Goal: Information Seeking & Learning: Find contact information

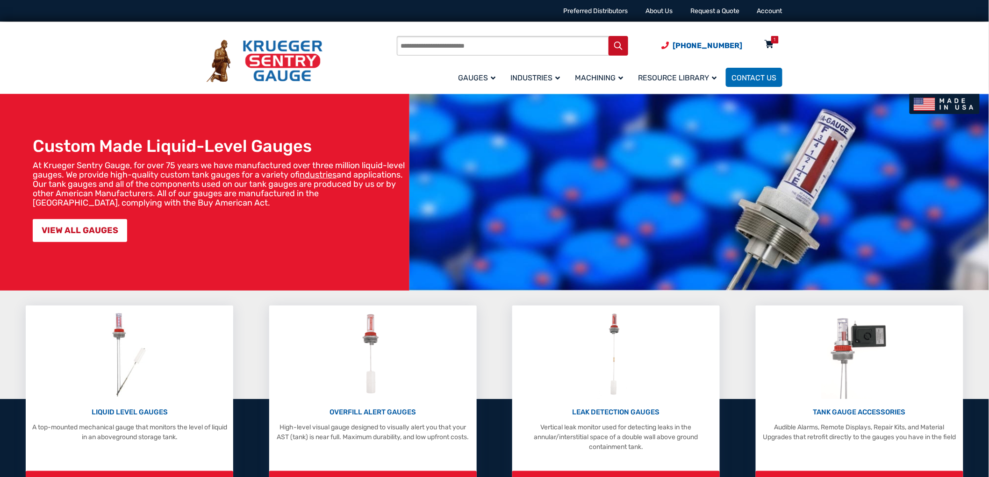
click at [773, 43] on icon at bounding box center [769, 44] width 9 height 15
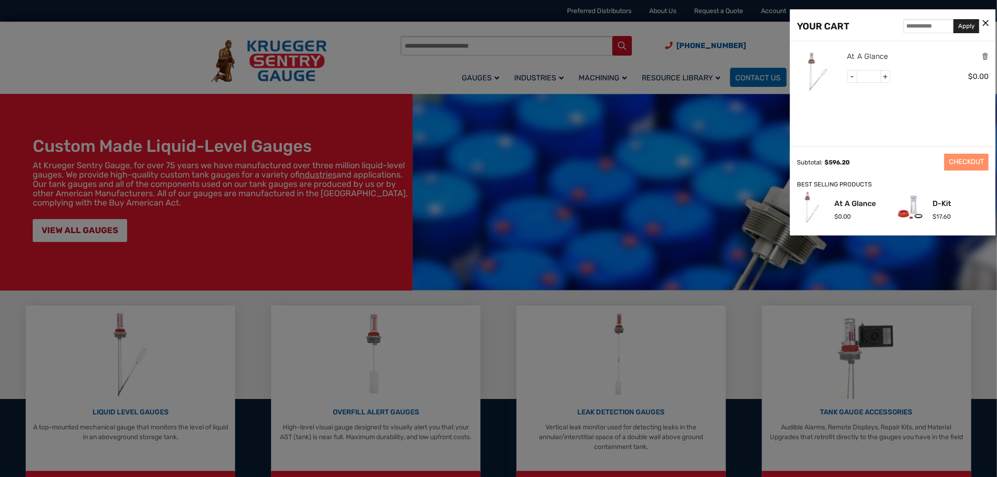
click at [872, 55] on link "At A Glance" at bounding box center [868, 56] width 41 height 12
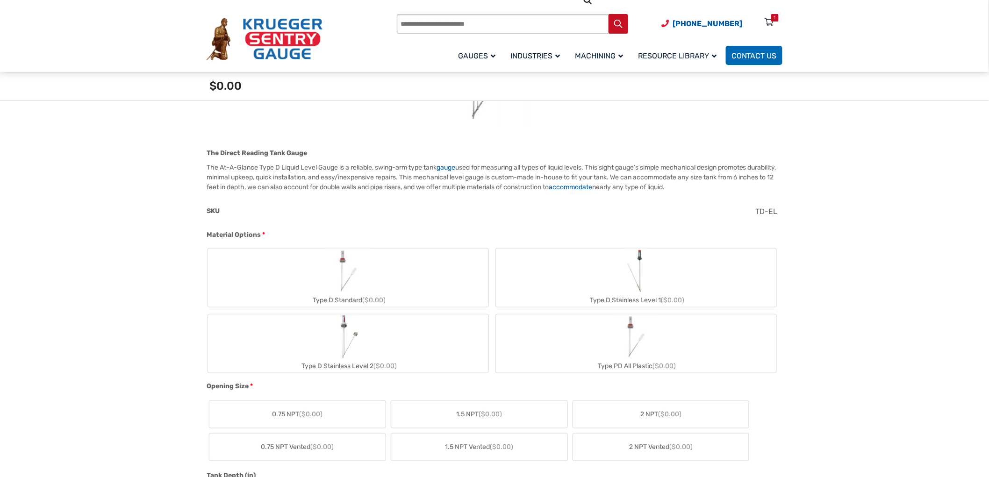
scroll to position [259, 0]
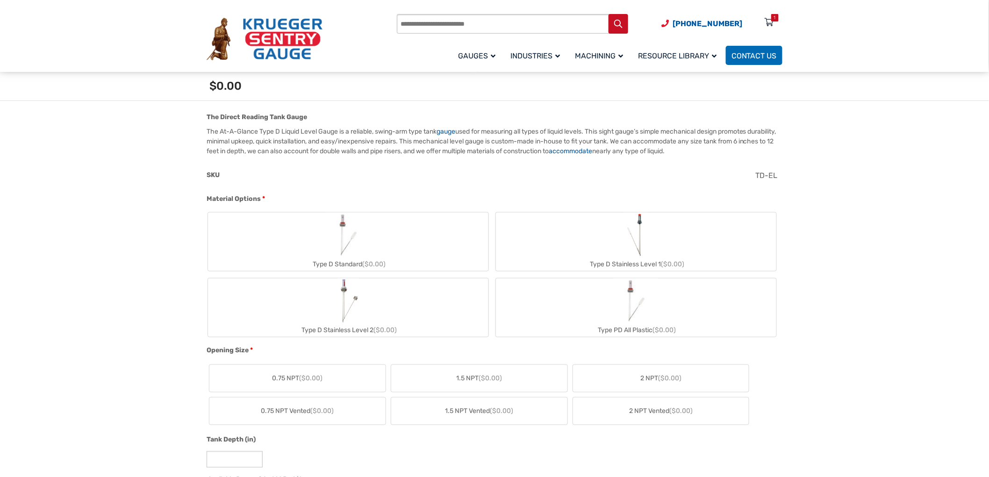
click at [377, 231] on label "Type D Standard ($0.00)" at bounding box center [348, 242] width 281 height 58
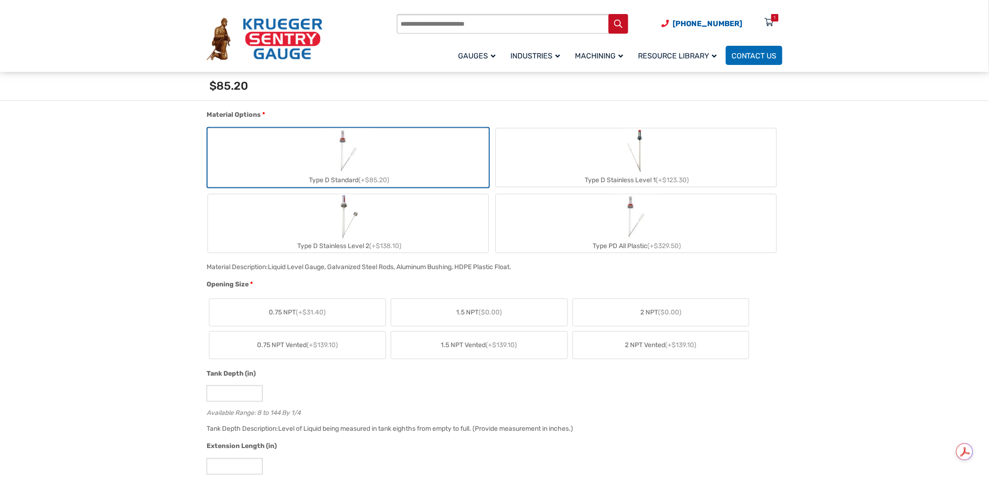
scroll to position [363, 0]
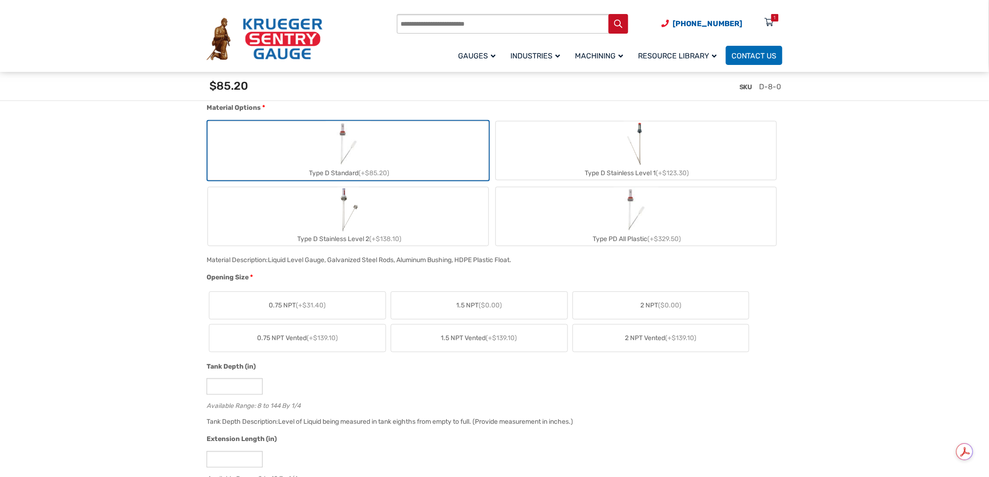
click at [672, 304] on span "($0.00)" at bounding box center [669, 306] width 23 height 8
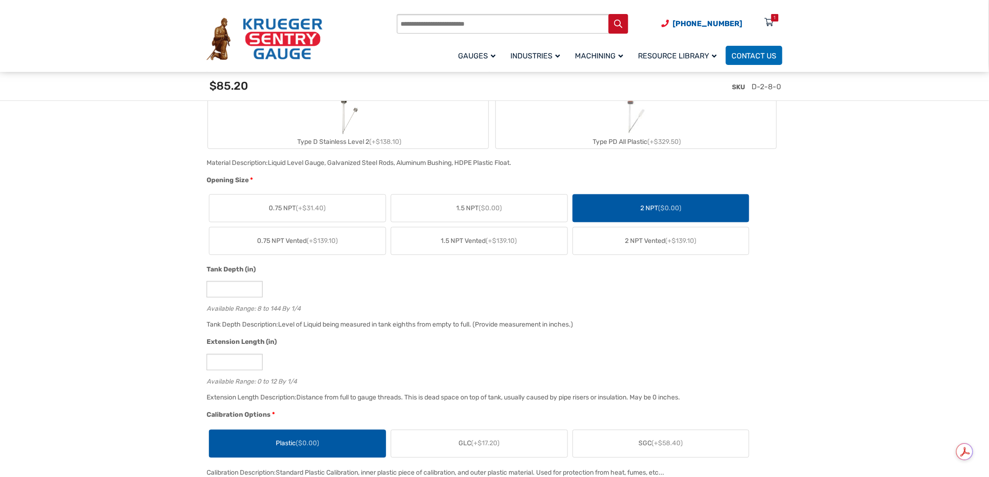
scroll to position [468, 0]
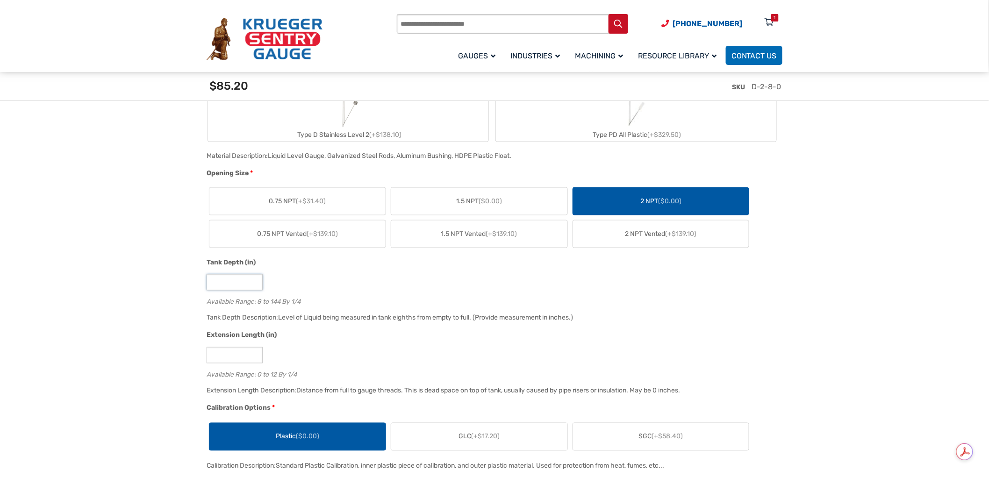
drag, startPoint x: 236, startPoint y: 280, endPoint x: 101, endPoint y: 268, distance: 135.2
type input "***"
click at [355, 338] on div "Extension Length (in)" at bounding box center [492, 337] width 571 height 12
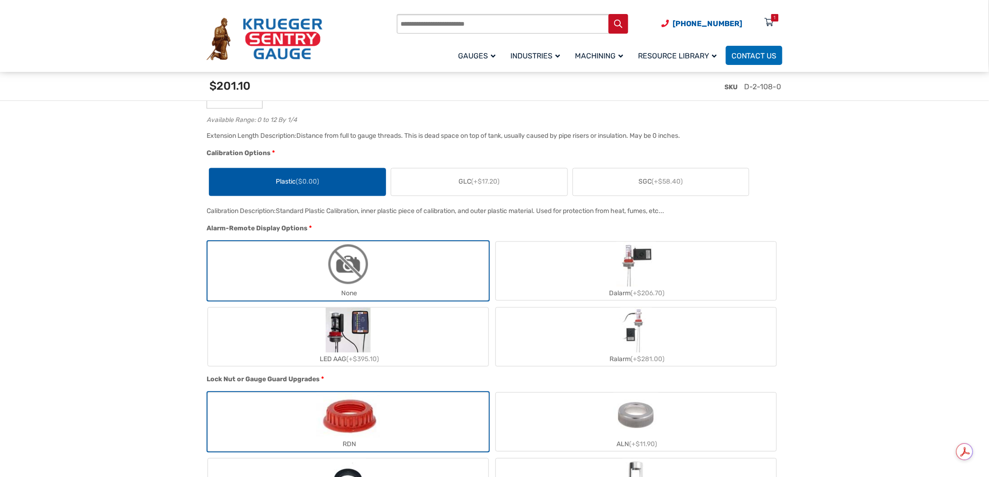
scroll to position [727, 0]
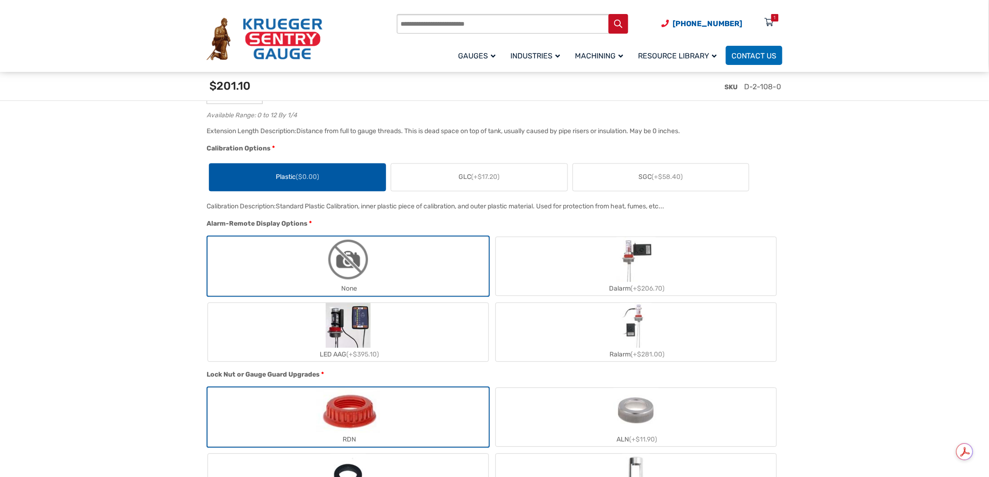
click at [401, 340] on label "LED AAG (+$395.10)" at bounding box center [348, 332] width 281 height 58
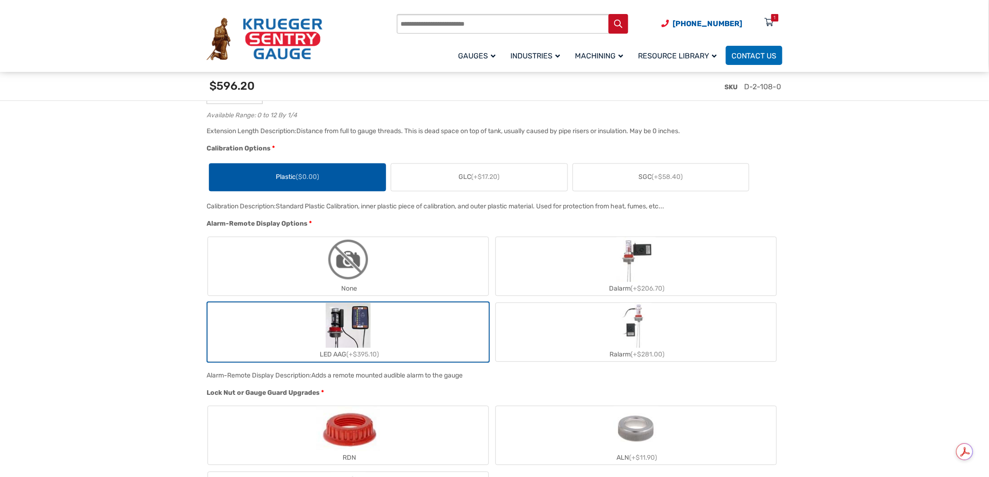
click at [669, 324] on label "Ralarm (+$281.00)" at bounding box center [636, 332] width 281 height 58
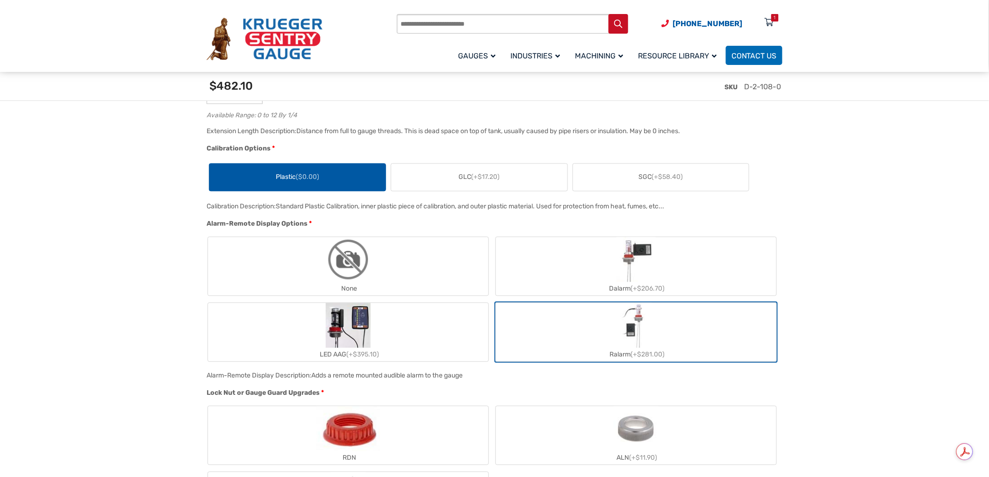
click at [419, 331] on label "LED AAG (+$395.10)" at bounding box center [348, 332] width 281 height 58
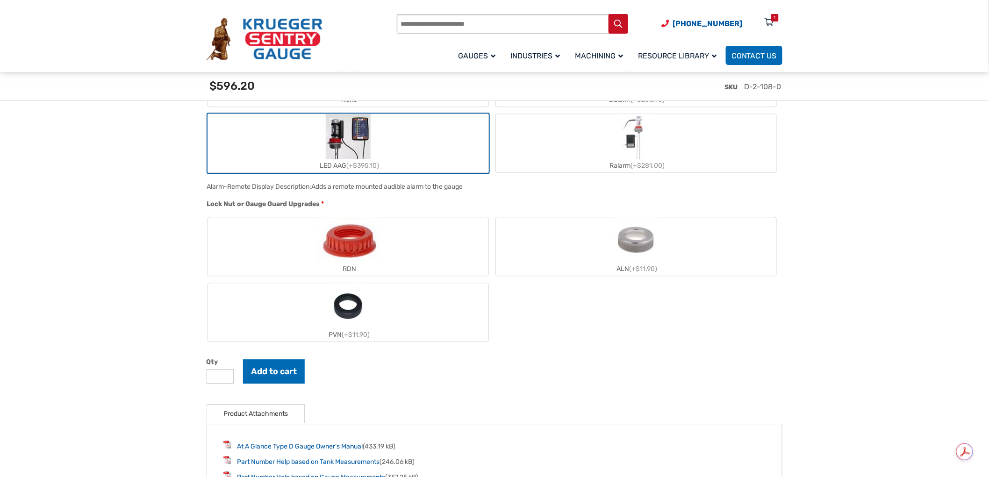
scroll to position [935, 0]
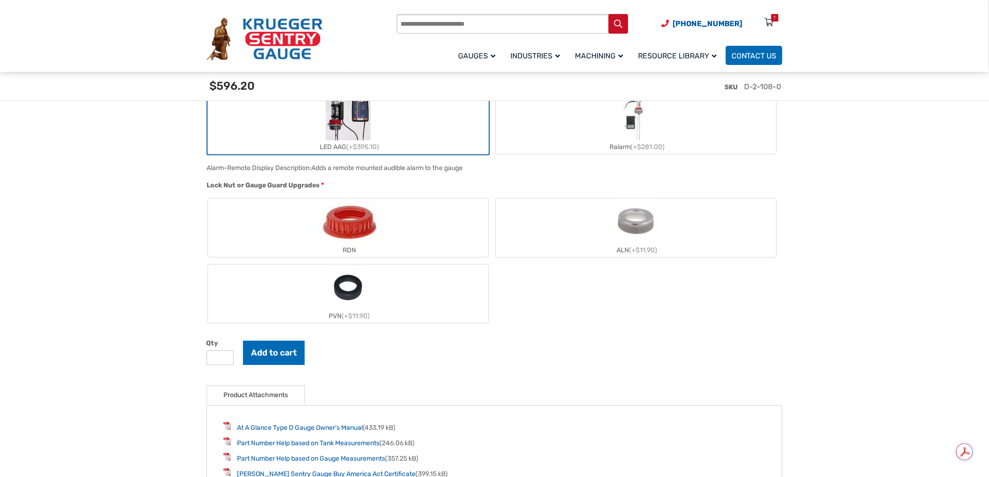
click at [415, 238] on label "RDN" at bounding box center [348, 228] width 281 height 58
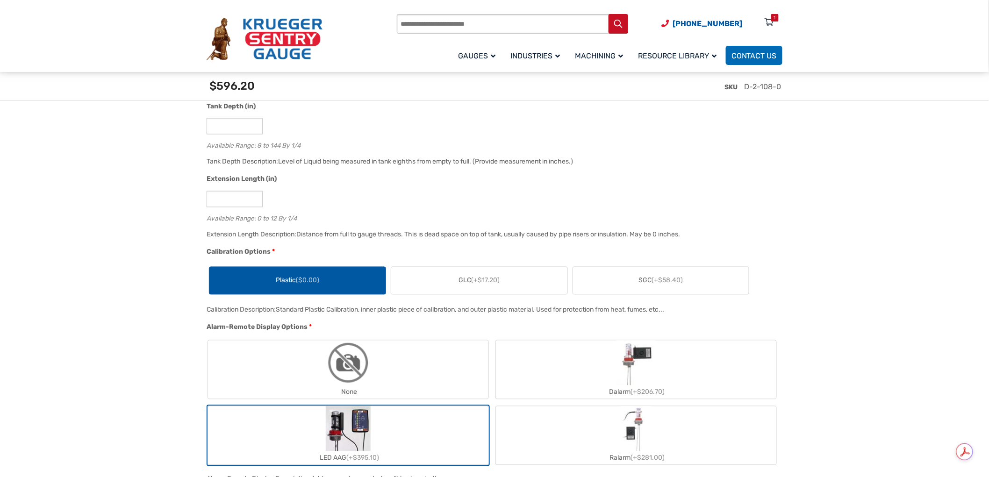
scroll to position [623, 0]
click at [422, 356] on label "None" at bounding box center [348, 370] width 281 height 58
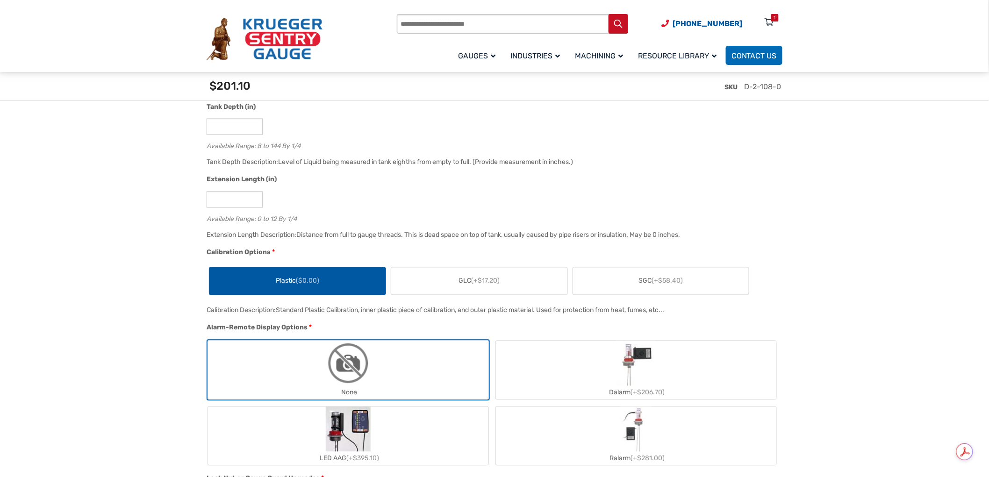
click at [410, 427] on label "LED AAG (+$395.10)" at bounding box center [348, 436] width 281 height 58
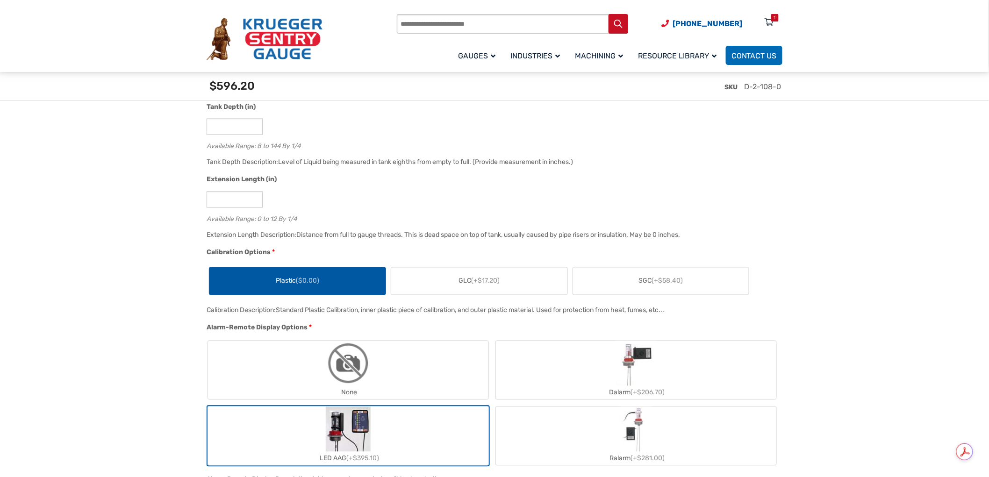
click at [395, 389] on div "None" at bounding box center [348, 393] width 281 height 14
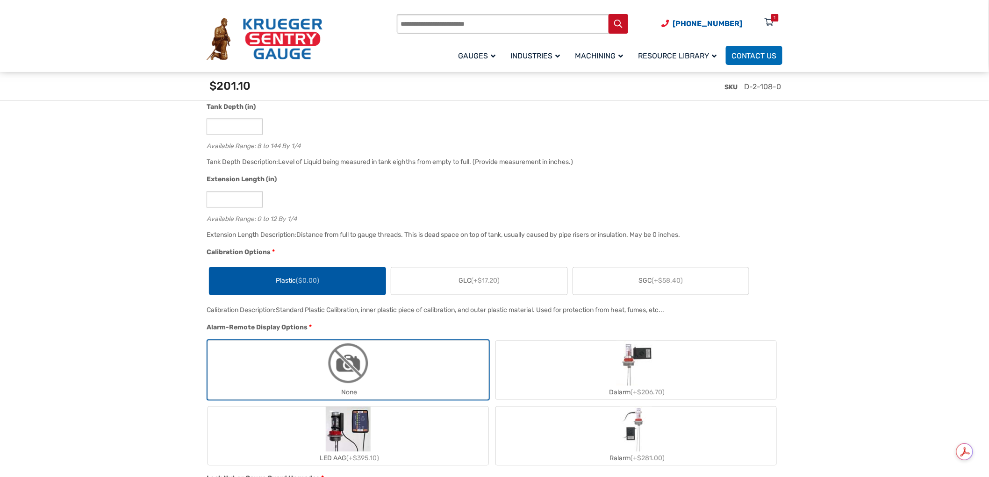
click at [401, 428] on label "LED AAG (+$395.10)" at bounding box center [348, 436] width 281 height 58
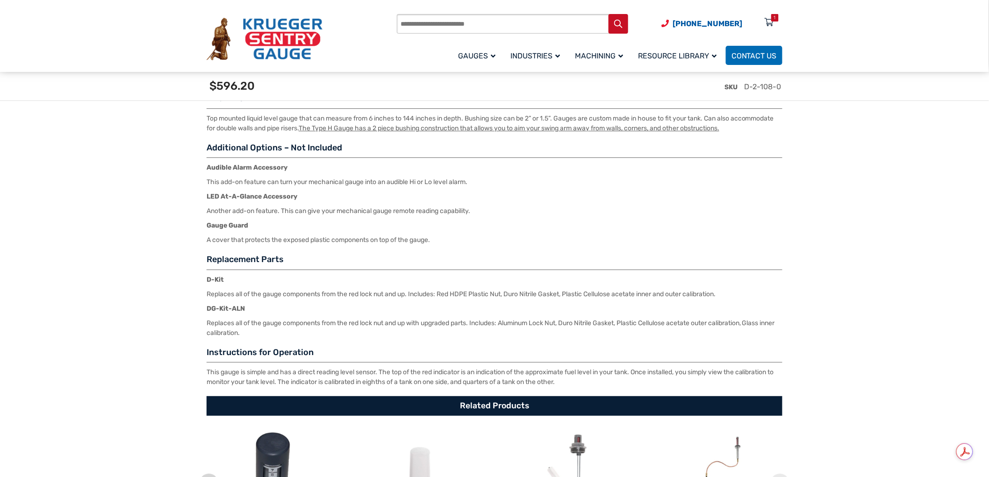
scroll to position [1506, 0]
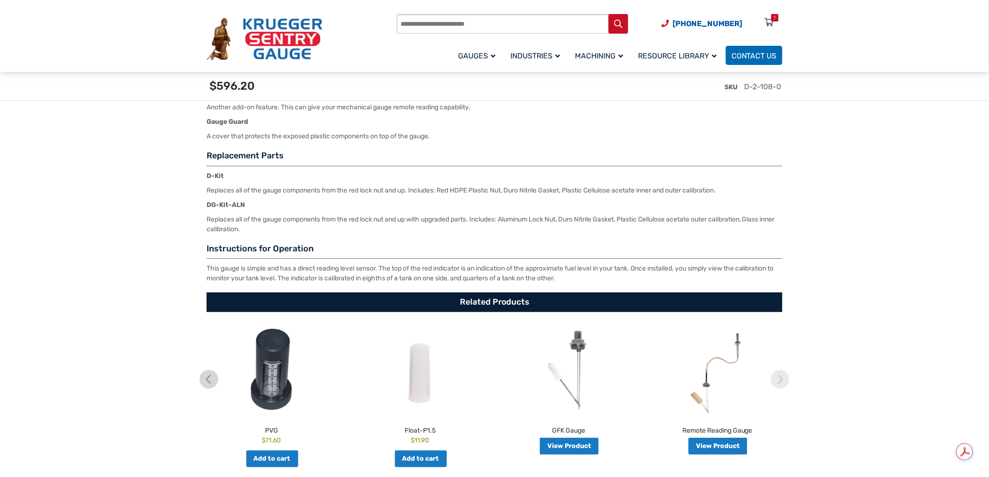
click at [721, 361] on img at bounding box center [718, 370] width 144 height 89
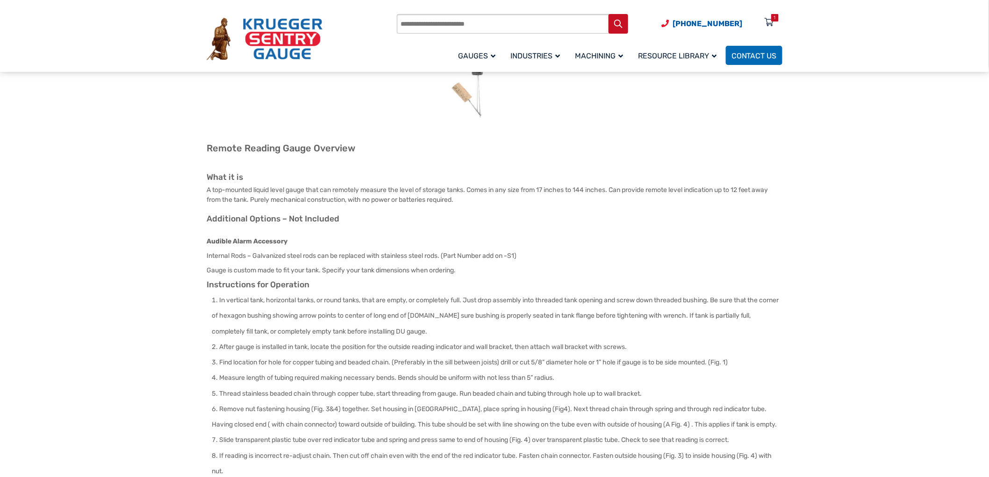
scroll to position [208, 0]
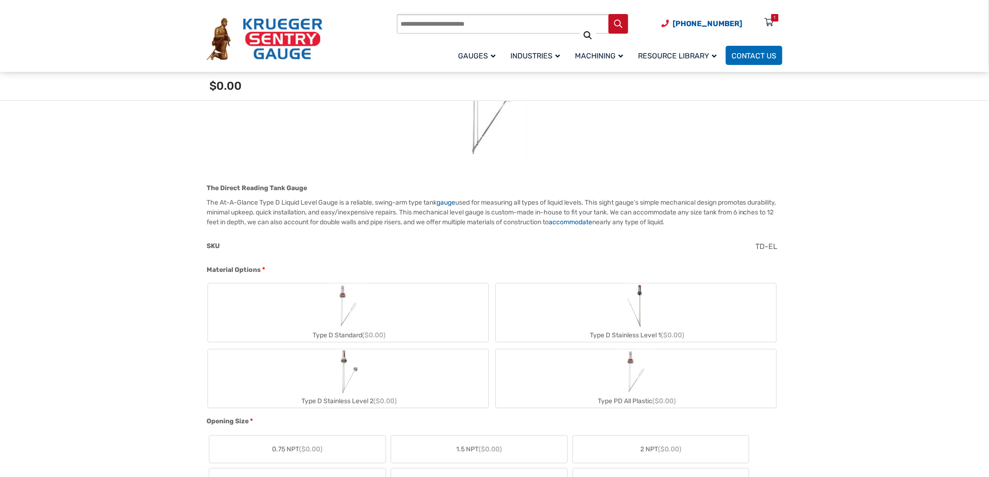
scroll to position [189, 0]
click at [349, 296] on img "Type D Standard" at bounding box center [348, 305] width 45 height 45
click at [373, 301] on label "Type D Standard ($0.00)" at bounding box center [348, 312] width 281 height 58
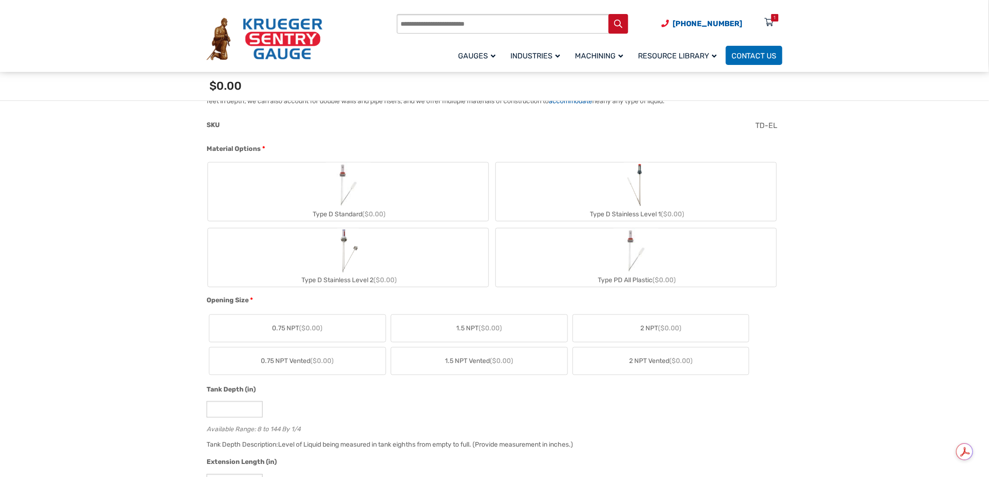
scroll to position [311, 0]
click at [397, 248] on label "Type D Stainless Level 2 ($0.00)" at bounding box center [348, 256] width 281 height 58
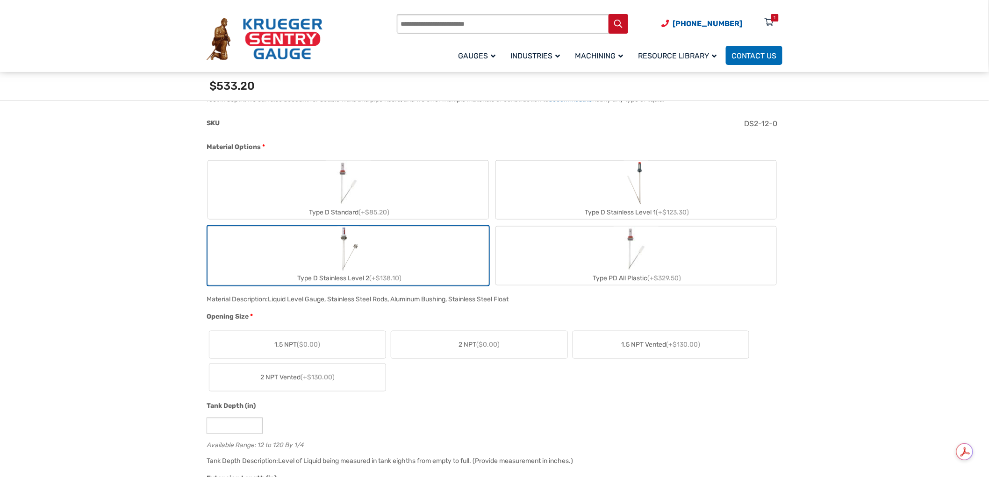
click at [398, 190] on label "Type D Standard (+$85.20)" at bounding box center [348, 190] width 281 height 58
type input "*"
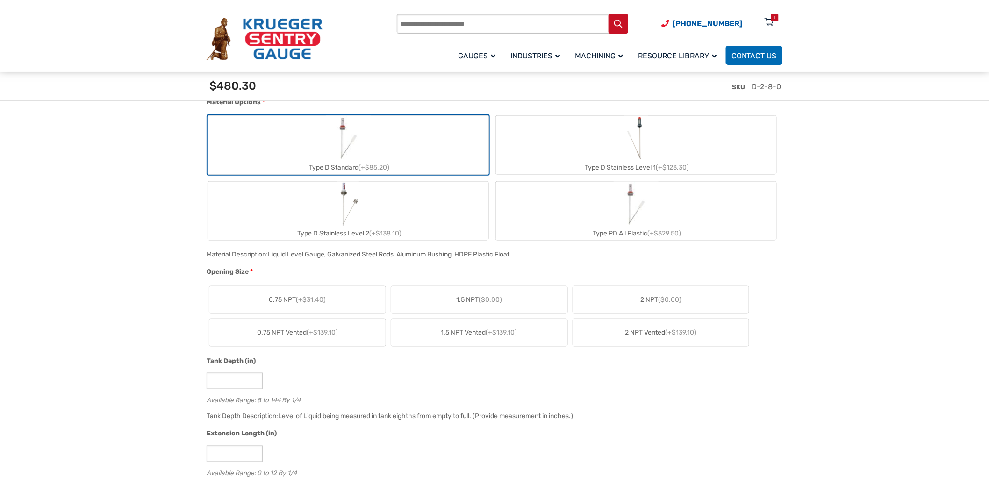
scroll to position [415, 0]
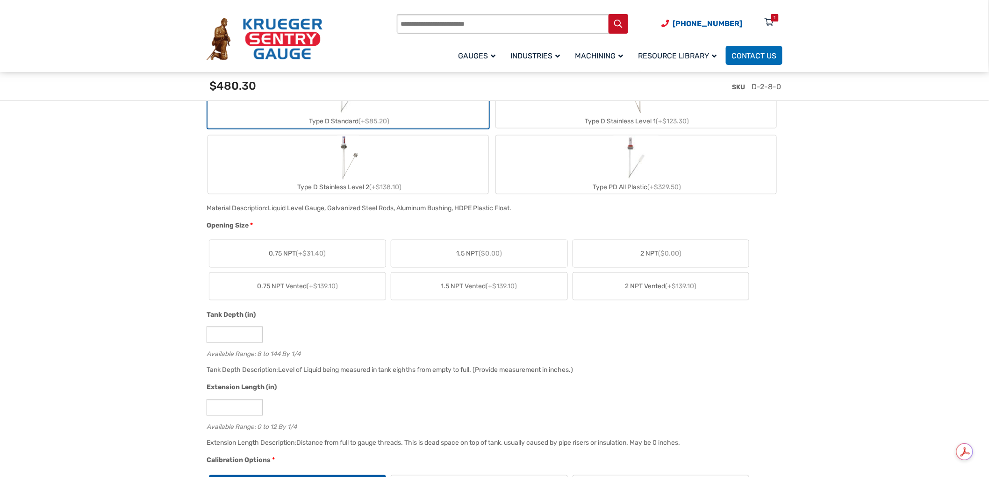
click at [645, 252] on span "2 NPT ($0.00)" at bounding box center [661, 254] width 41 height 10
click at [601, 248] on label "2 NPT ($0.00)" at bounding box center [661, 253] width 176 height 27
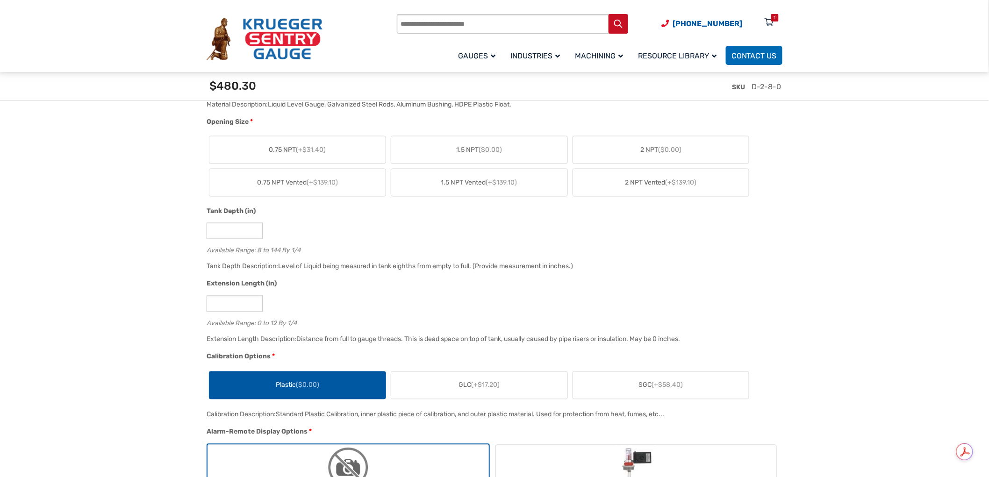
scroll to position [519, 0]
click at [622, 145] on label "2 NPT ($0.00)" at bounding box center [661, 149] width 176 height 27
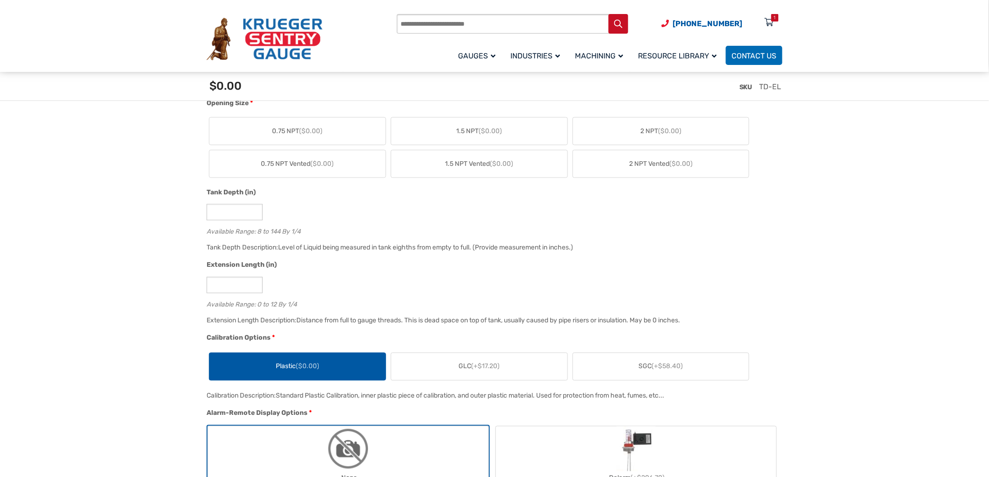
scroll to position [324, 0]
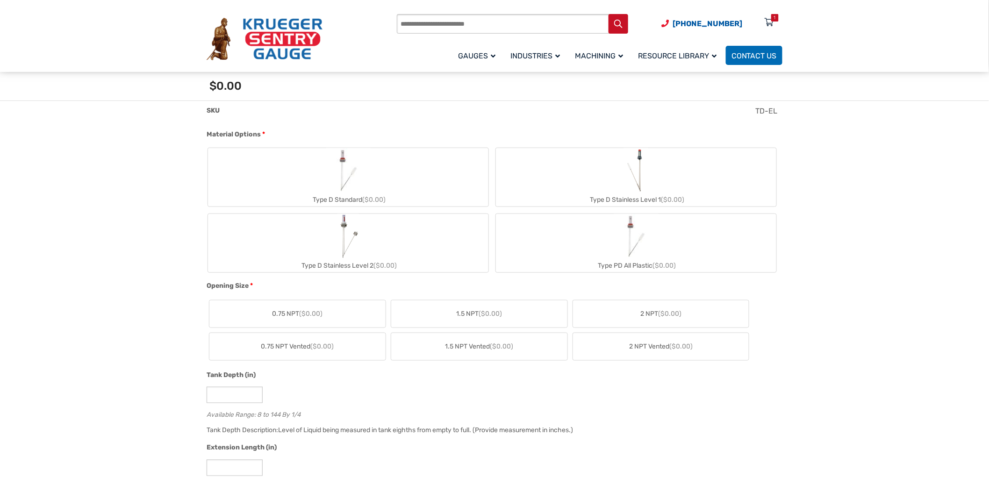
click at [340, 177] on img "Type D Standard" at bounding box center [348, 170] width 45 height 45
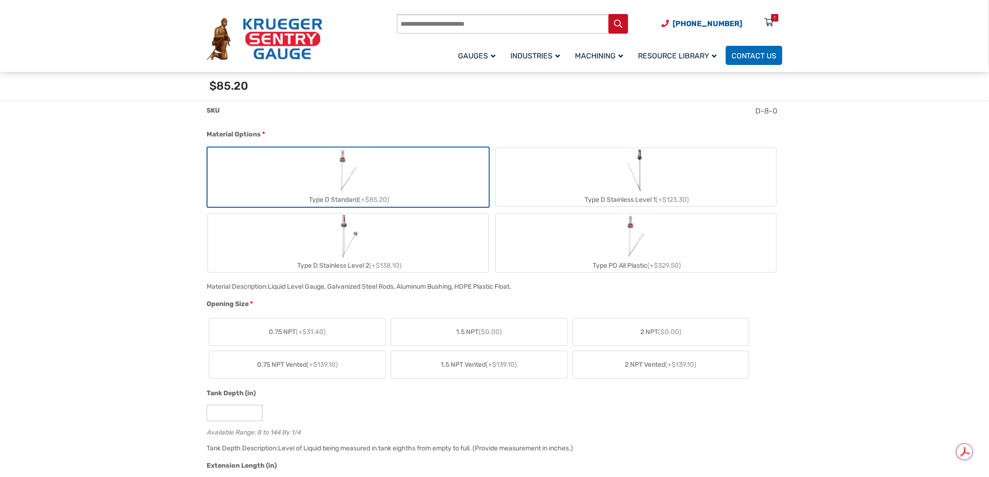
click at [622, 319] on label "2 NPT ($0.00)" at bounding box center [661, 332] width 176 height 27
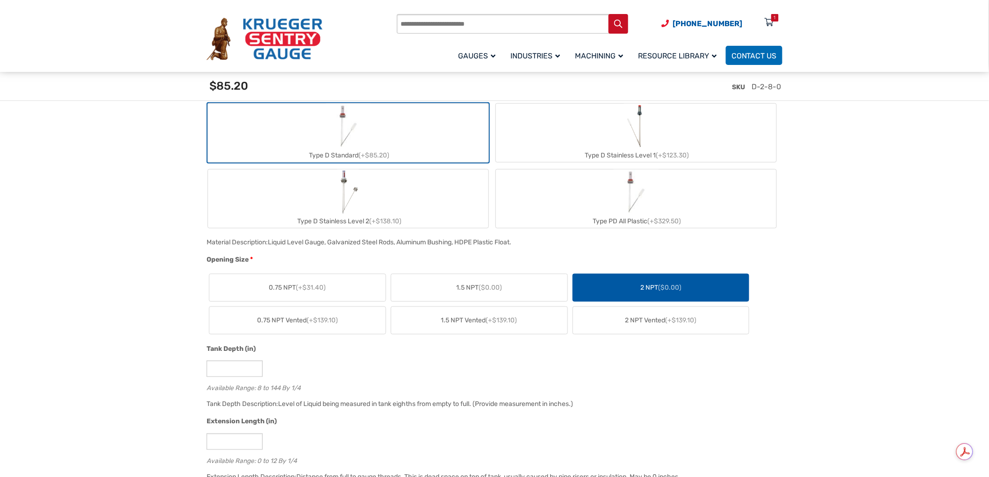
scroll to position [480, 0]
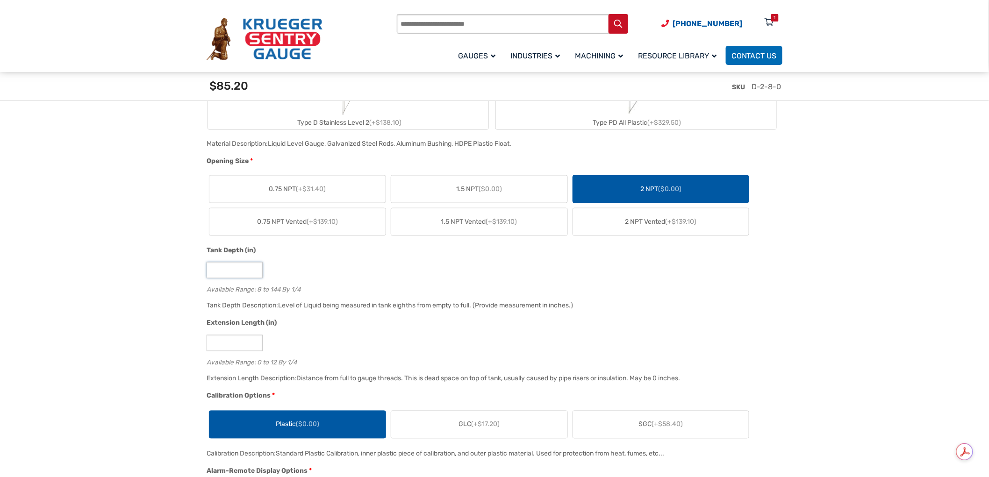
drag, startPoint x: 239, startPoint y: 273, endPoint x: 183, endPoint y: 274, distance: 56.1
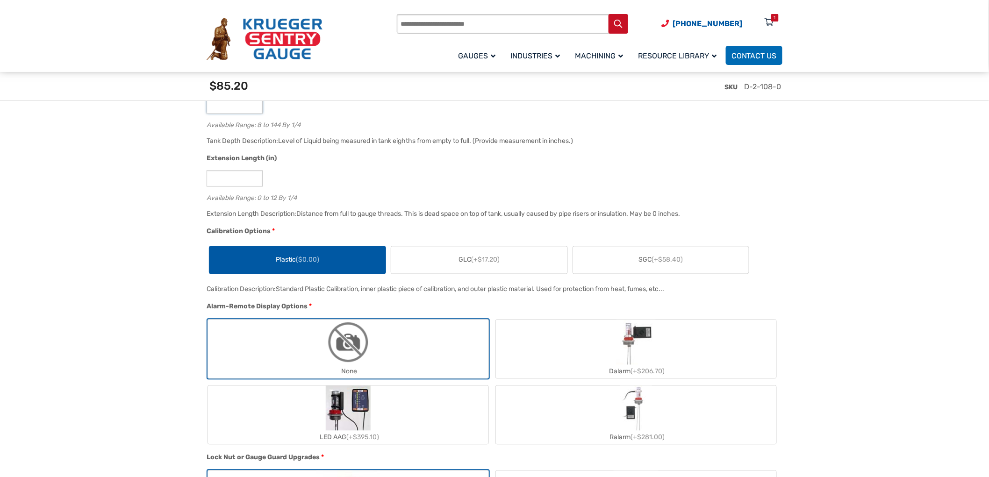
scroll to position [740, 0]
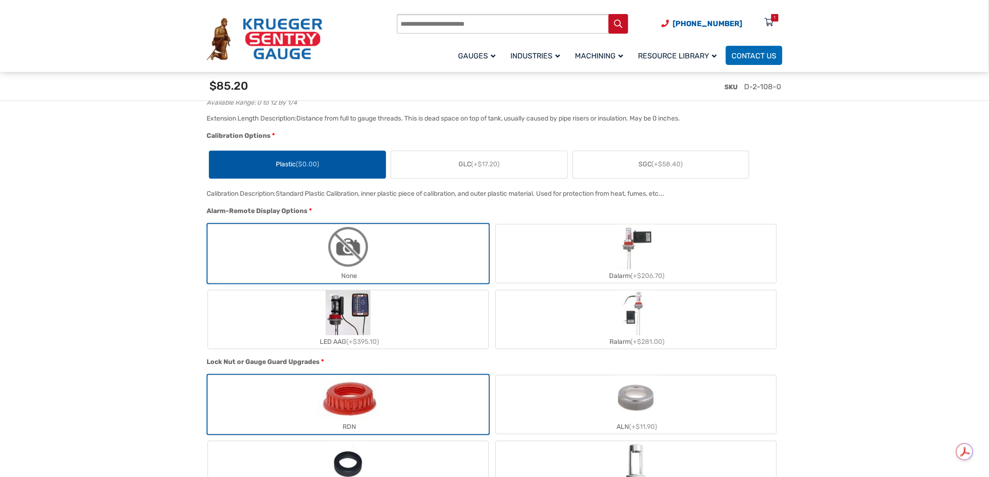
type input "***"
click at [338, 319] on img "LED AAG" at bounding box center [348, 313] width 45 height 45
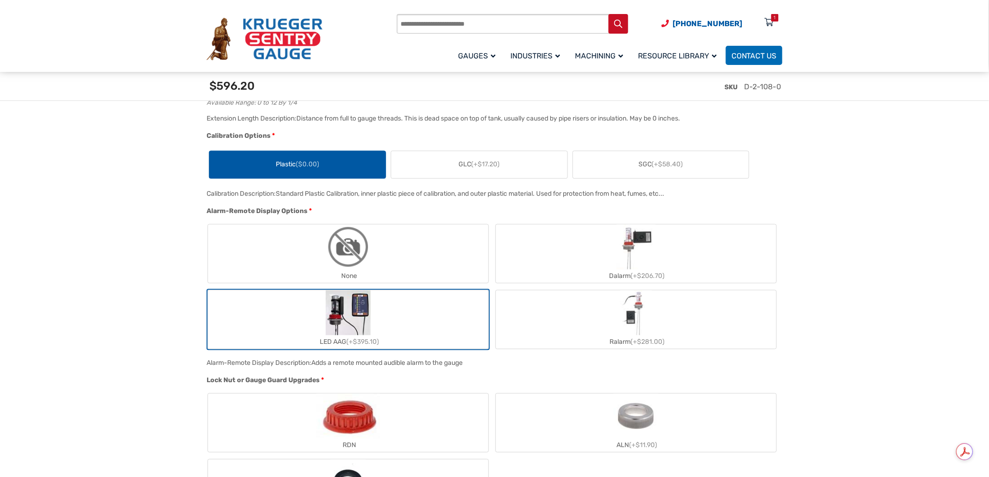
scroll to position [947, 0]
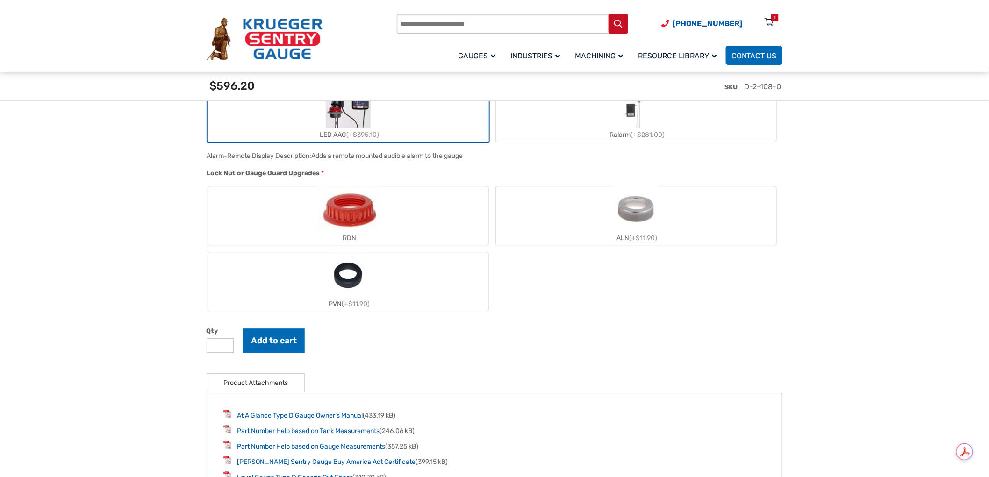
drag, startPoint x: 367, startPoint y: 217, endPoint x: 375, endPoint y: 223, distance: 10.5
click at [367, 216] on img "RDN" at bounding box center [349, 209] width 64 height 45
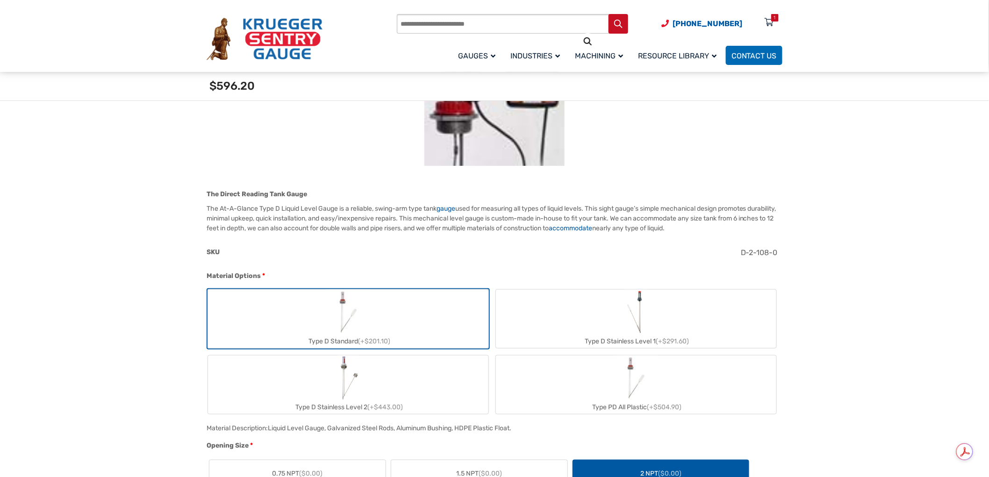
scroll to position [168, 0]
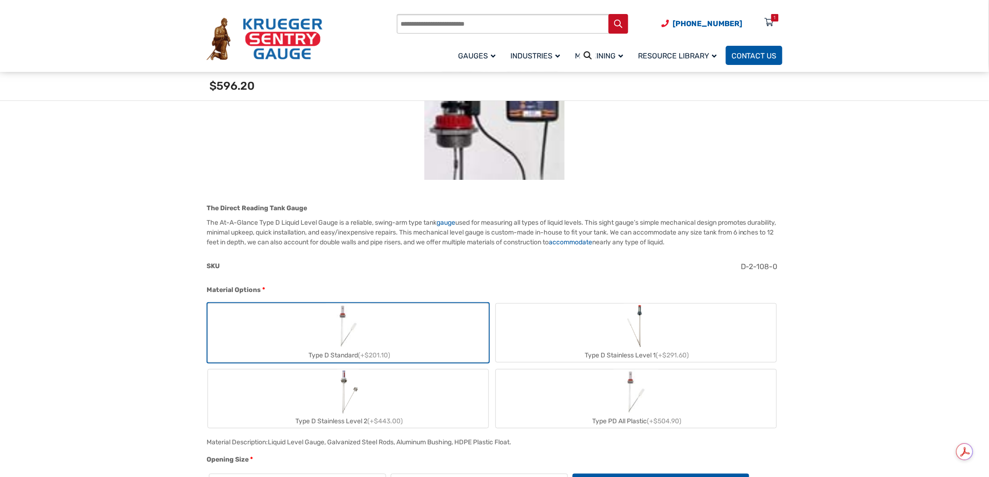
click at [754, 56] on span "Contact Us" at bounding box center [754, 55] width 45 height 9
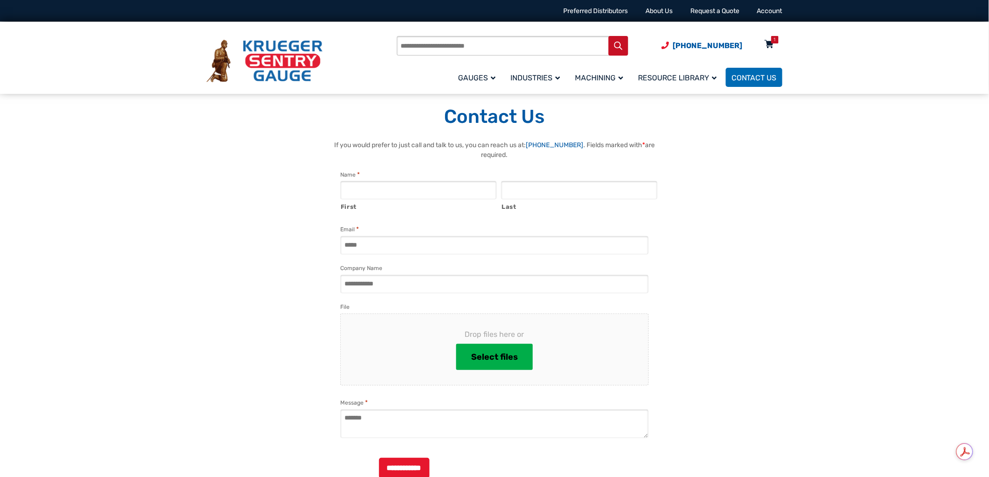
click at [772, 39] on div "1" at bounding box center [774, 39] width 7 height 7
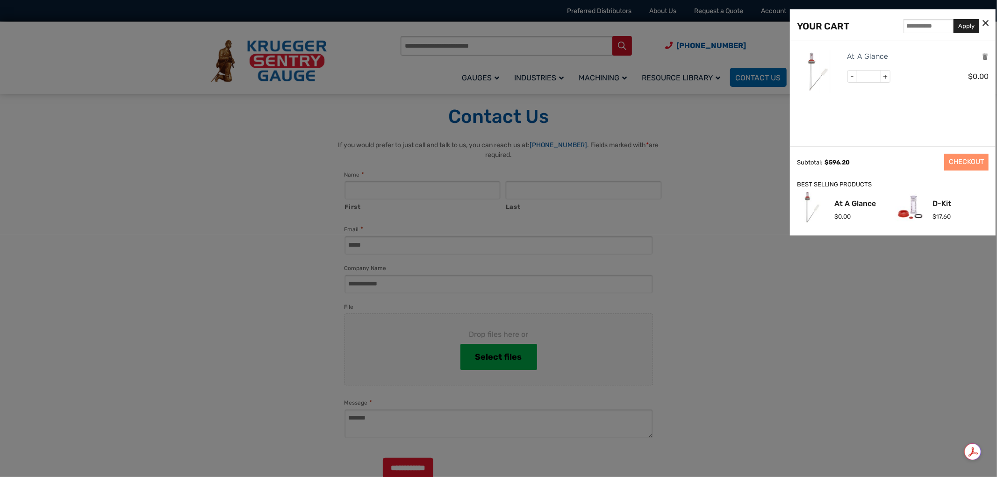
click at [764, 122] on div at bounding box center [498, 238] width 997 height 477
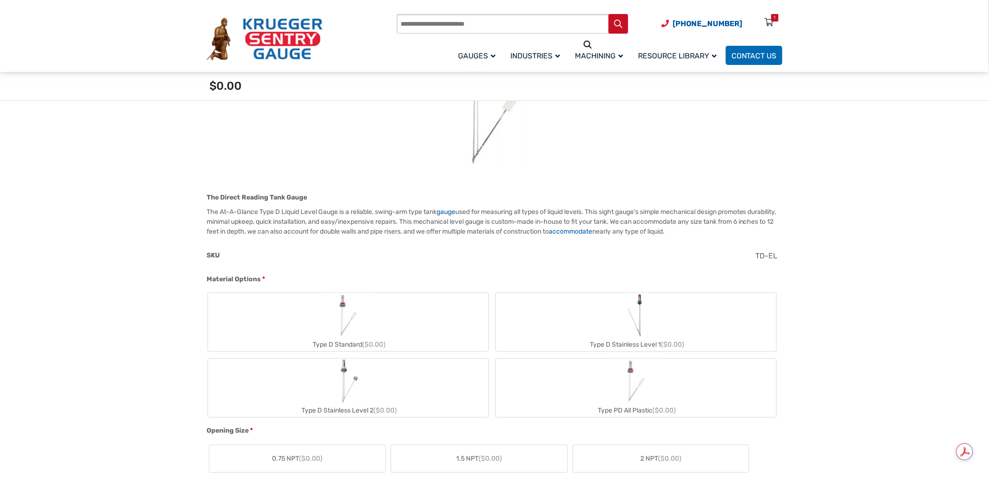
scroll to position [168, 0]
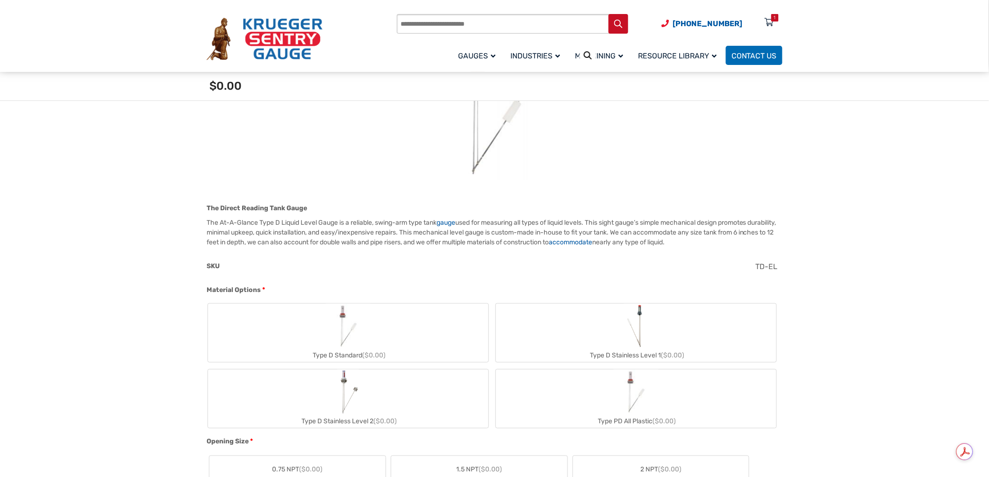
click at [338, 321] on img "Type D Standard" at bounding box center [348, 326] width 45 height 45
click at [356, 328] on img "Type D Standard" at bounding box center [348, 326] width 45 height 45
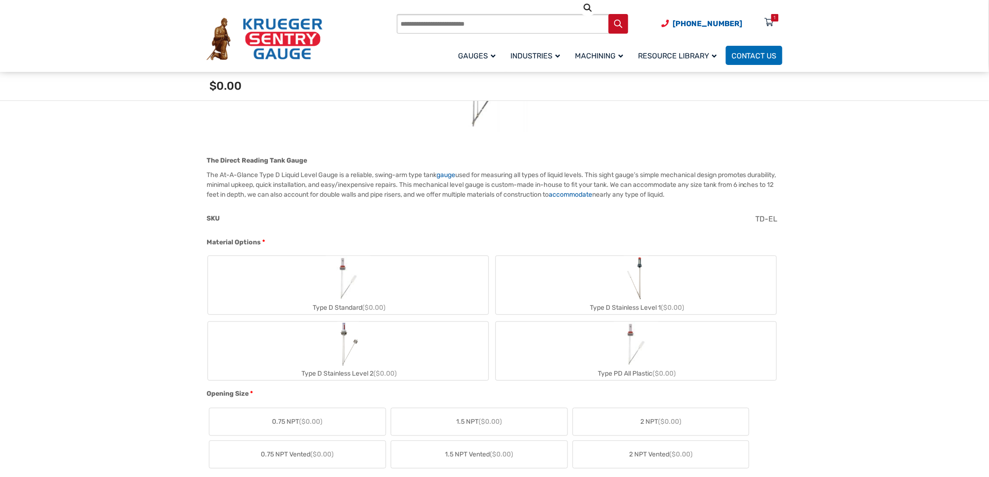
scroll to position [220, 0]
drag, startPoint x: 374, startPoint y: 236, endPoint x: 379, endPoint y: 252, distance: 16.9
click at [375, 240] on div "Material Options *" at bounding box center [492, 239] width 571 height 12
click at [381, 259] on label "Type D Standard ($0.00)" at bounding box center [348, 281] width 281 height 58
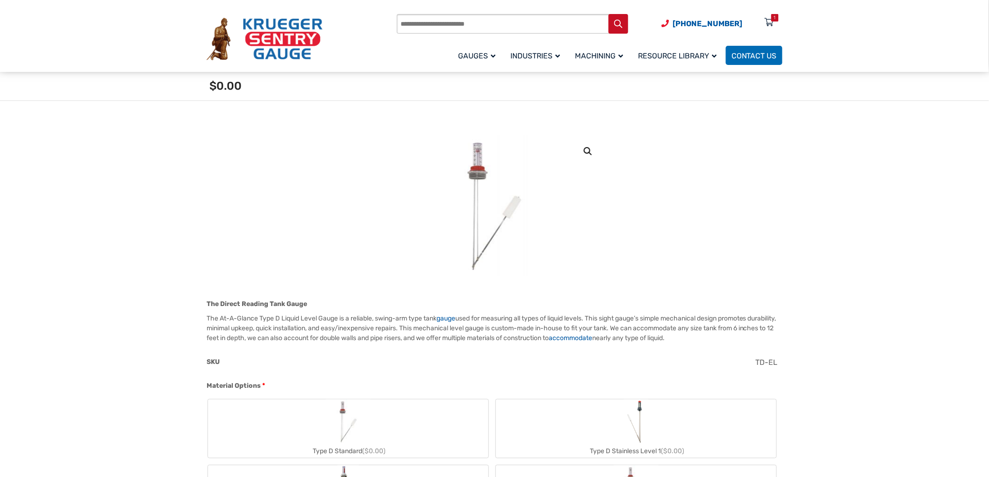
scroll to position [64, 0]
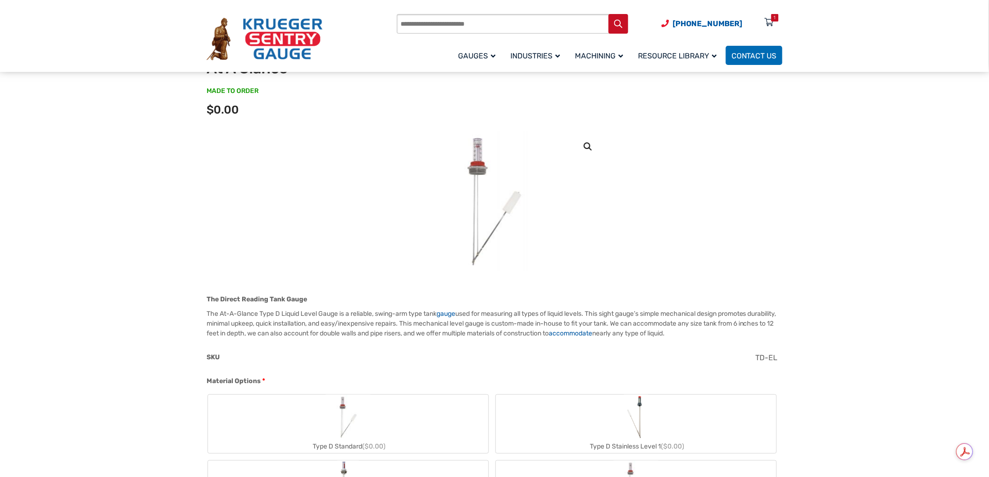
click at [355, 417] on img "Type D Standard" at bounding box center [348, 417] width 45 height 45
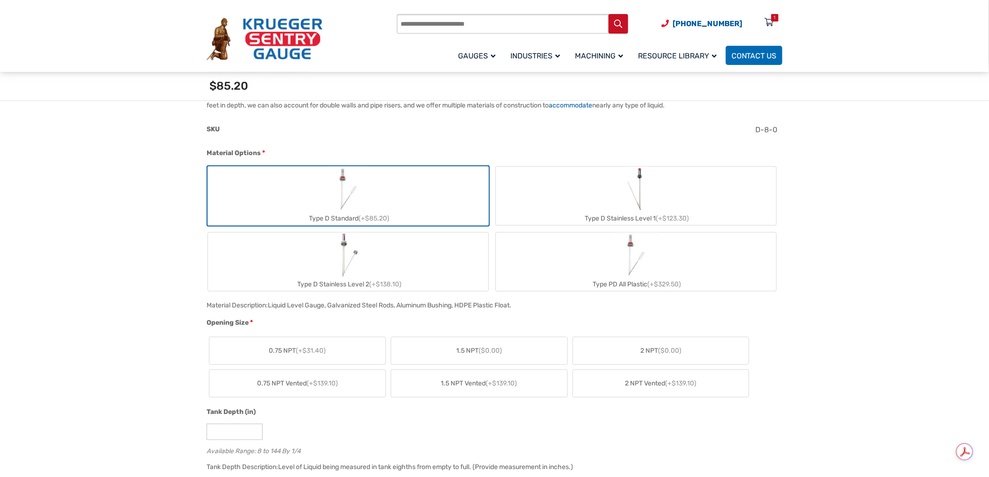
scroll to position [324, 0]
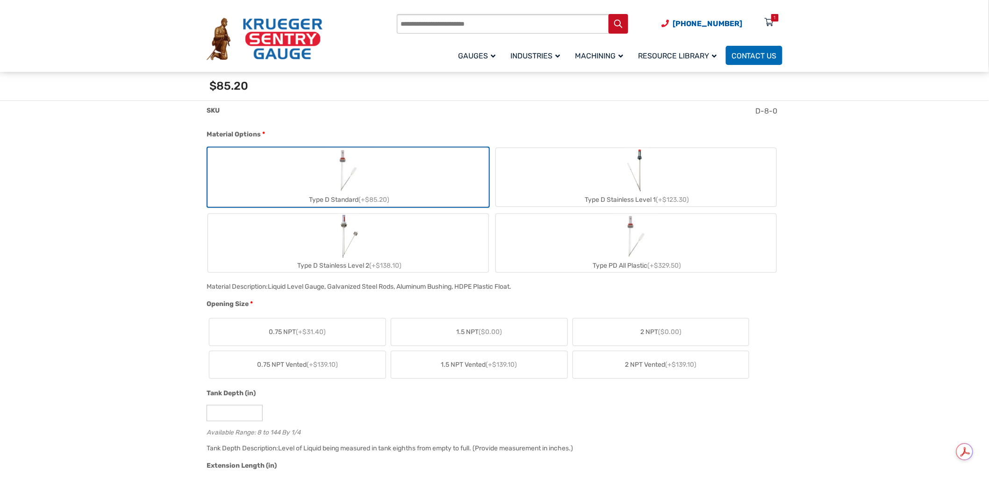
click at [613, 334] on label "2 NPT ($0.00)" at bounding box center [661, 332] width 176 height 27
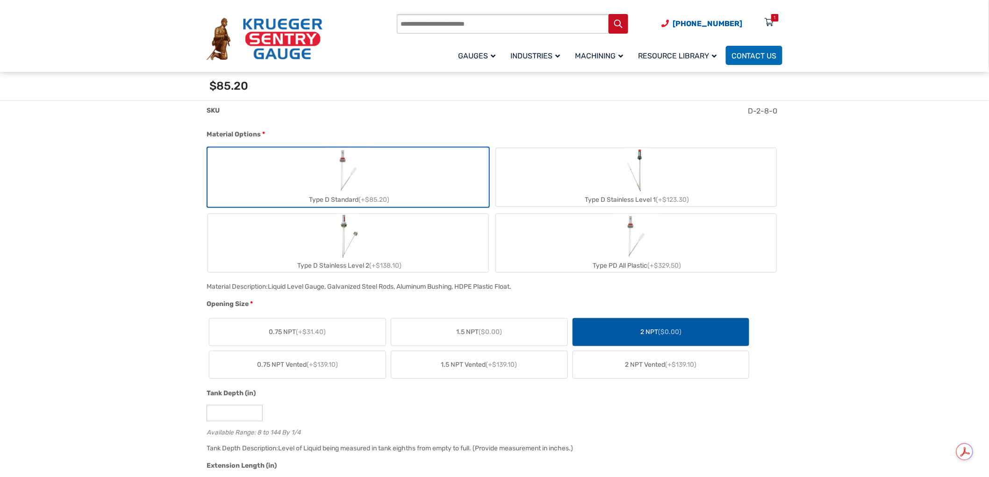
scroll to position [428, 0]
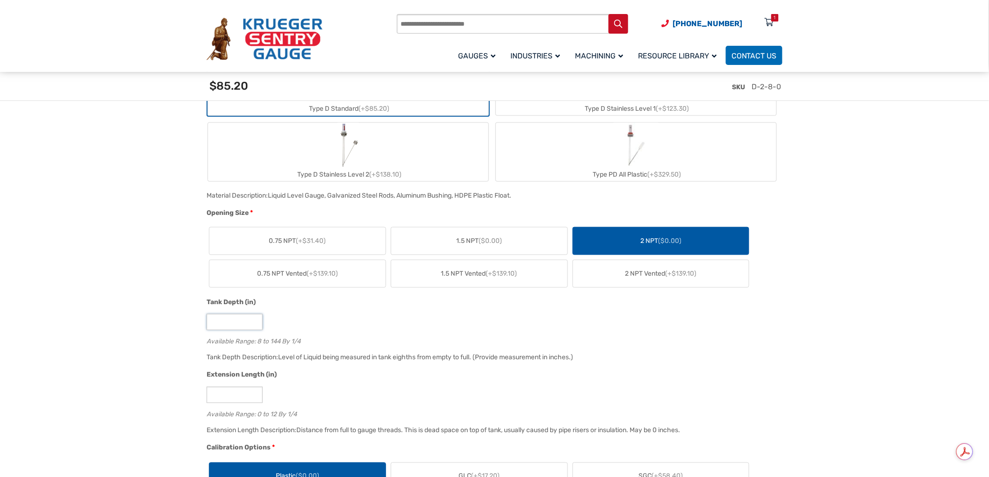
drag, startPoint x: 218, startPoint y: 321, endPoint x: 196, endPoint y: 320, distance: 21.5
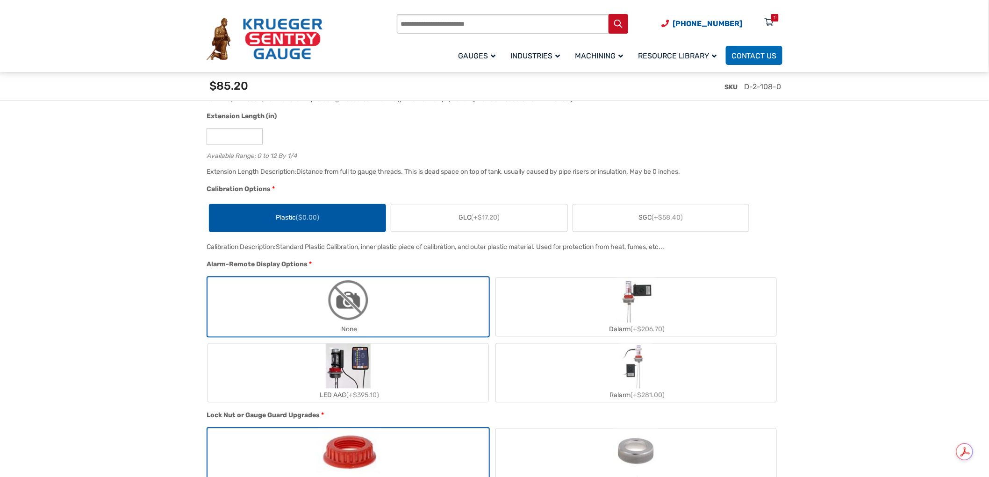
scroll to position [688, 0]
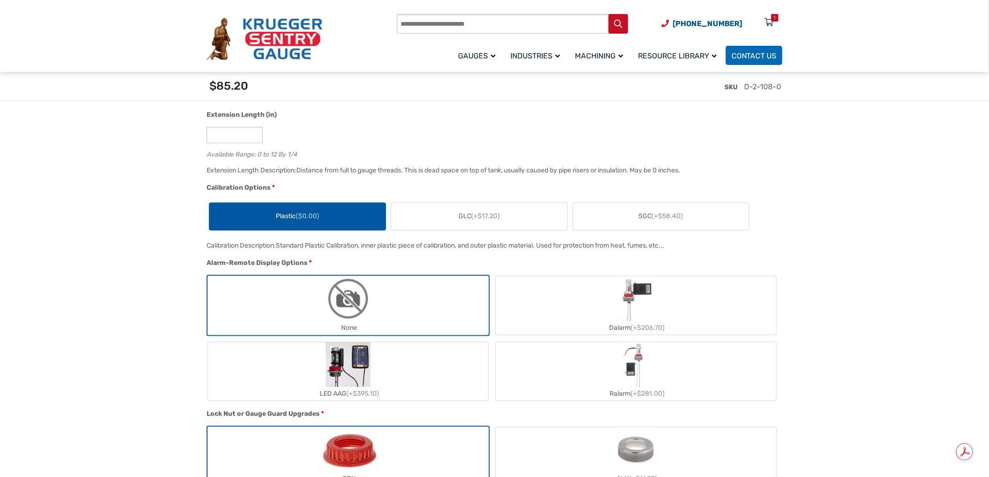
type input "***"
click at [297, 355] on label "LED AAG (+$395.10)" at bounding box center [348, 372] width 281 height 58
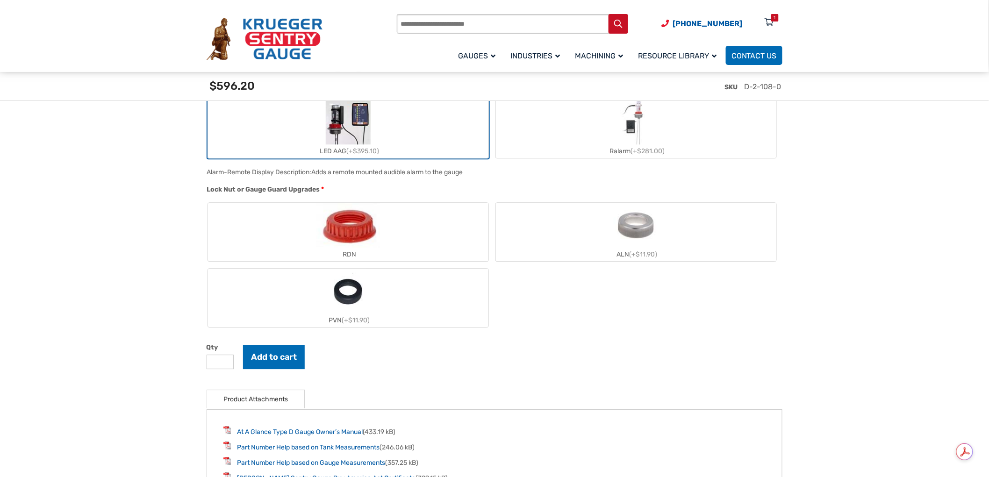
scroll to position [947, 0]
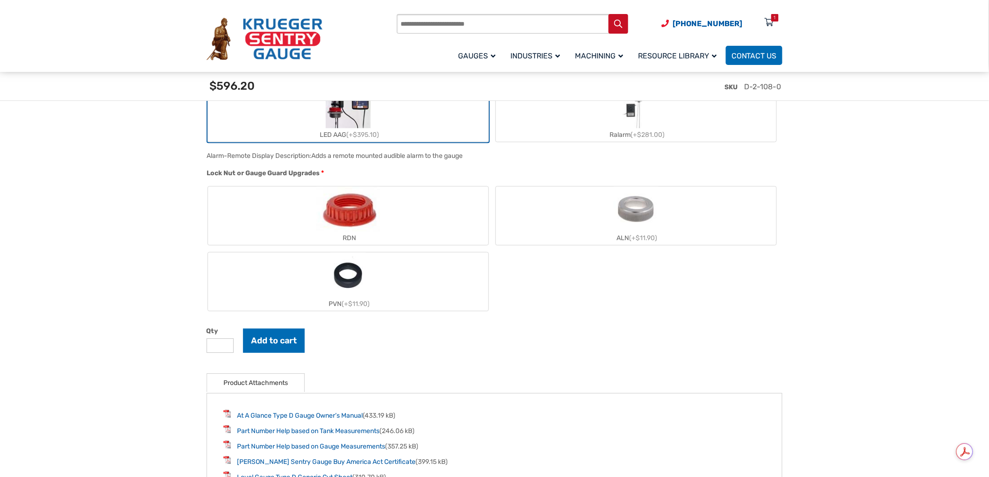
click at [320, 202] on img "RDN" at bounding box center [349, 209] width 64 height 45
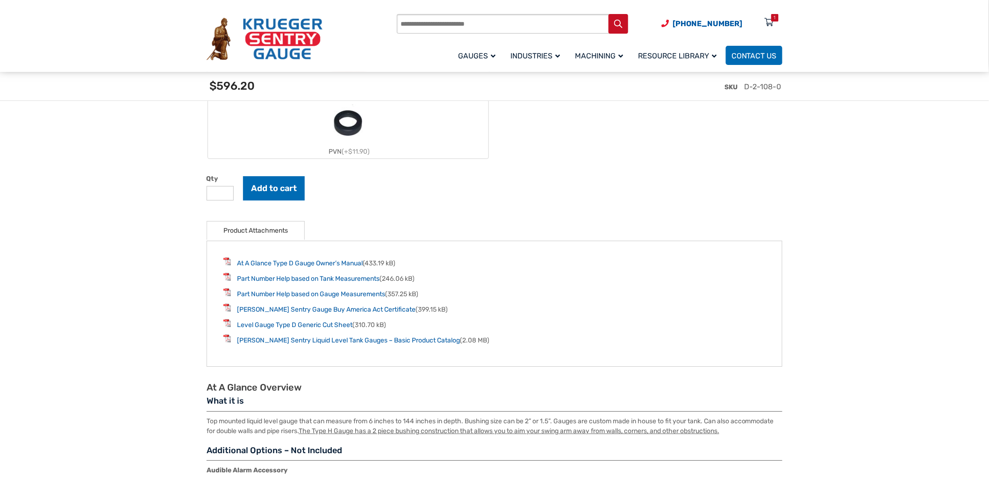
scroll to position [1103, 0]
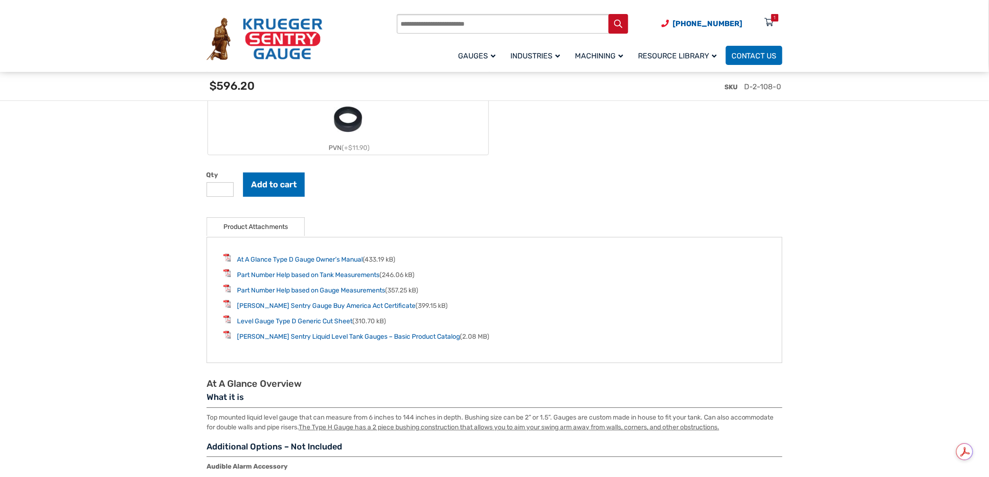
click at [507, 442] on h3 "Additional Options – Not Included" at bounding box center [495, 450] width 576 height 16
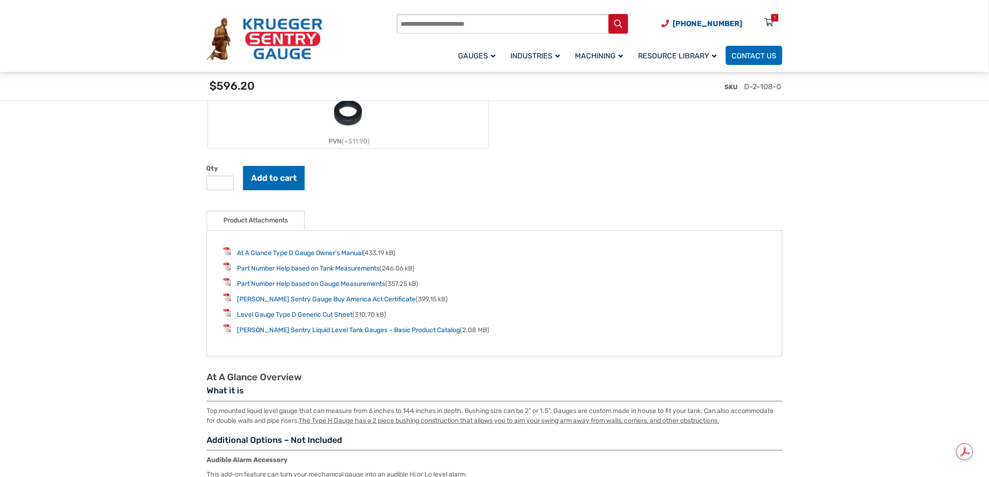
scroll to position [1155, 0]
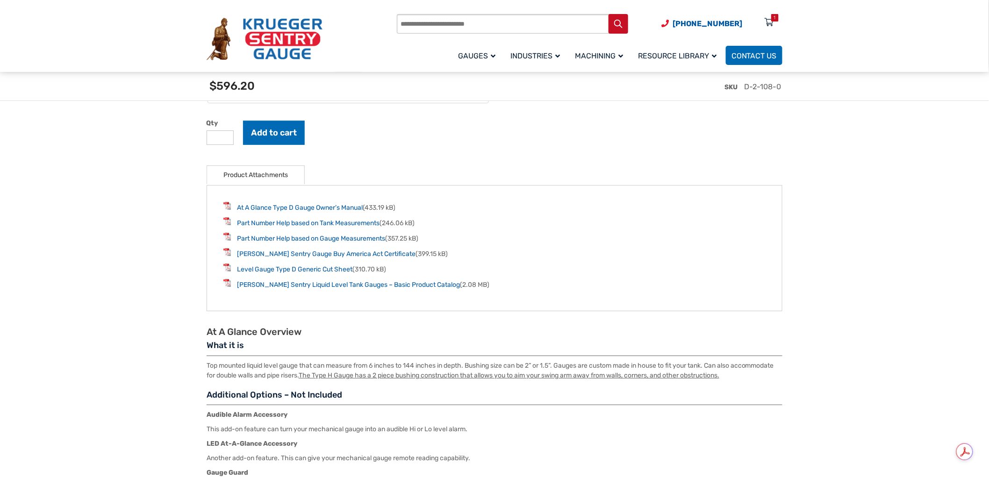
click at [429, 89] on div "SKU D-2-108-0" at bounding box center [496, 90] width 584 height 36
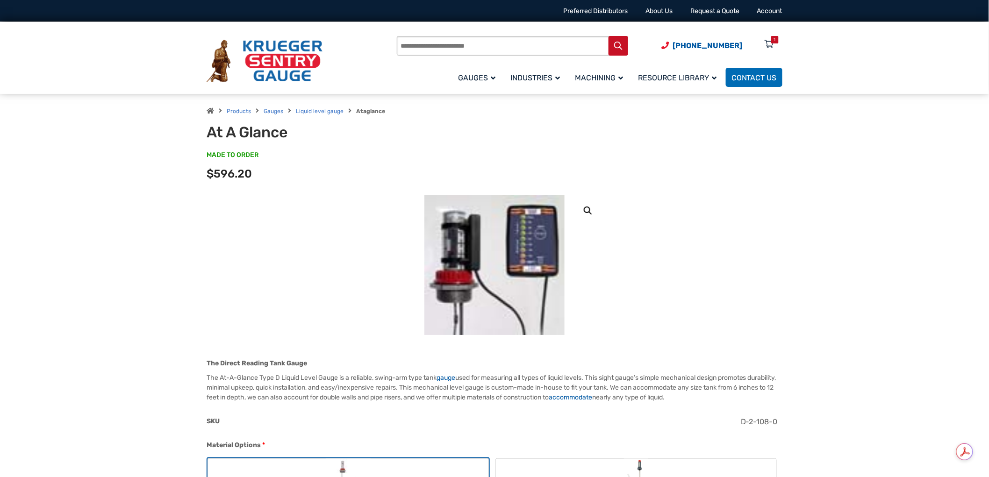
scroll to position [52, 0]
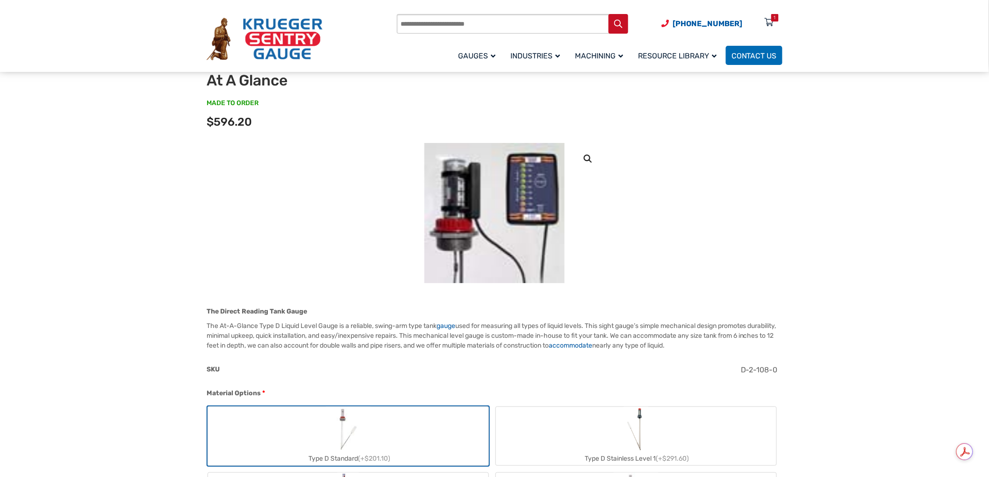
click at [258, 45] on img at bounding box center [265, 39] width 116 height 43
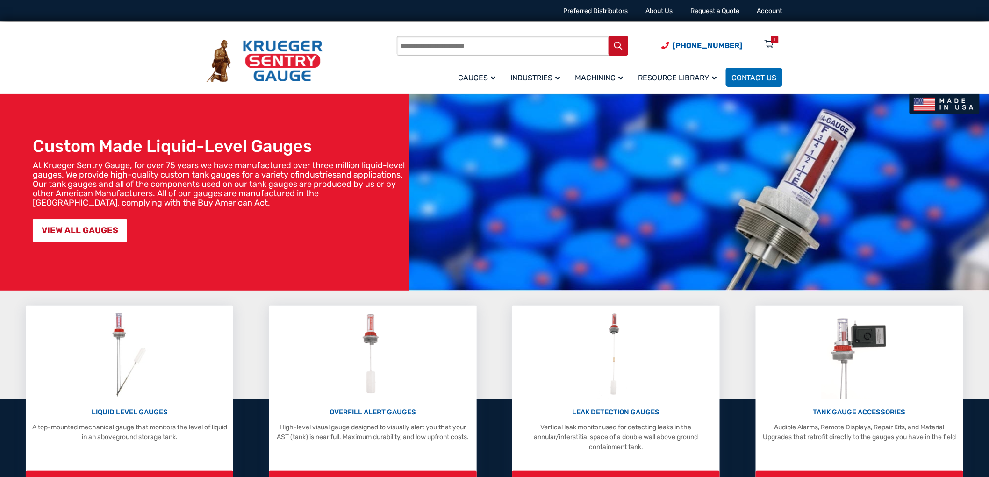
click at [670, 8] on link "About Us" at bounding box center [659, 11] width 27 height 8
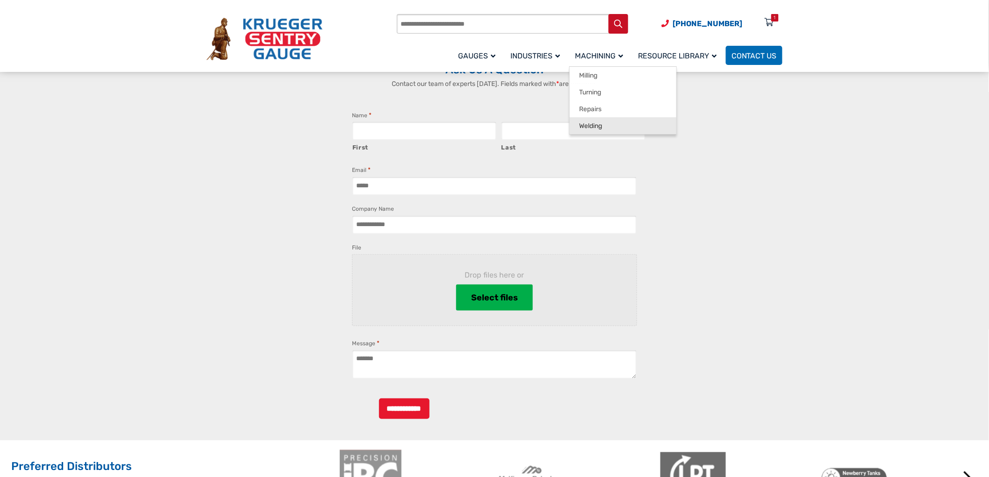
scroll to position [363, 0]
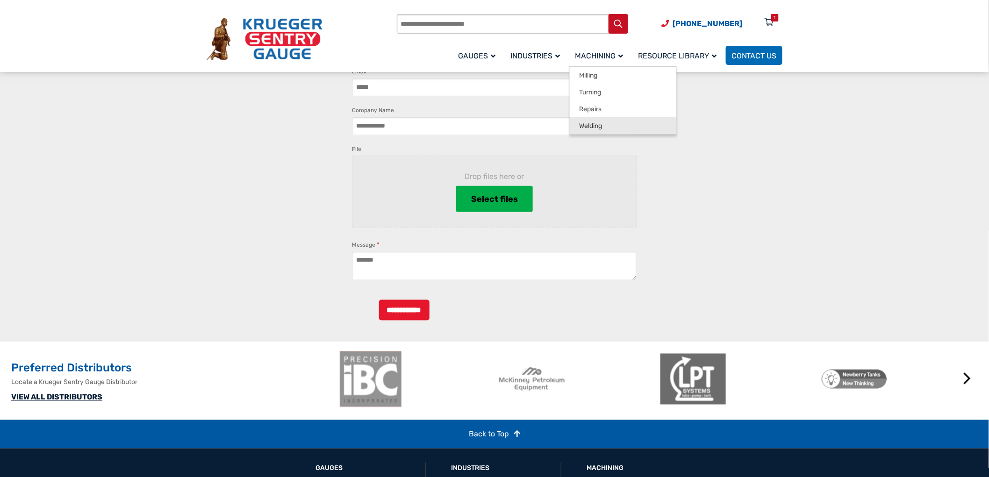
click at [592, 125] on span "Welding" at bounding box center [590, 126] width 23 height 8
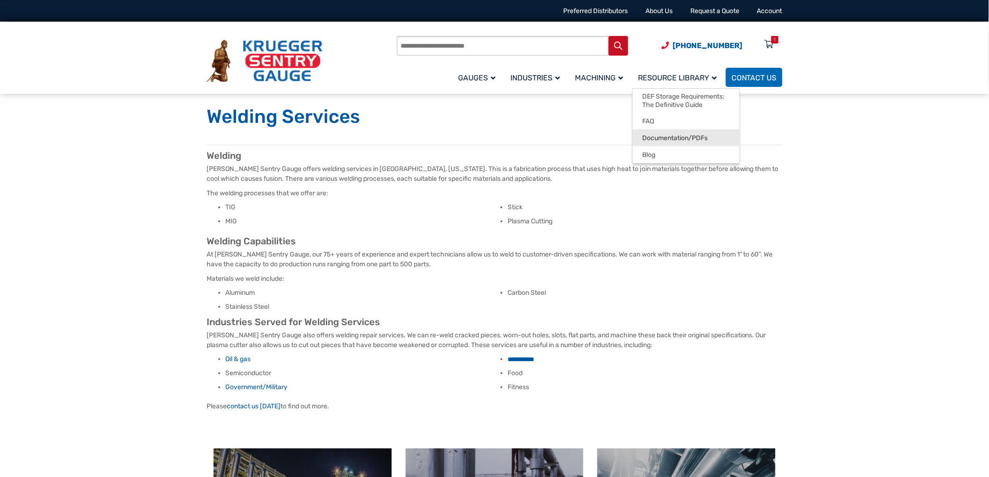
click at [667, 136] on span "Documentation/PDFs" at bounding box center [674, 138] width 65 height 8
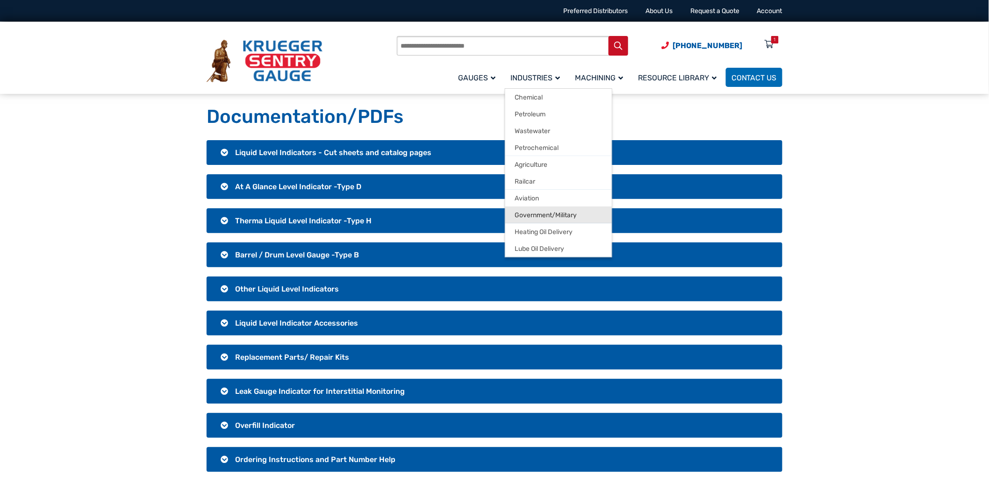
click at [544, 217] on span "Government/Military" at bounding box center [546, 215] width 62 height 8
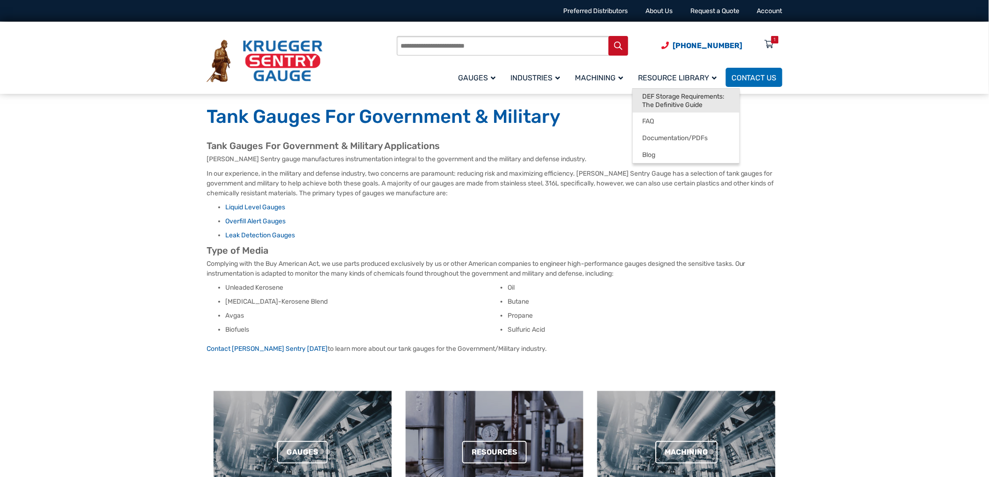
click at [682, 96] on span "DEF Storage Requirements: The Definitive Guide" at bounding box center [686, 101] width 88 height 16
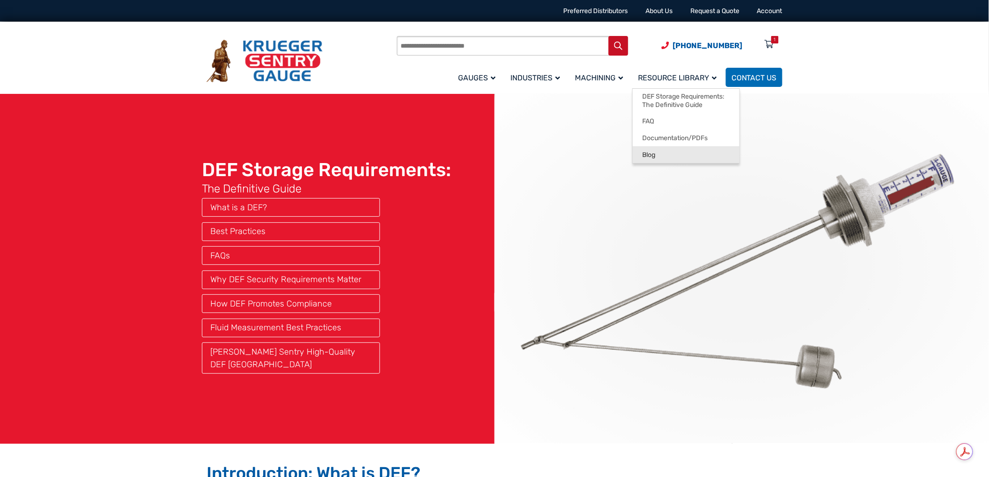
click at [663, 150] on link "Blog" at bounding box center [686, 154] width 107 height 17
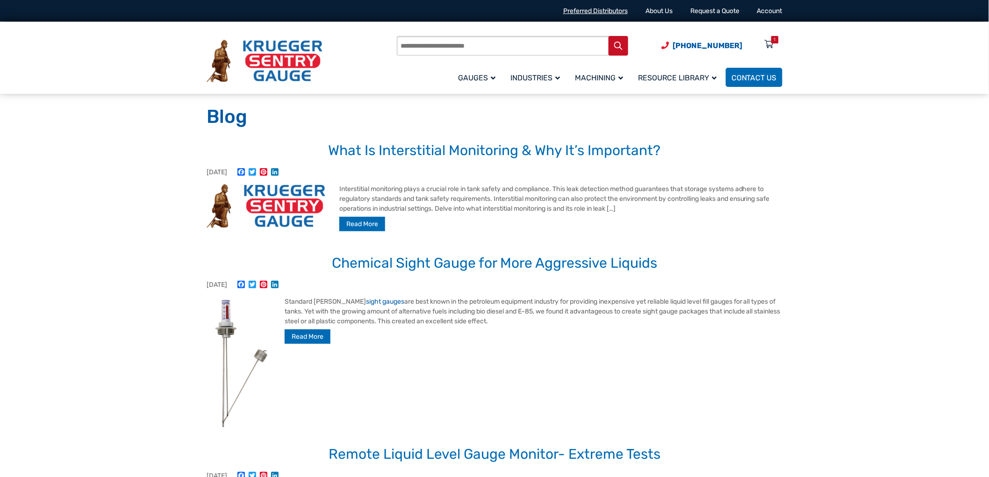
click at [610, 10] on link "Preferred Distributors" at bounding box center [595, 11] width 65 height 8
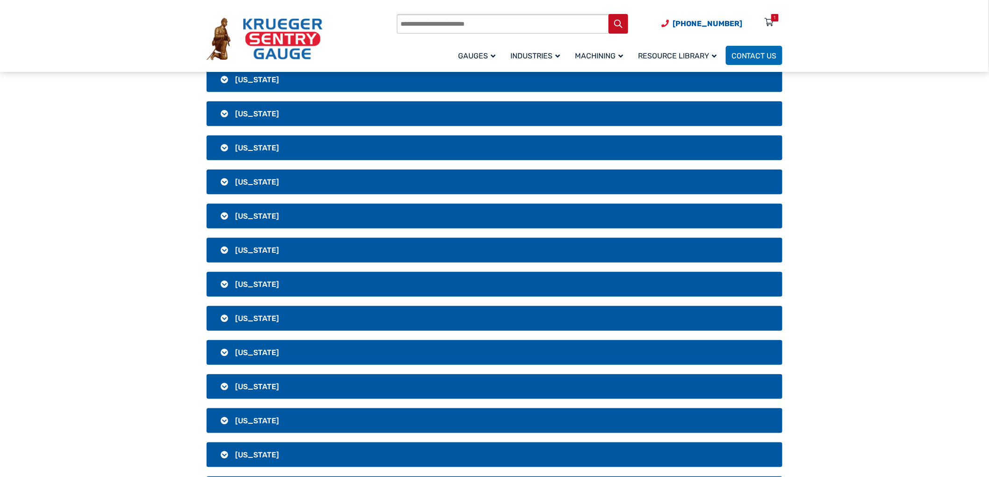
scroll to position [311, 0]
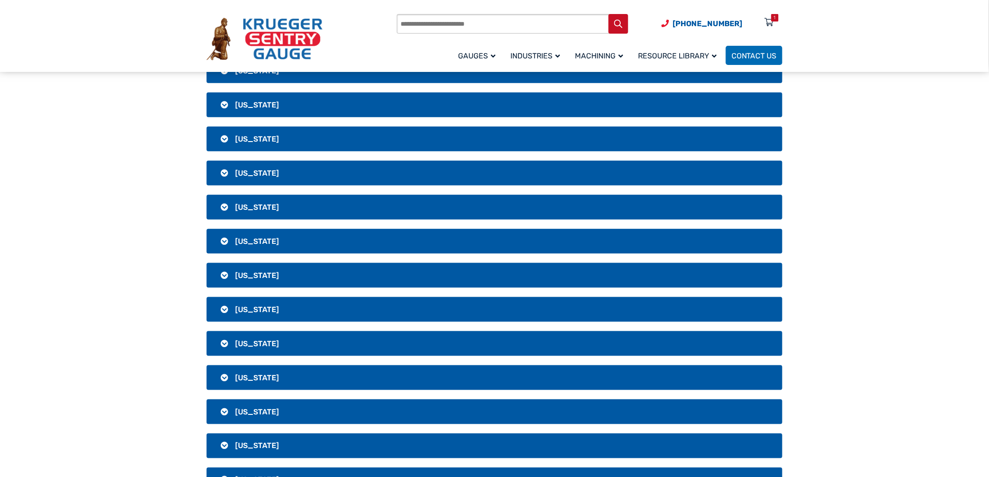
click at [226, 342] on h3 "[US_STATE]" at bounding box center [495, 343] width 576 height 25
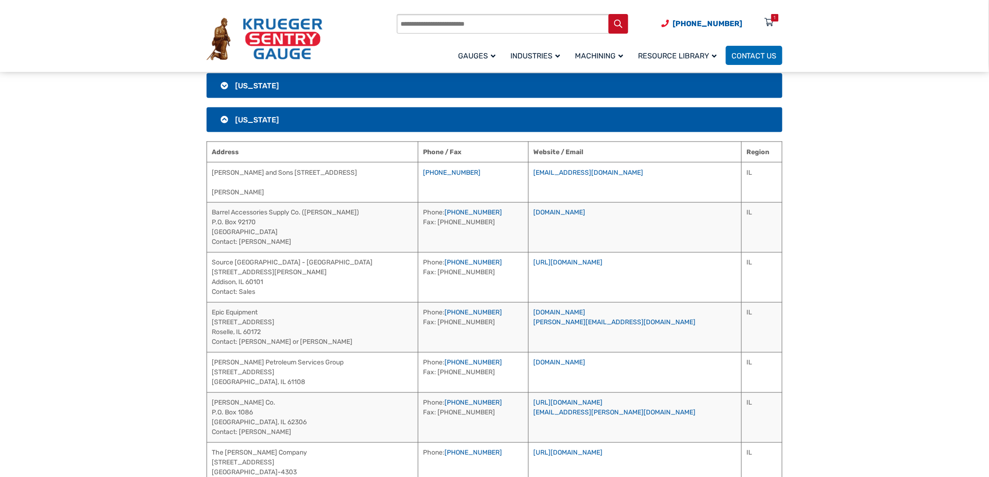
scroll to position [519, 0]
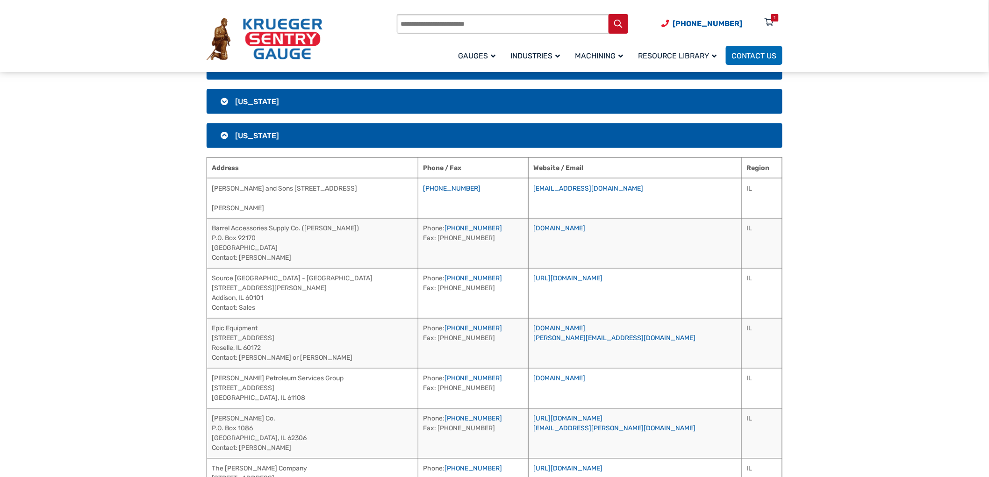
click at [226, 137] on h3 "[US_STATE]" at bounding box center [495, 135] width 576 height 25
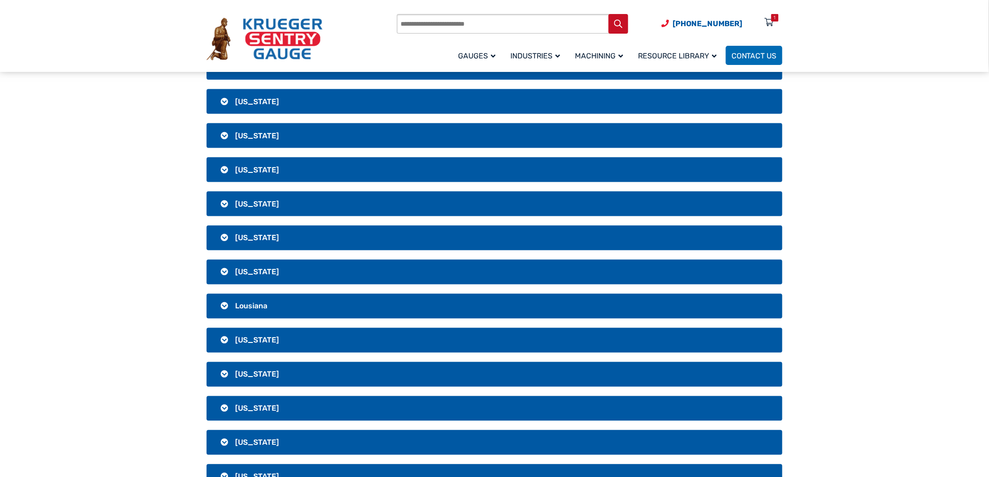
click at [230, 166] on h3 "[US_STATE]" at bounding box center [495, 170] width 576 height 25
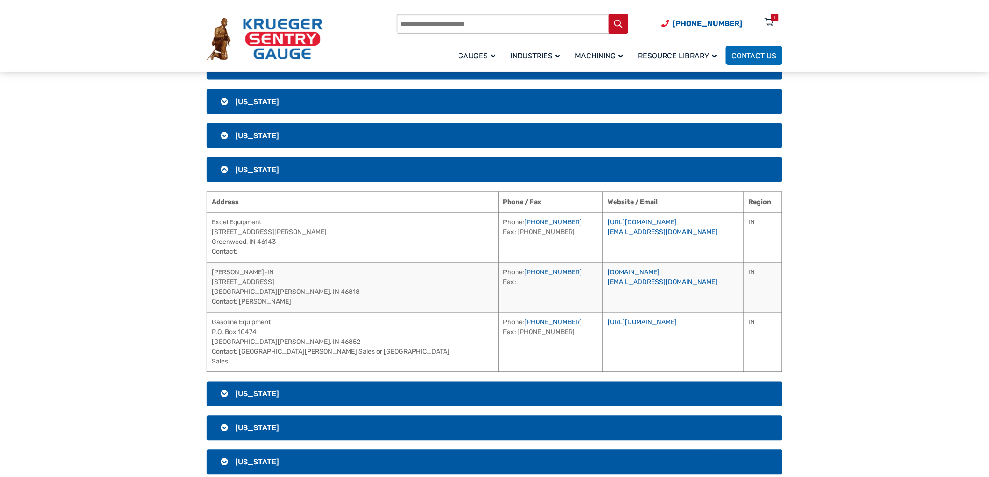
click at [229, 167] on h3 "[US_STATE]" at bounding box center [495, 170] width 576 height 25
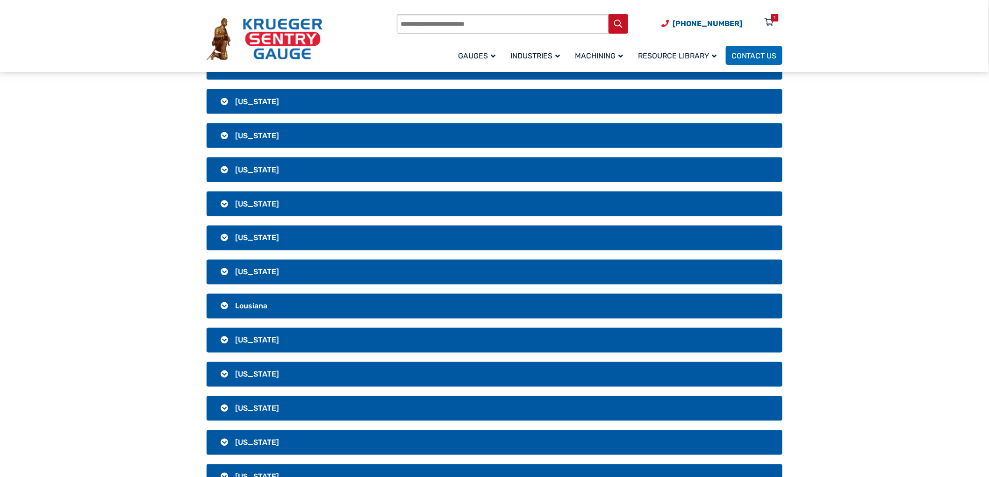
click at [232, 207] on h3 "[US_STATE]" at bounding box center [495, 204] width 576 height 25
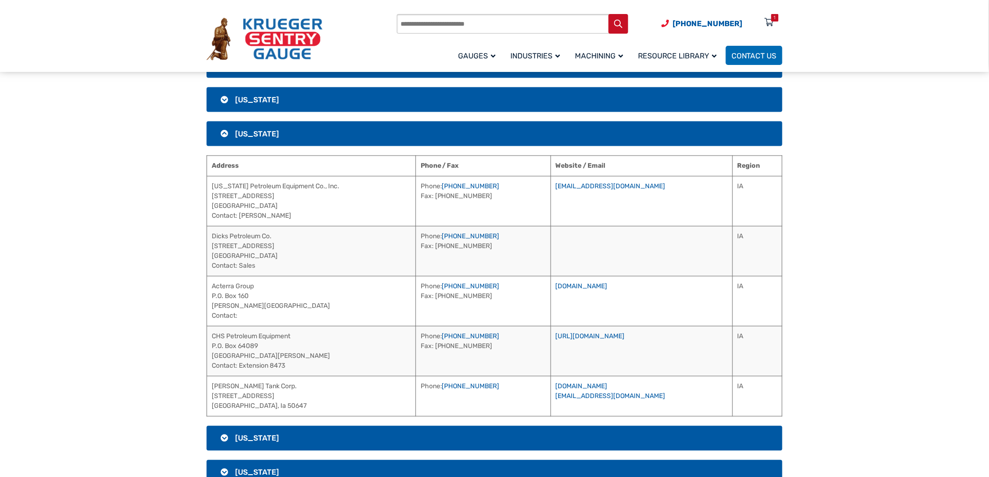
scroll to position [571, 0]
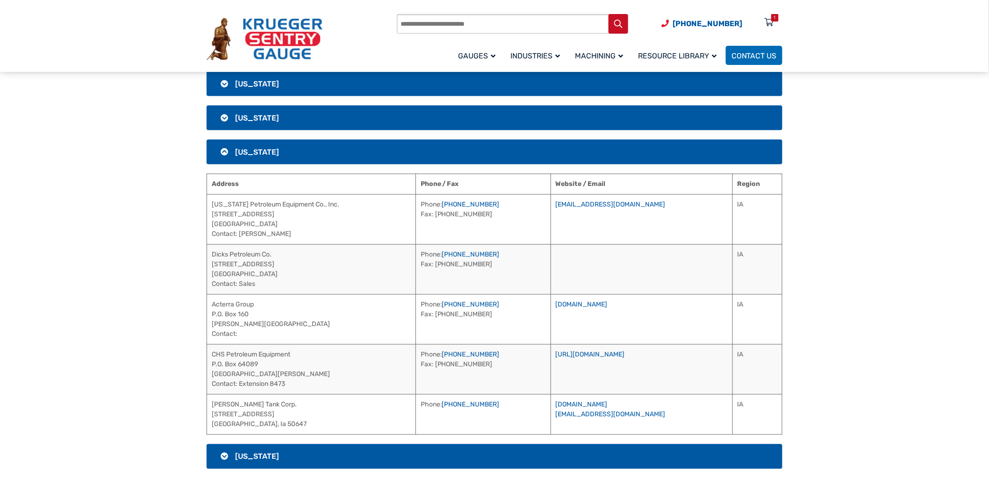
click at [227, 150] on h3 "[US_STATE]" at bounding box center [495, 152] width 576 height 25
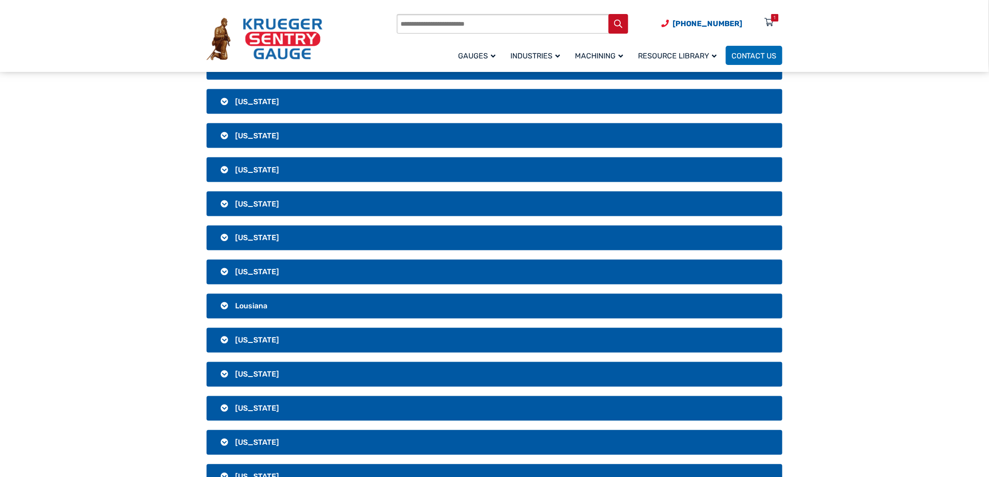
scroll to position [468, 0]
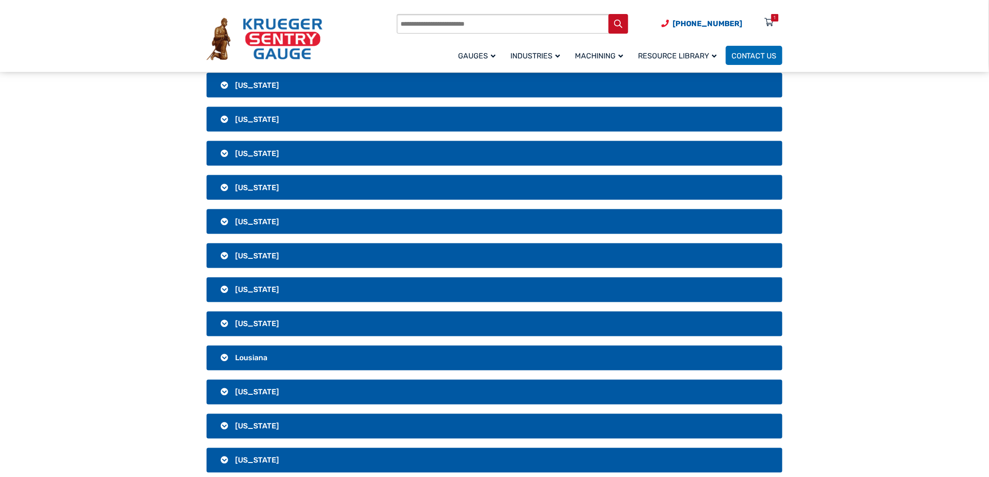
click at [221, 190] on h3 "[US_STATE]" at bounding box center [495, 187] width 576 height 25
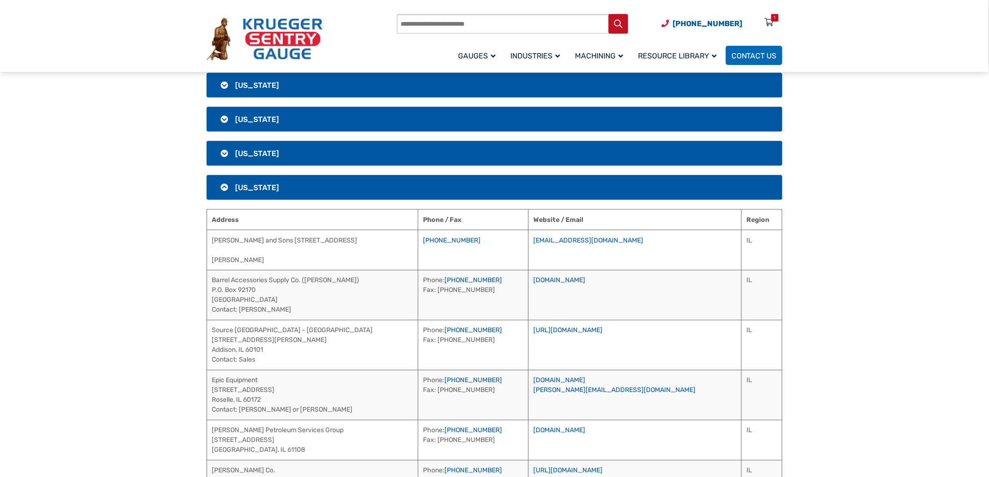
click at [226, 192] on h3 "[US_STATE]" at bounding box center [495, 187] width 576 height 25
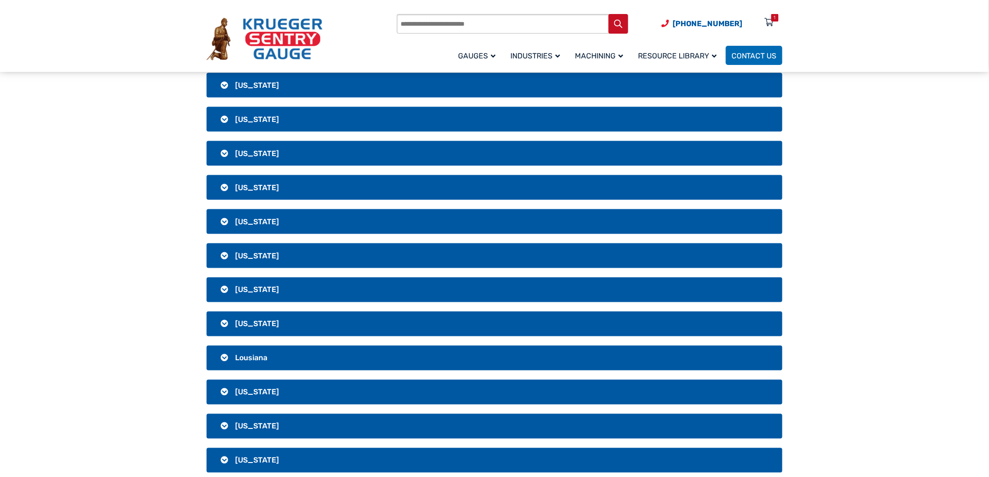
click at [229, 160] on h3 "[US_STATE]" at bounding box center [495, 153] width 576 height 25
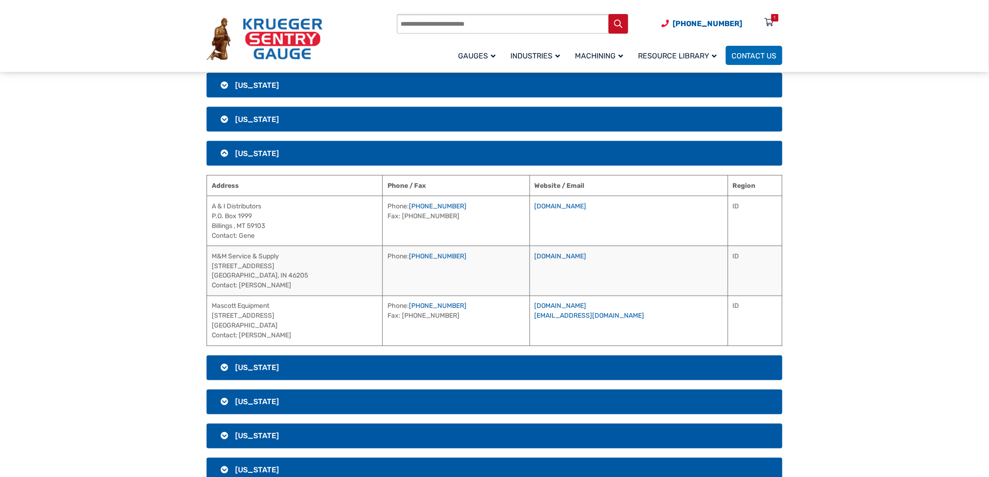
click at [230, 155] on h3 "[US_STATE]" at bounding box center [495, 153] width 576 height 25
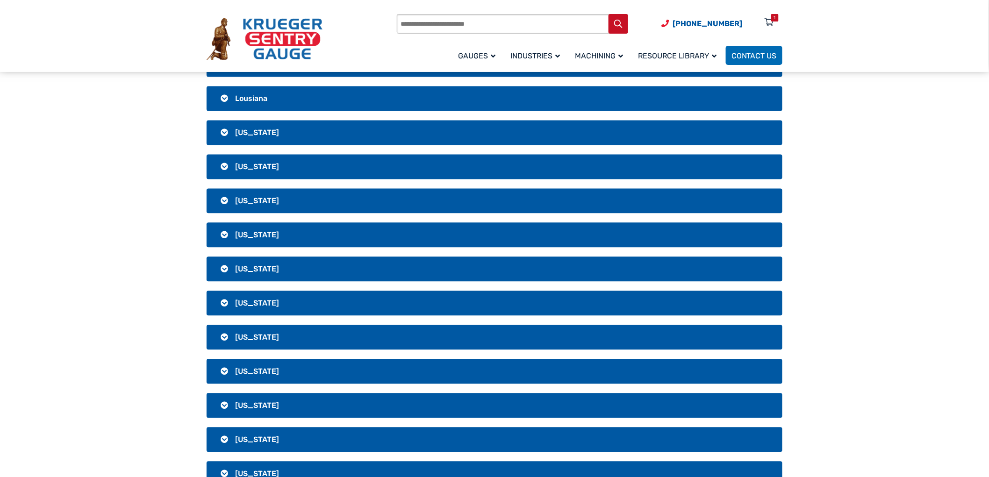
scroll to position [779, 0]
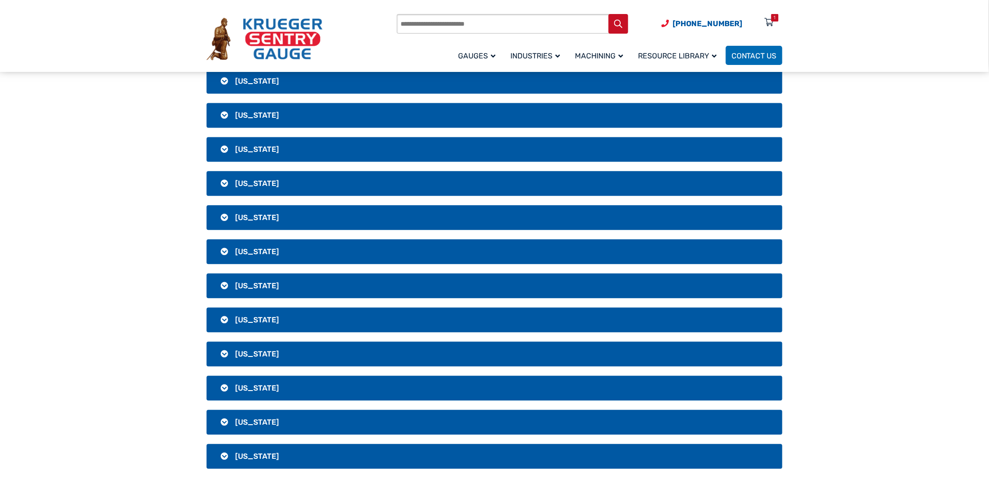
click at [264, 219] on span "[US_STATE]" at bounding box center [257, 217] width 44 height 9
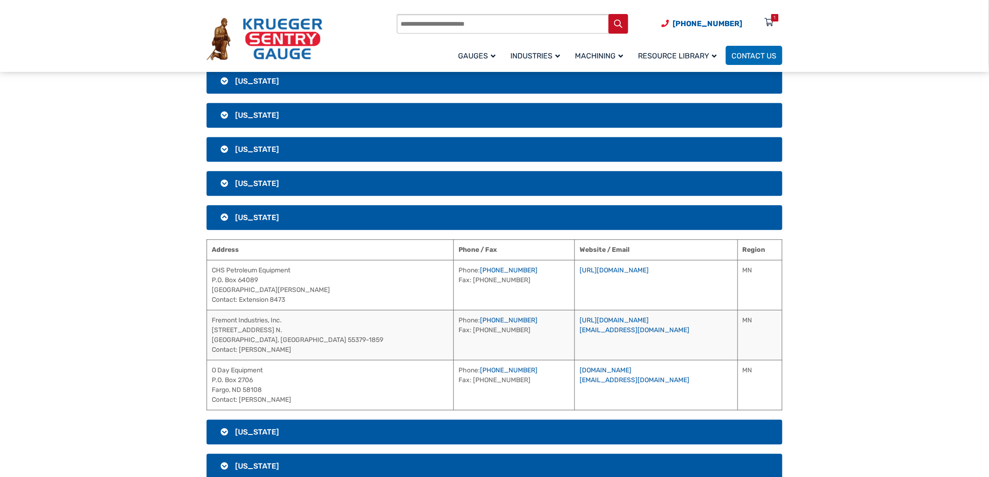
click at [264, 219] on span "[US_STATE]" at bounding box center [257, 217] width 44 height 9
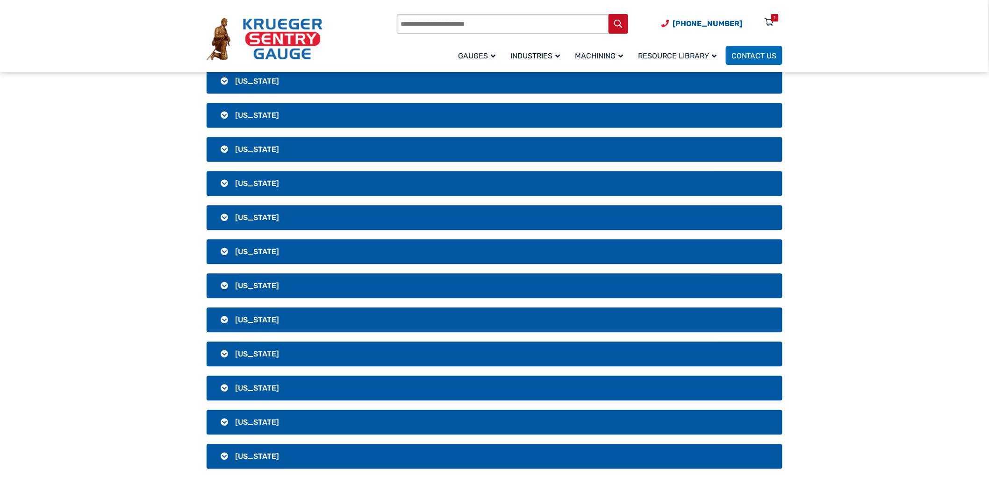
click at [260, 242] on h3 "[US_STATE]" at bounding box center [495, 251] width 576 height 25
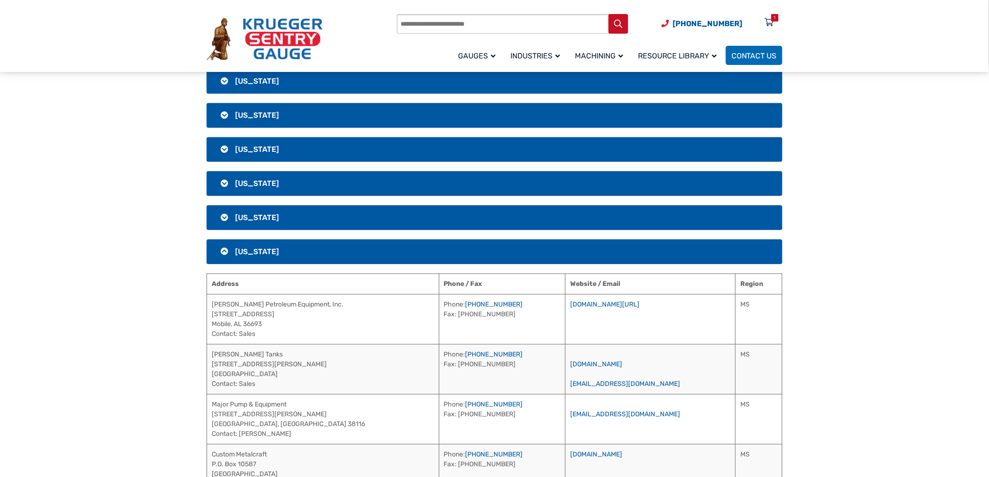
click at [263, 249] on span "[US_STATE]" at bounding box center [257, 251] width 44 height 9
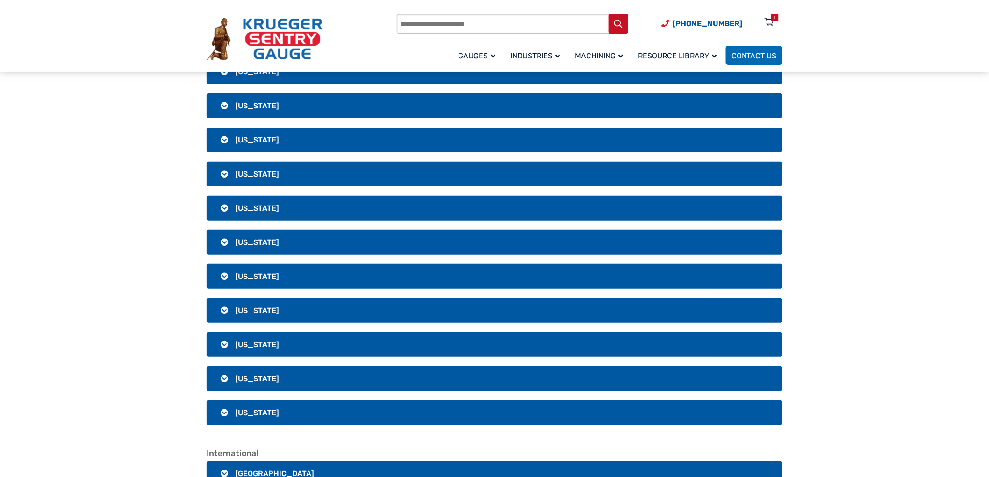
scroll to position [1558, 0]
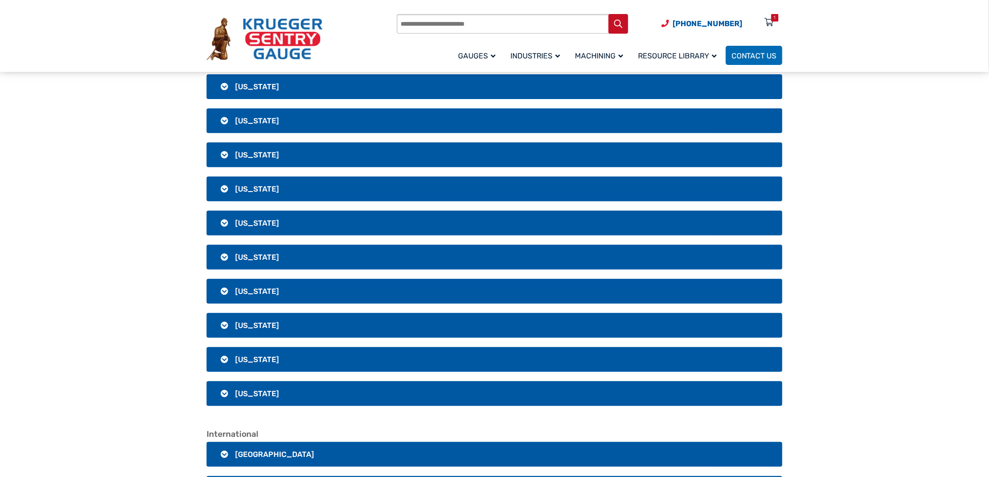
click at [225, 323] on h3 "[US_STATE]" at bounding box center [495, 325] width 576 height 25
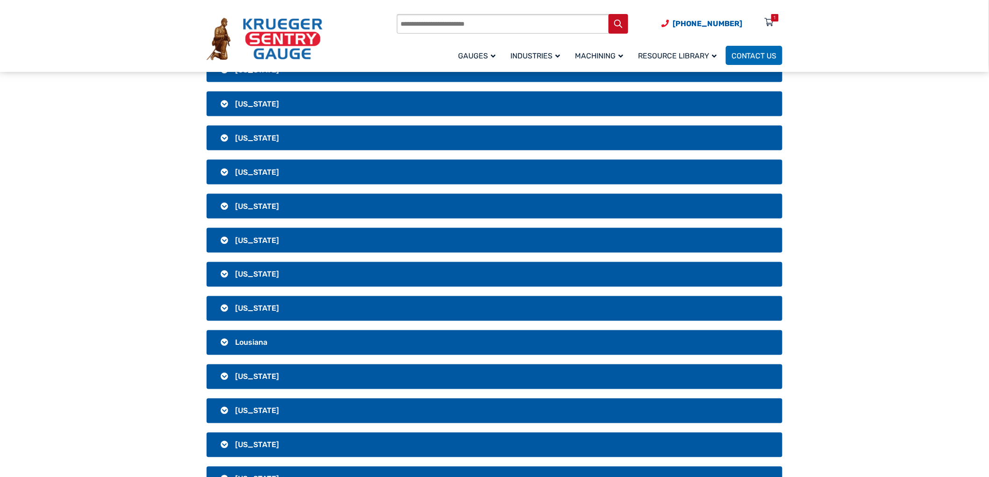
scroll to position [468, 0]
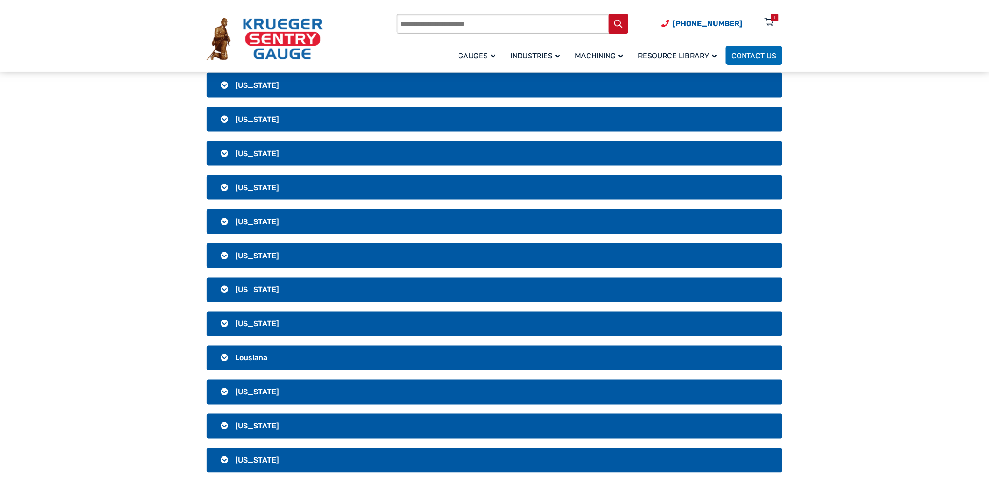
click at [222, 186] on h3 "[US_STATE]" at bounding box center [495, 187] width 576 height 25
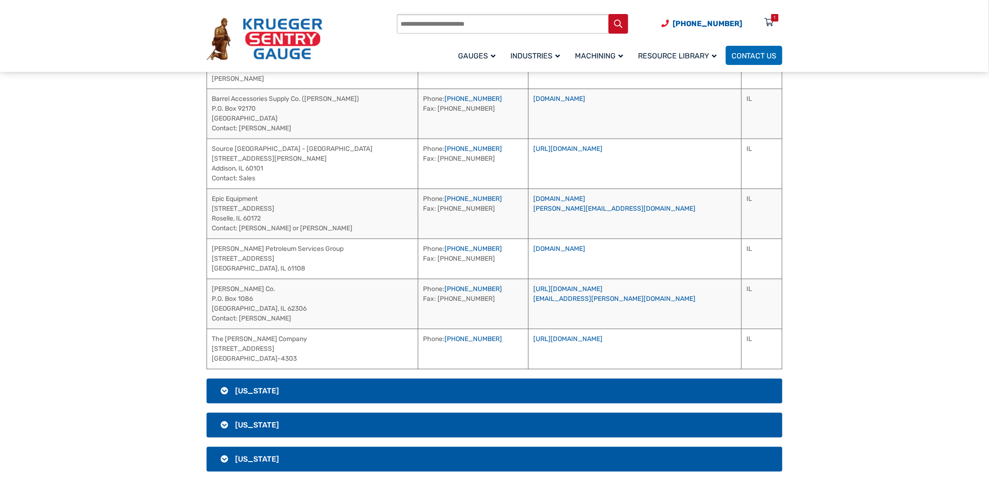
scroll to position [678, 0]
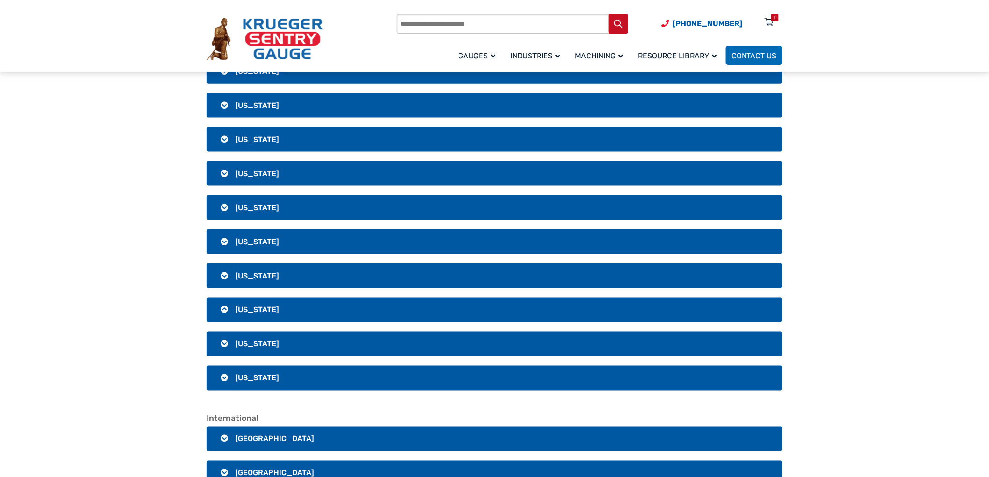
click at [268, 317] on h3 "[US_STATE]" at bounding box center [495, 310] width 576 height 25
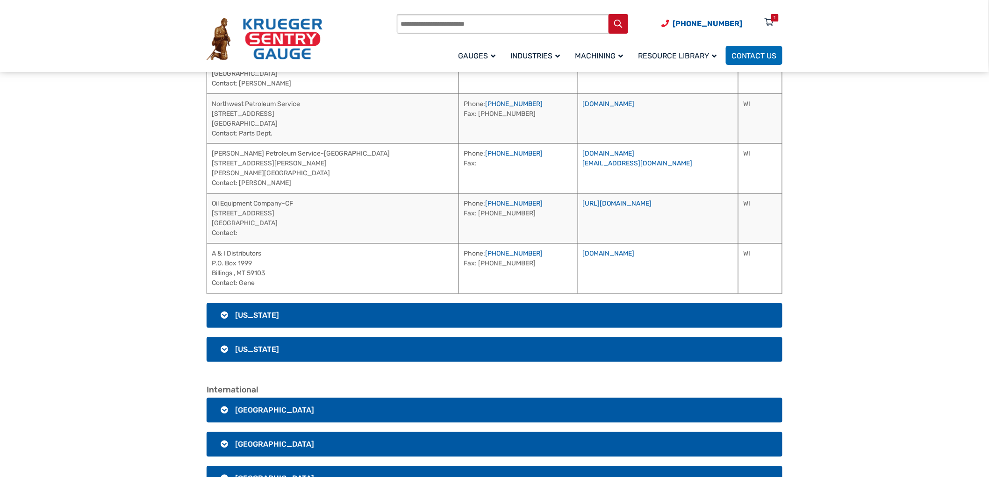
scroll to position [2093, 0]
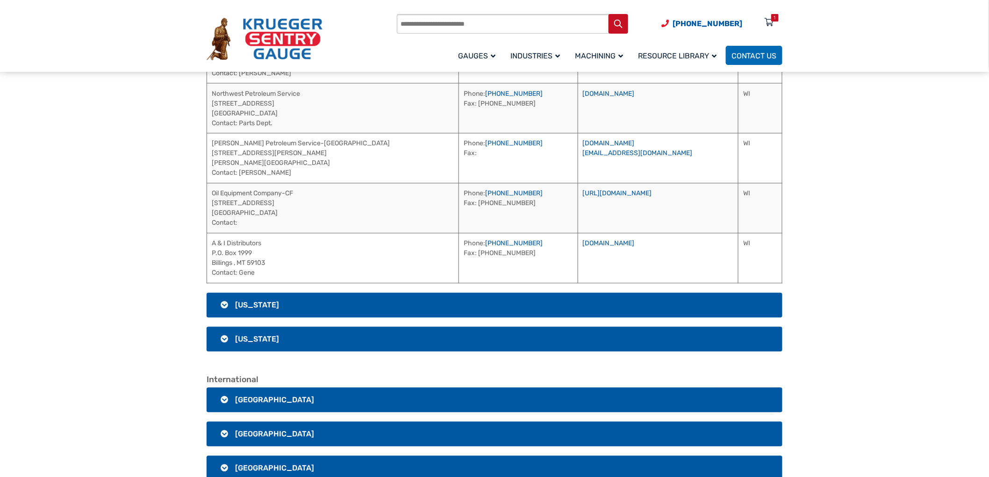
click at [282, 300] on h3 "[US_STATE]" at bounding box center [495, 305] width 576 height 25
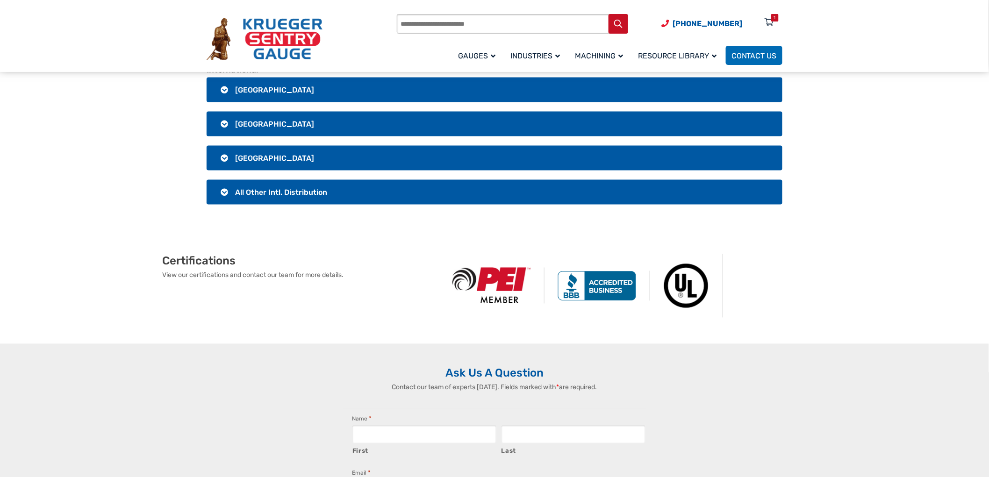
scroll to position [1920, 0]
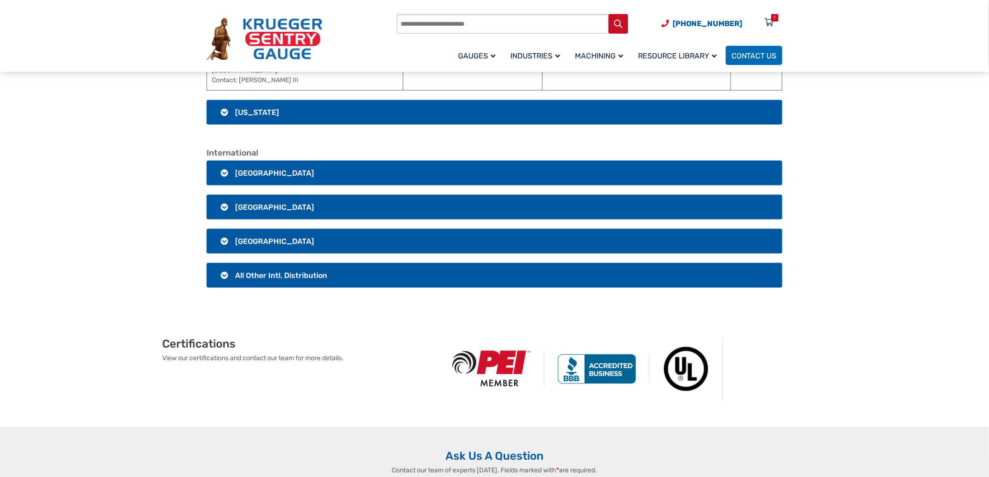
click at [276, 244] on h3 "[GEOGRAPHIC_DATA]" at bounding box center [495, 241] width 576 height 25
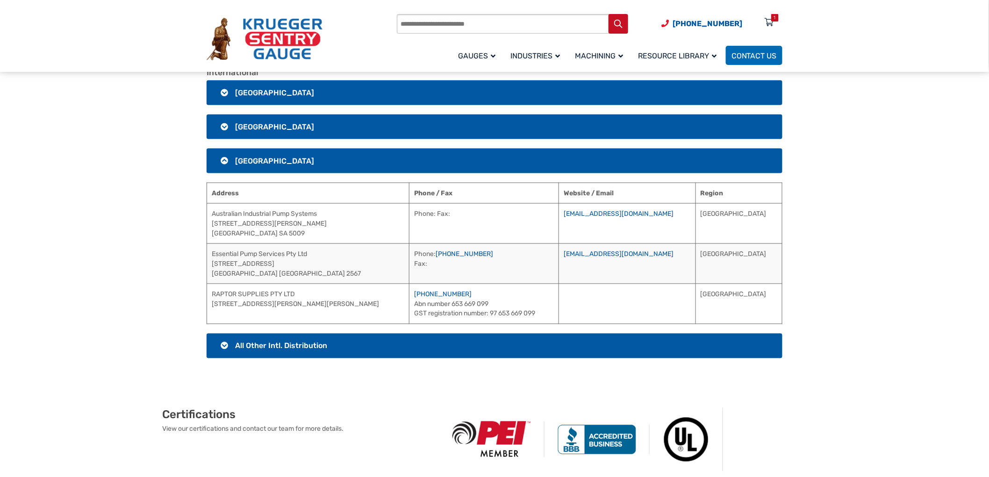
click at [258, 163] on span "[GEOGRAPHIC_DATA]" at bounding box center [274, 161] width 79 height 9
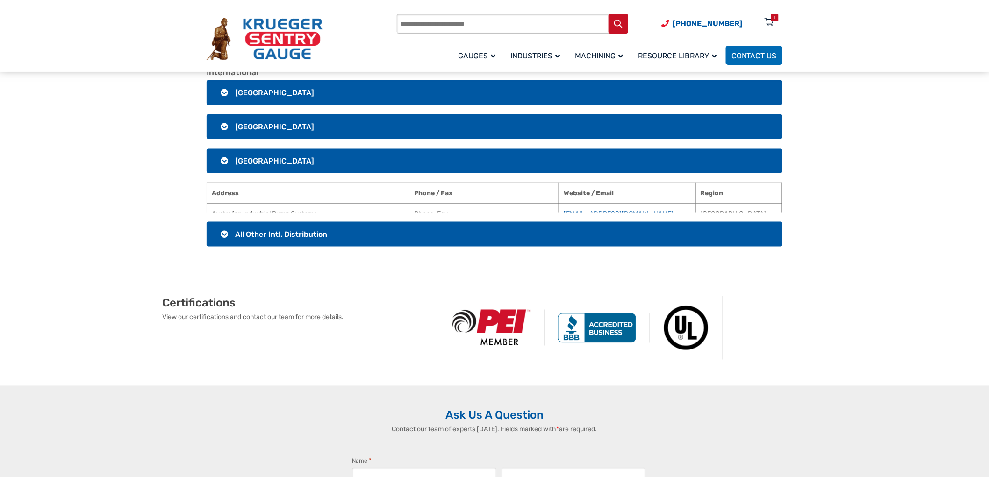
click at [256, 138] on h3 "[GEOGRAPHIC_DATA]" at bounding box center [495, 127] width 576 height 25
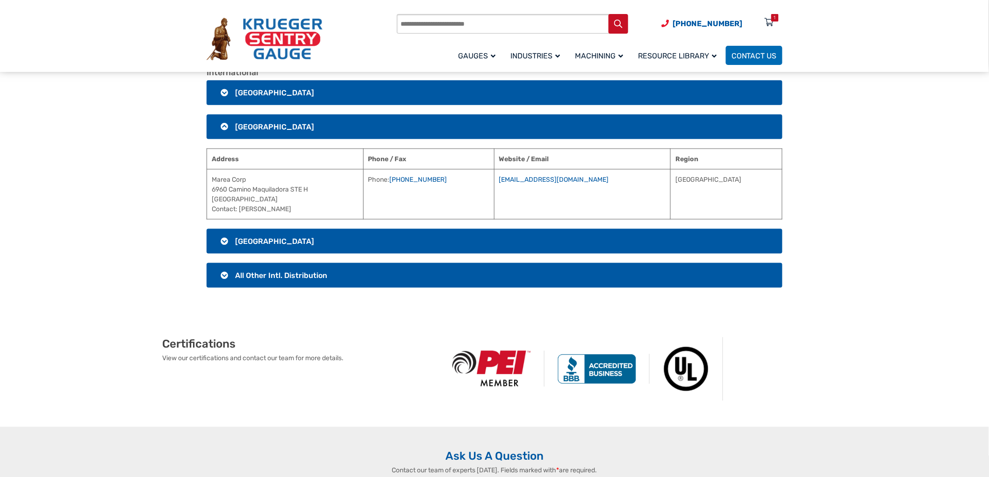
click at [258, 138] on h3 "[GEOGRAPHIC_DATA]" at bounding box center [495, 127] width 576 height 25
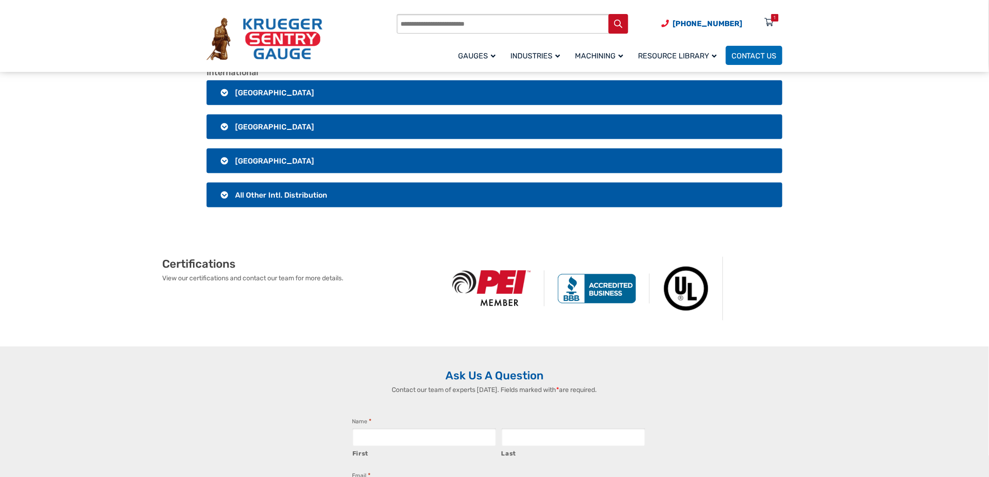
click at [258, 104] on h3 "[GEOGRAPHIC_DATA]" at bounding box center [495, 92] width 576 height 25
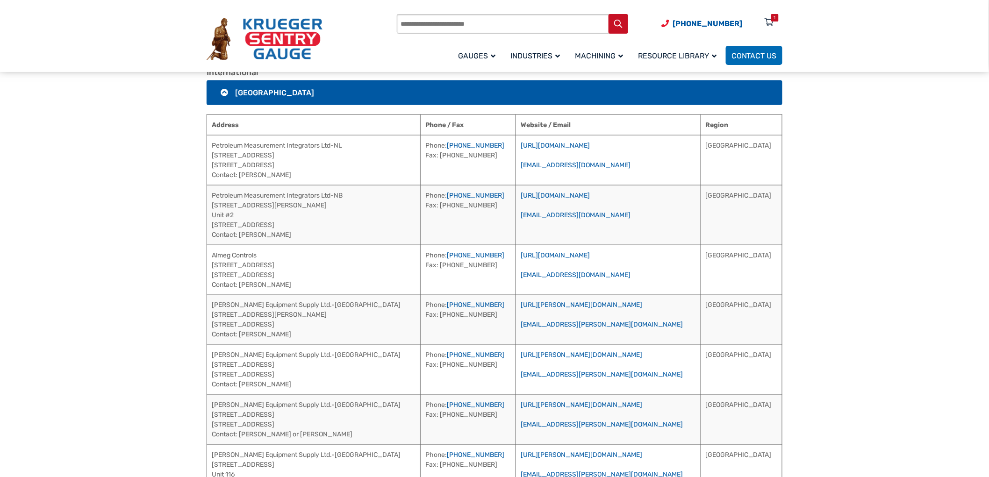
click at [257, 95] on span "[GEOGRAPHIC_DATA]" at bounding box center [274, 92] width 79 height 9
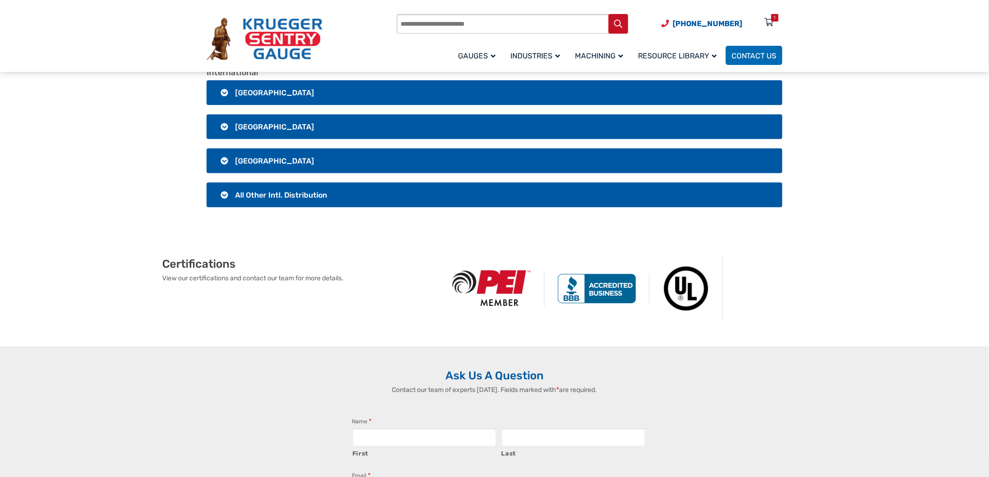
click at [266, 135] on h3 "[GEOGRAPHIC_DATA]" at bounding box center [495, 127] width 576 height 25
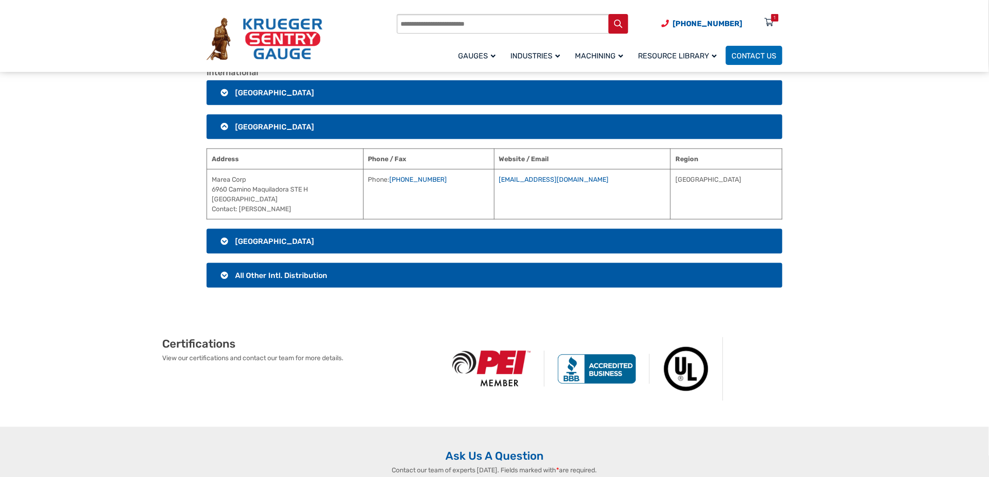
click at [260, 131] on span "[GEOGRAPHIC_DATA]" at bounding box center [274, 126] width 79 height 9
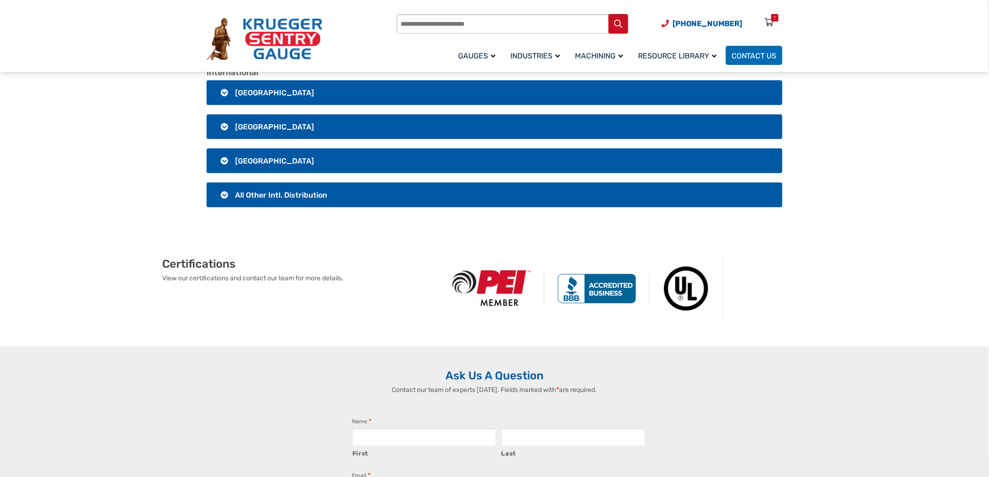
click at [253, 202] on h3 "All Other Intl. Distribution" at bounding box center [495, 195] width 576 height 25
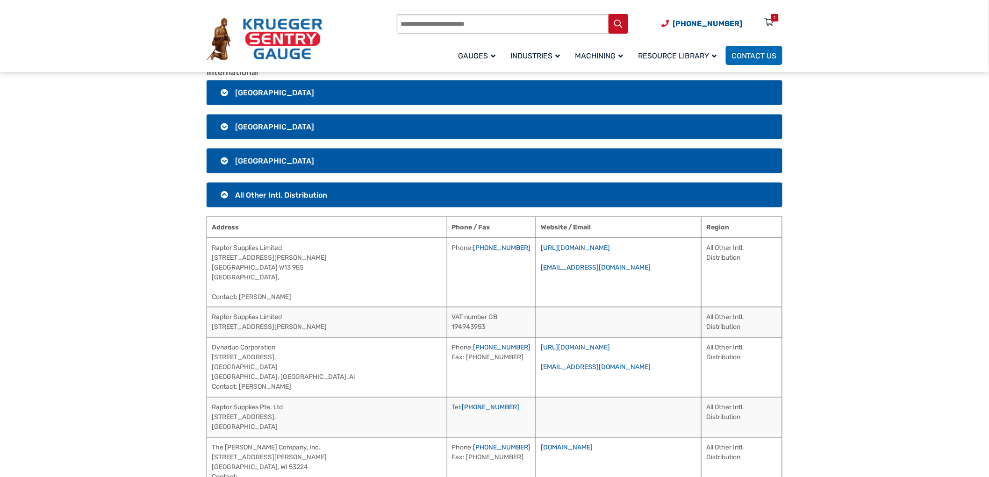
click at [231, 199] on h3 "All Other Intl. Distribution" at bounding box center [495, 195] width 576 height 25
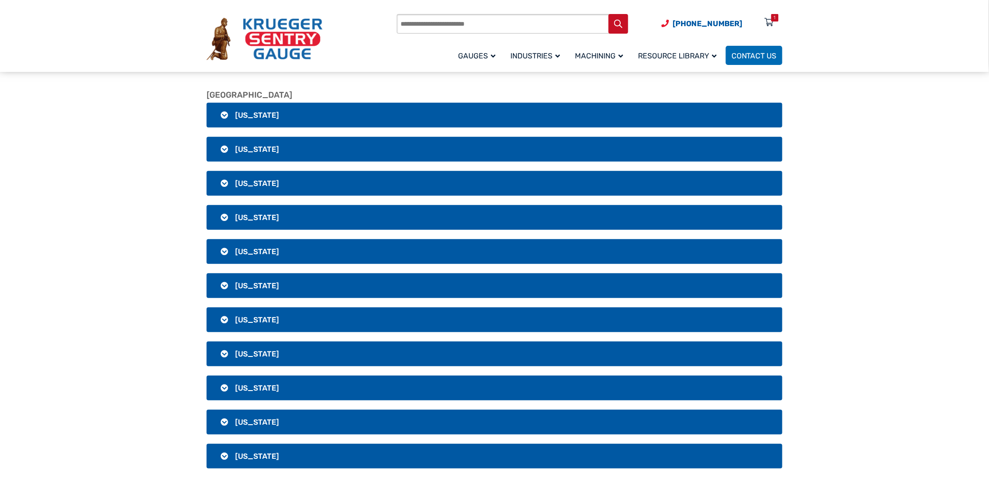
scroll to position [0, 0]
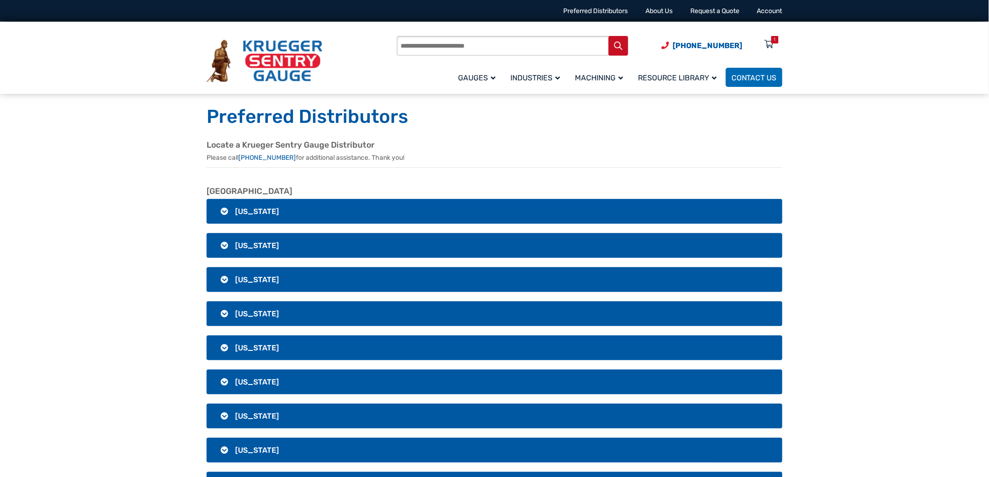
click at [330, 216] on h3 "[US_STATE]" at bounding box center [495, 211] width 576 height 25
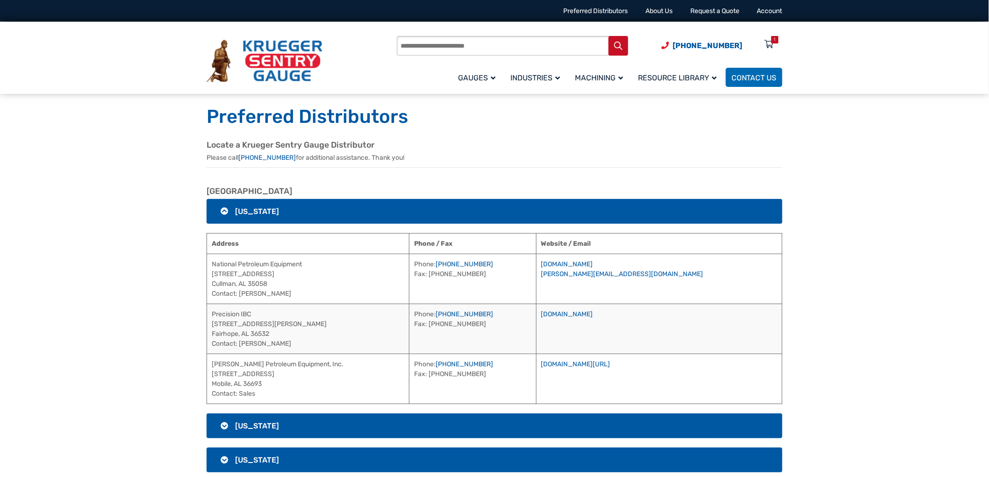
click at [332, 210] on h3 "[US_STATE]" at bounding box center [495, 211] width 576 height 25
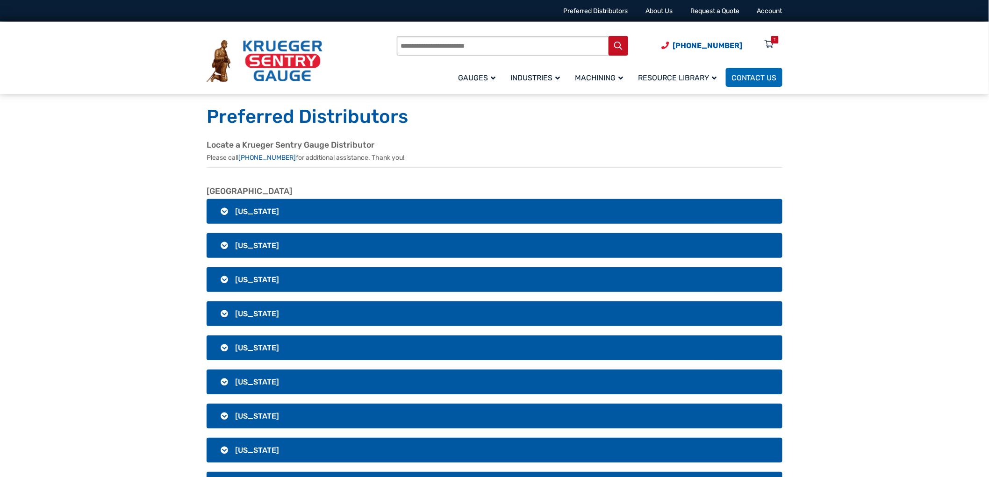
click at [321, 245] on h3 "[US_STATE]" at bounding box center [495, 245] width 576 height 25
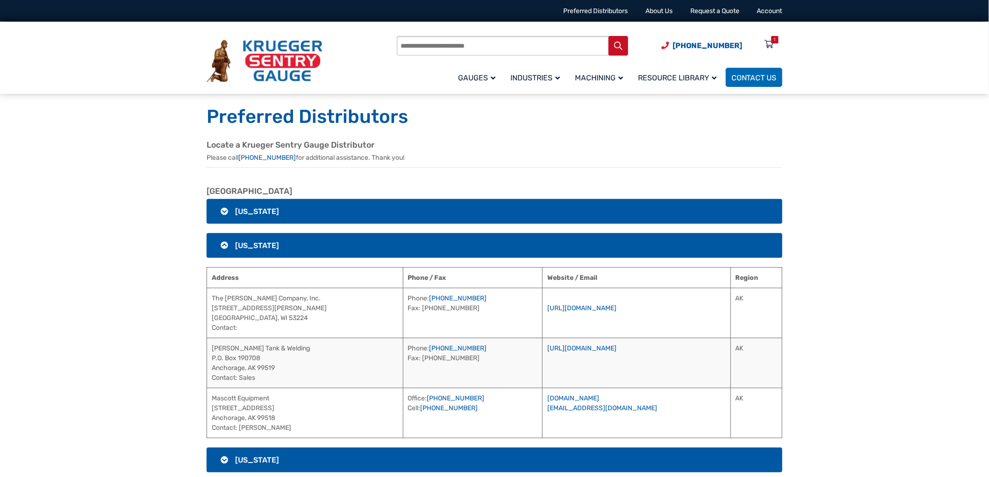
click at [321, 246] on h3 "[US_STATE]" at bounding box center [495, 245] width 576 height 25
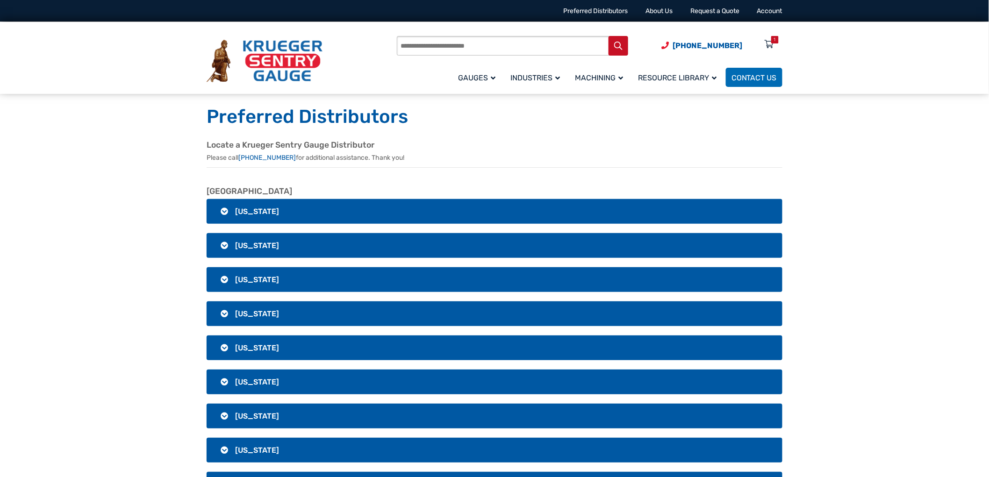
click at [318, 241] on h3 "[US_STATE]" at bounding box center [495, 245] width 576 height 25
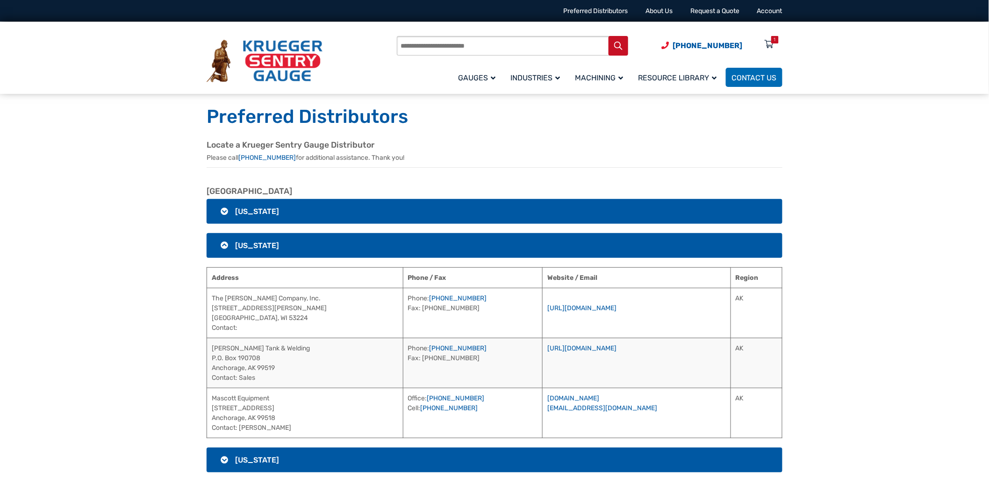
click at [318, 242] on h3 "[US_STATE]" at bounding box center [495, 245] width 576 height 25
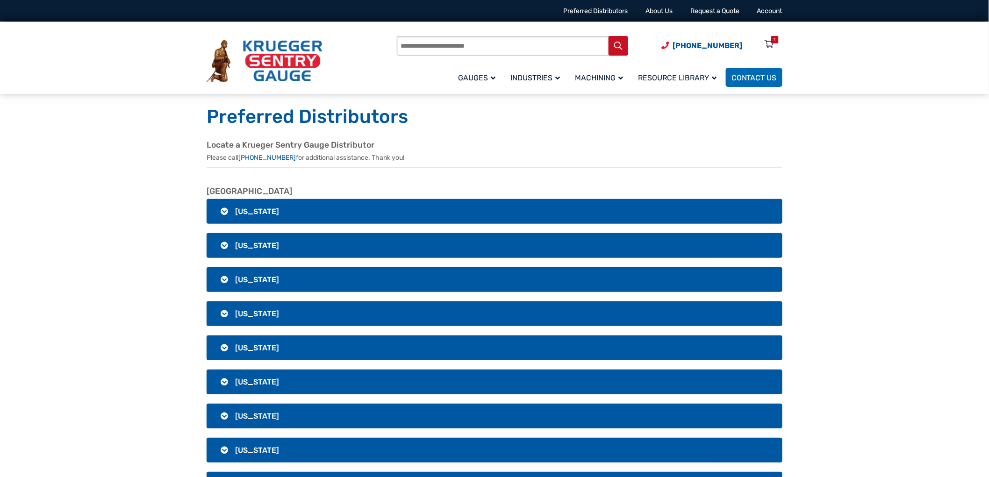
click at [312, 273] on h3 "[US_STATE]" at bounding box center [495, 279] width 576 height 25
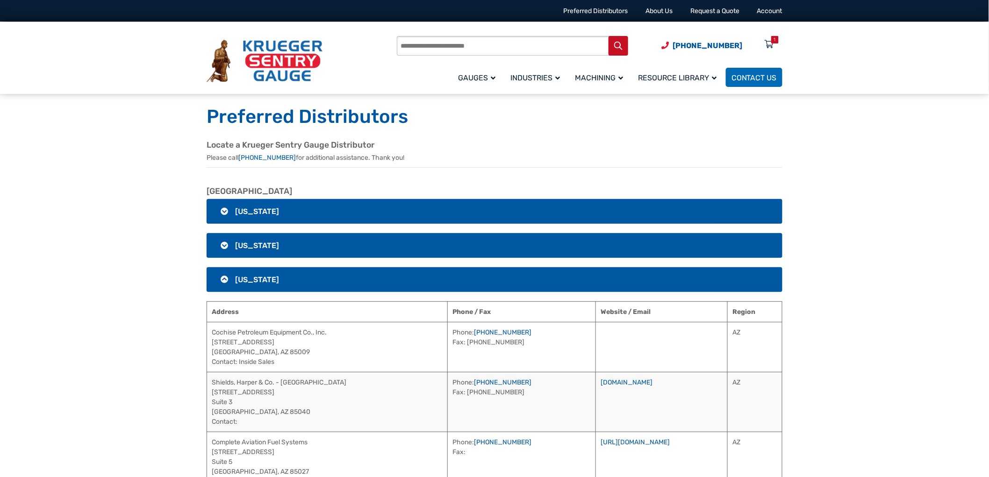
click at [310, 277] on h3 "[US_STATE]" at bounding box center [495, 279] width 576 height 25
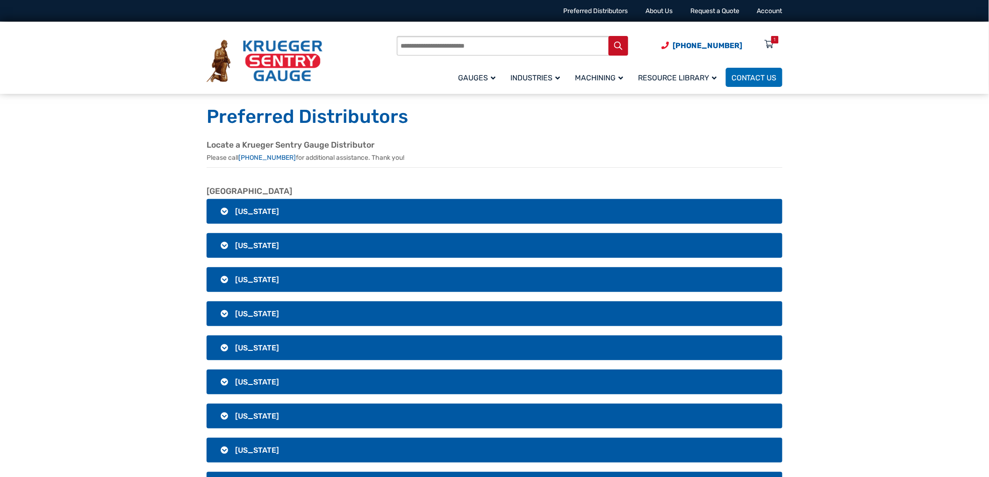
click at [290, 250] on h3 "[US_STATE]" at bounding box center [495, 245] width 576 height 25
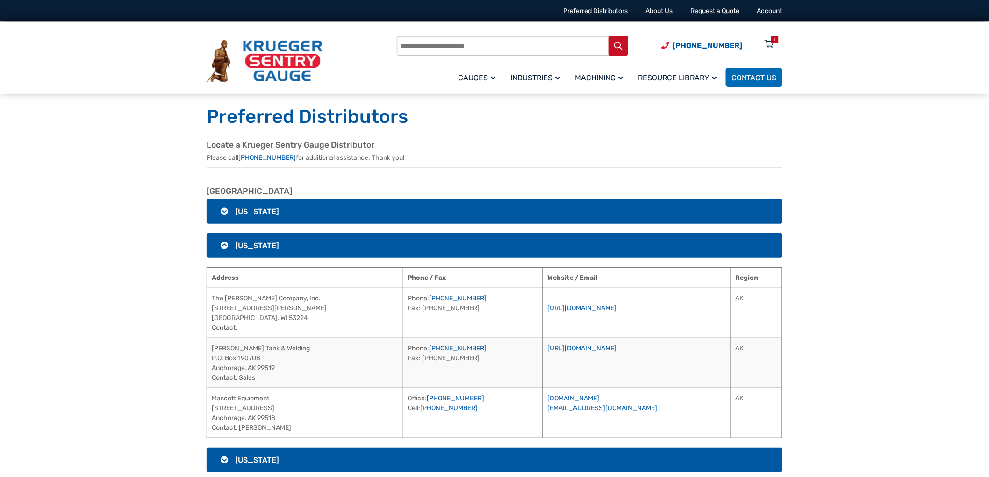
click at [270, 240] on h3 "[US_STATE]" at bounding box center [495, 245] width 576 height 25
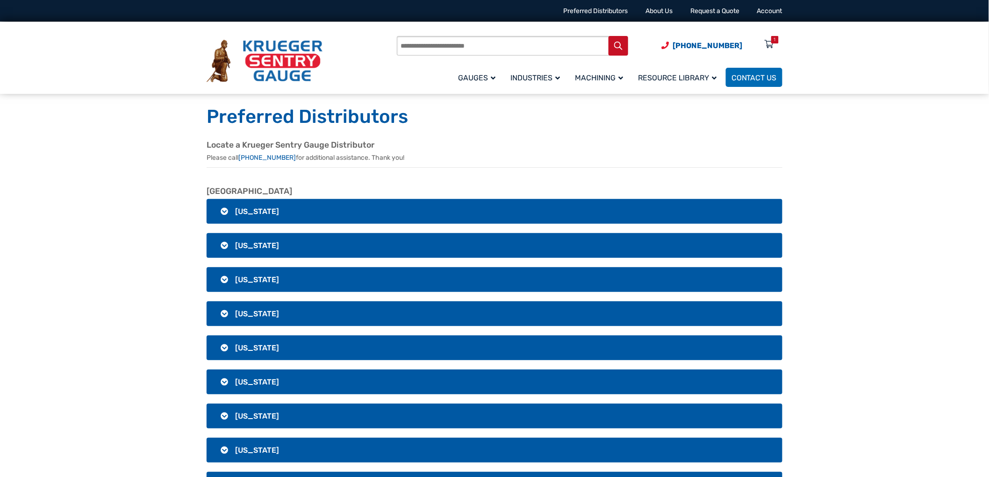
click at [275, 290] on h3 "[US_STATE]" at bounding box center [495, 279] width 576 height 25
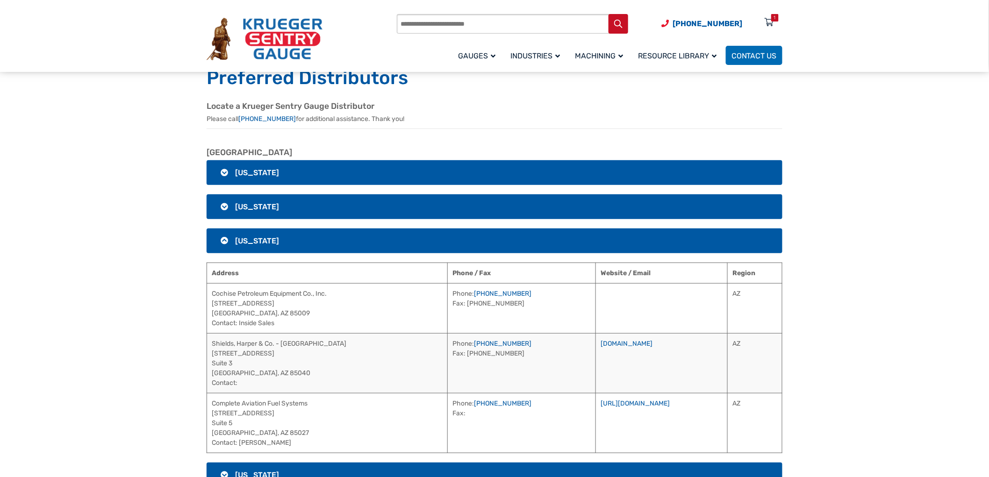
scroll to position [104, 0]
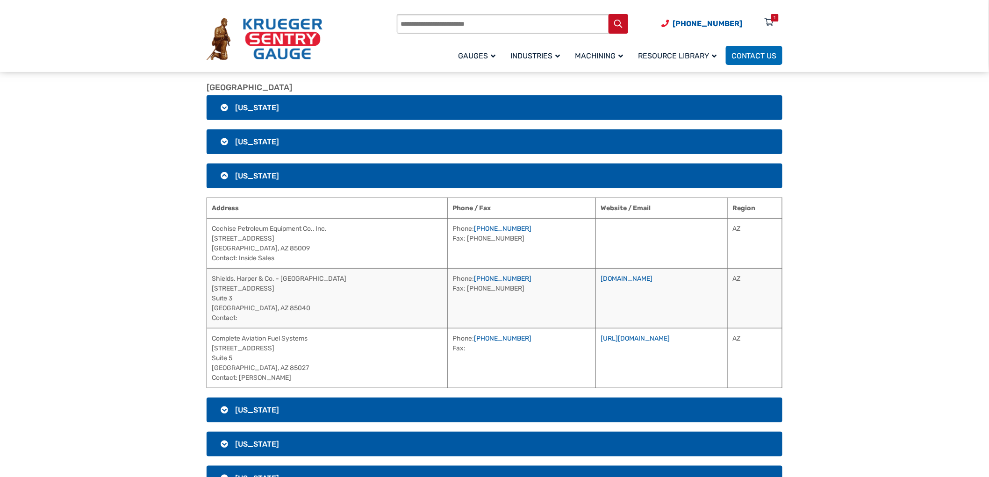
click at [251, 181] on h3 "[US_STATE]" at bounding box center [495, 176] width 576 height 25
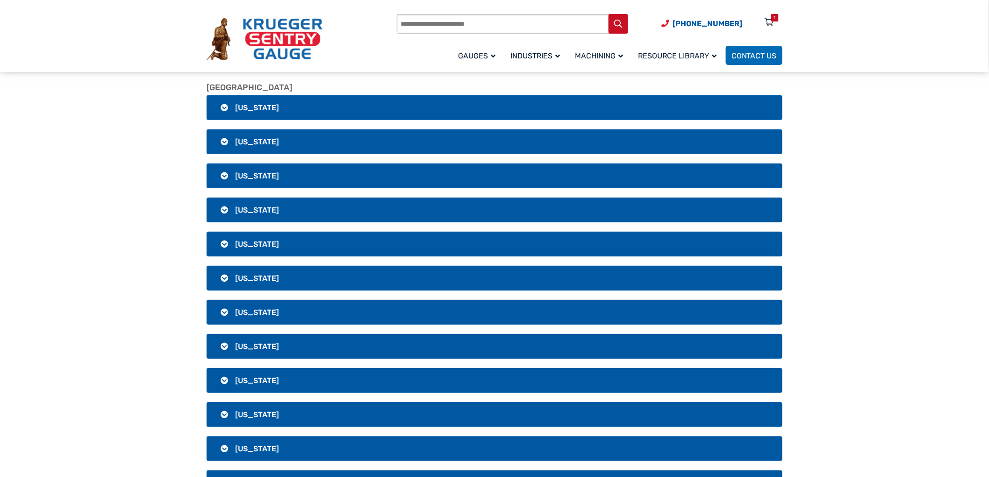
click at [260, 208] on span "[US_STATE]" at bounding box center [257, 210] width 44 height 9
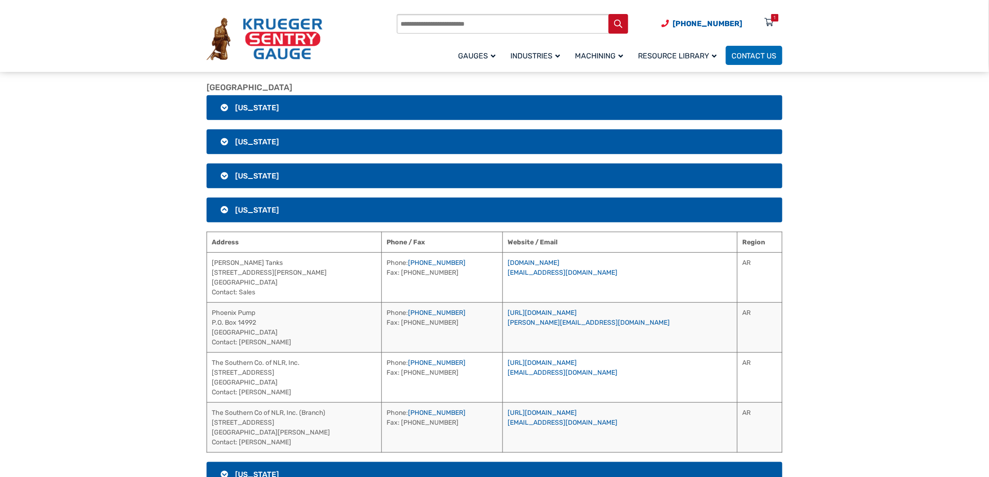
click at [260, 208] on span "[US_STATE]" at bounding box center [257, 210] width 44 height 9
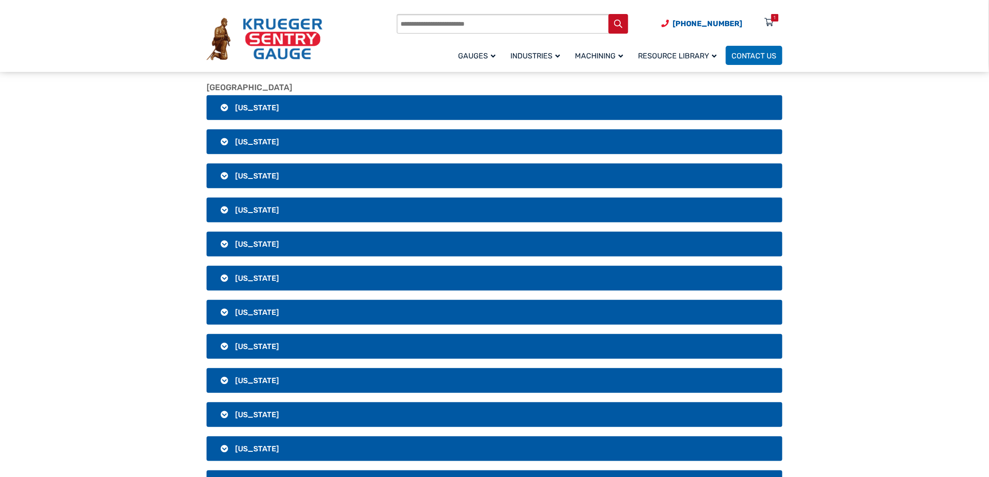
click at [259, 236] on h3 "[US_STATE]" at bounding box center [495, 244] width 576 height 25
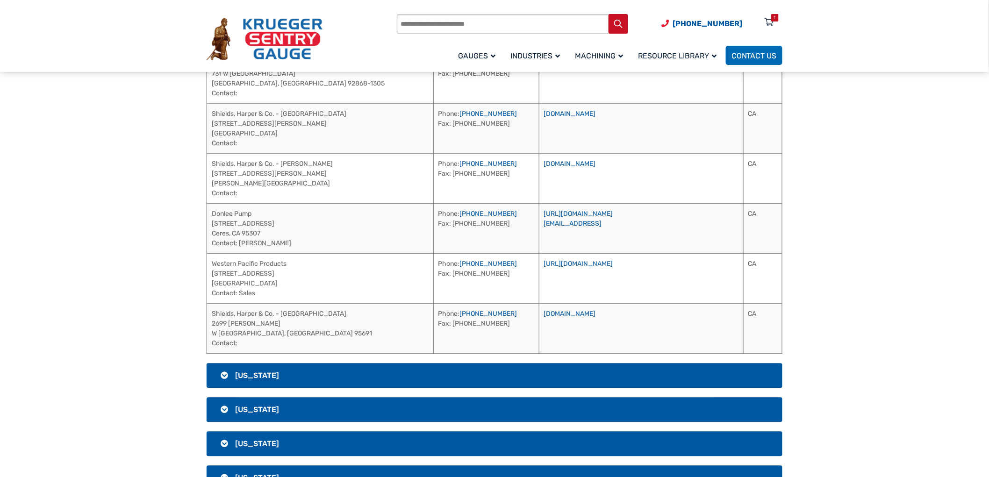
scroll to position [779, 0]
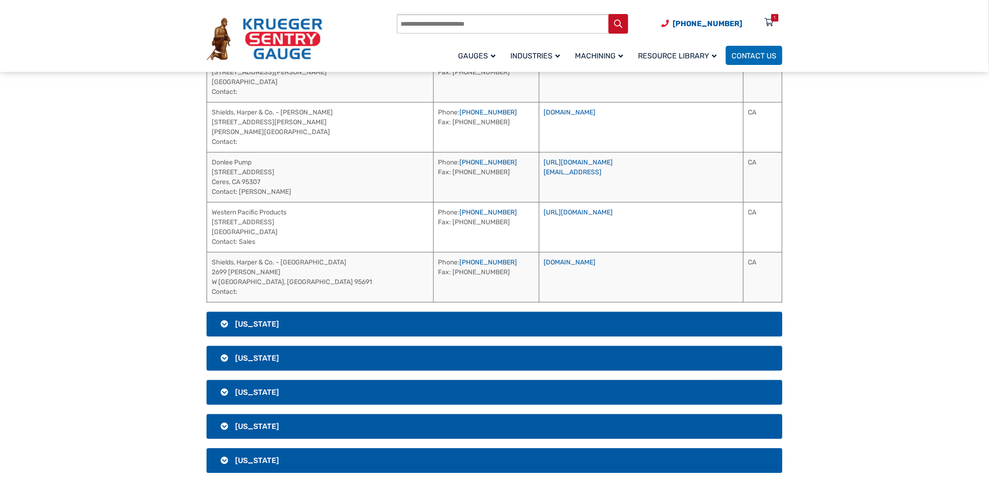
click at [267, 324] on span "[US_STATE]" at bounding box center [257, 324] width 44 height 9
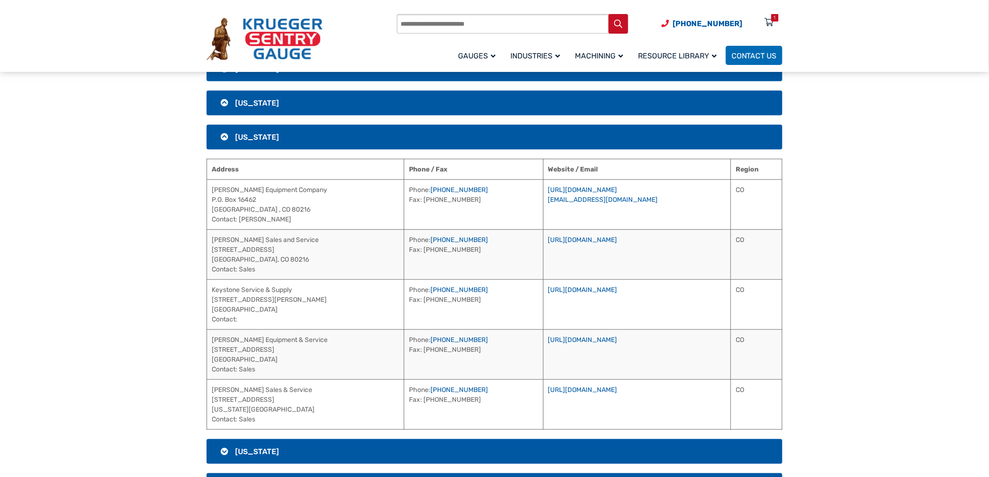
scroll to position [191, 0]
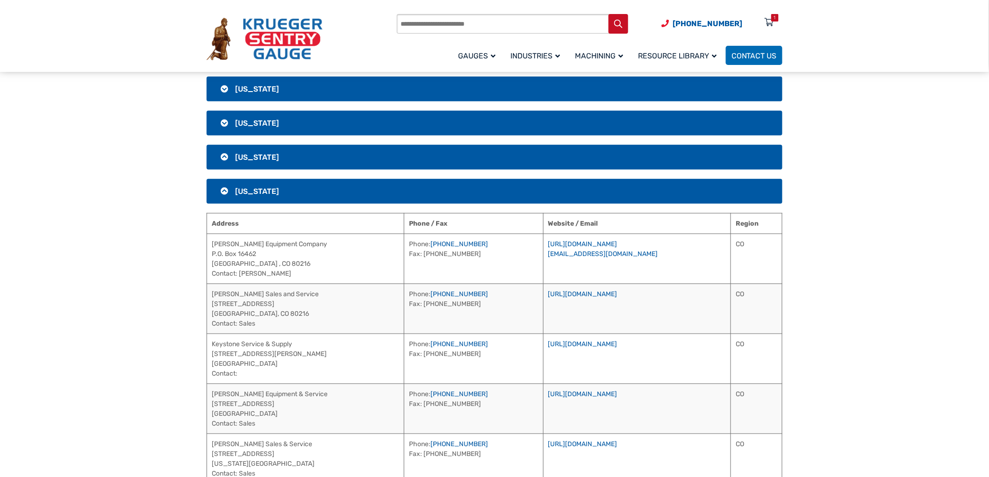
click at [248, 194] on span "[US_STATE]" at bounding box center [257, 191] width 44 height 9
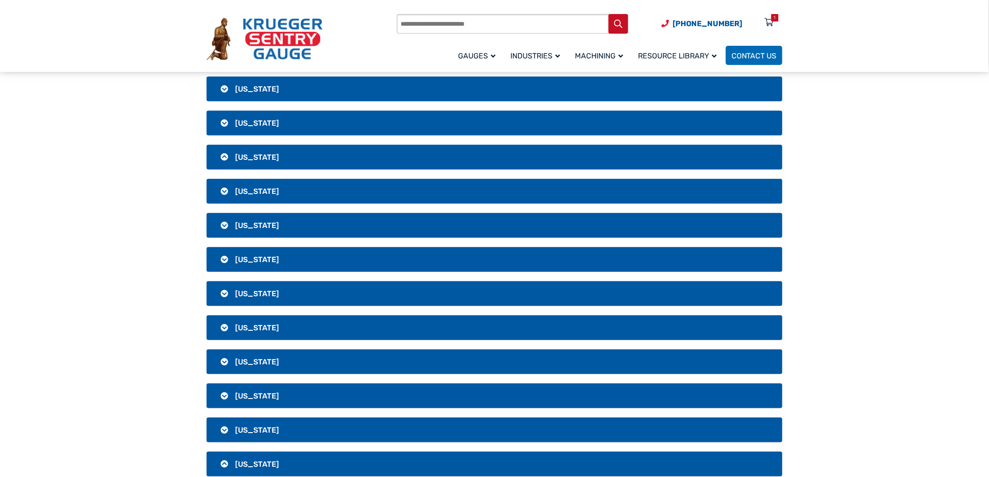
click at [248, 226] on span "[US_STATE]" at bounding box center [257, 225] width 44 height 9
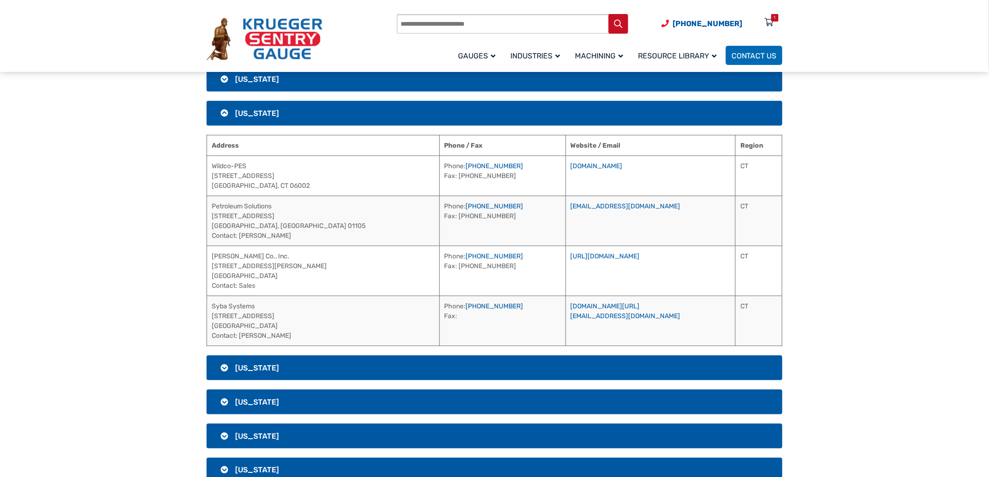
scroll to position [347, 0]
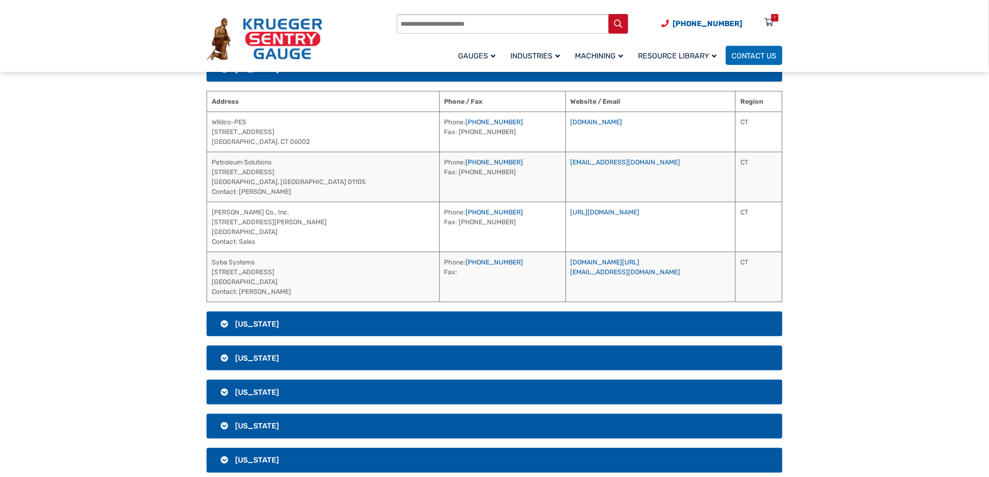
click at [302, 325] on h3 "[US_STATE]" at bounding box center [495, 324] width 576 height 25
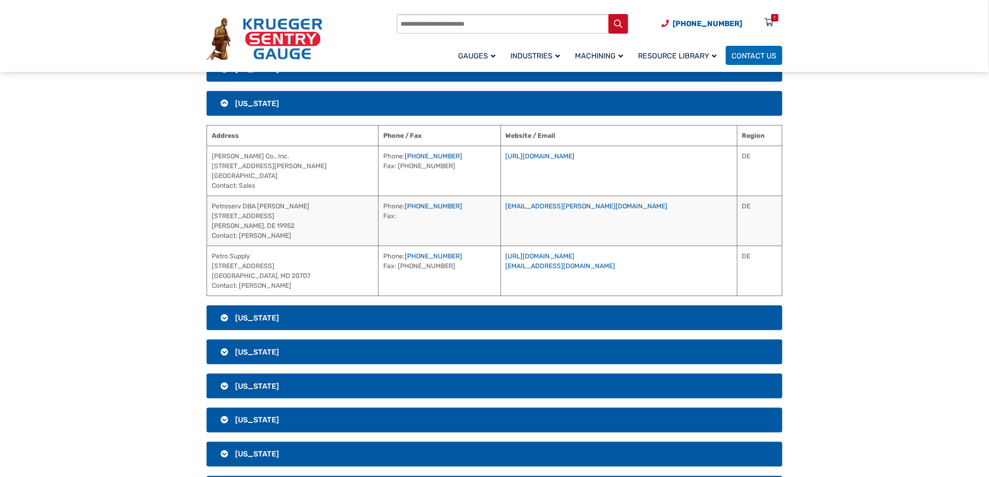
click at [279, 320] on span "[US_STATE]" at bounding box center [257, 318] width 44 height 9
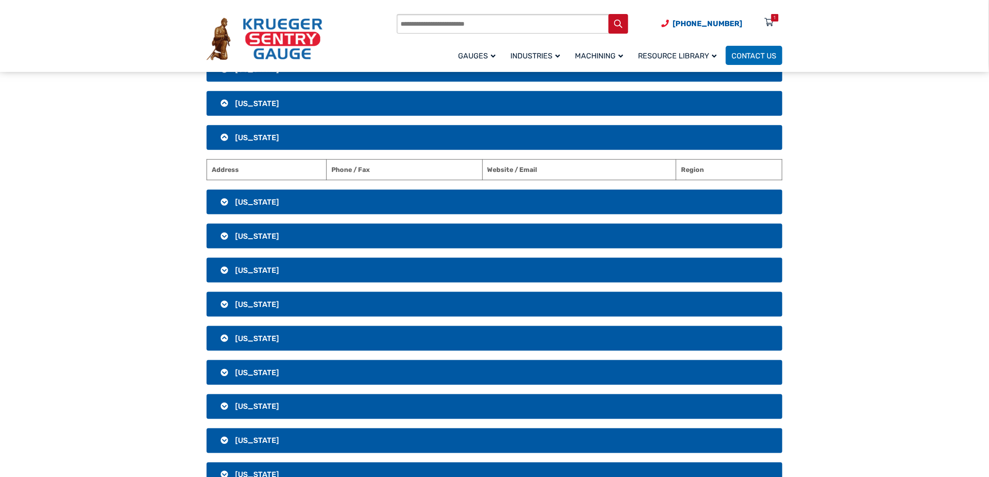
click at [281, 202] on h3 "[US_STATE]" at bounding box center [495, 202] width 576 height 25
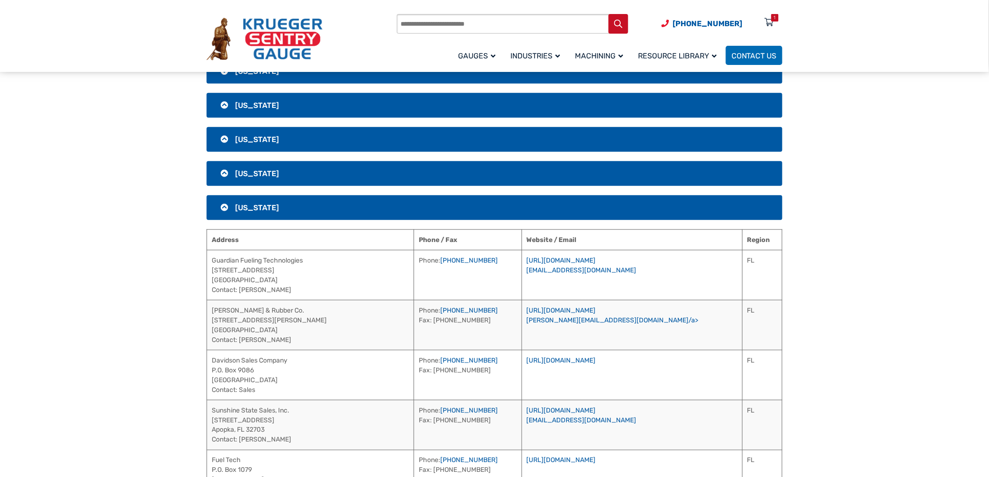
scroll to position [243, 0]
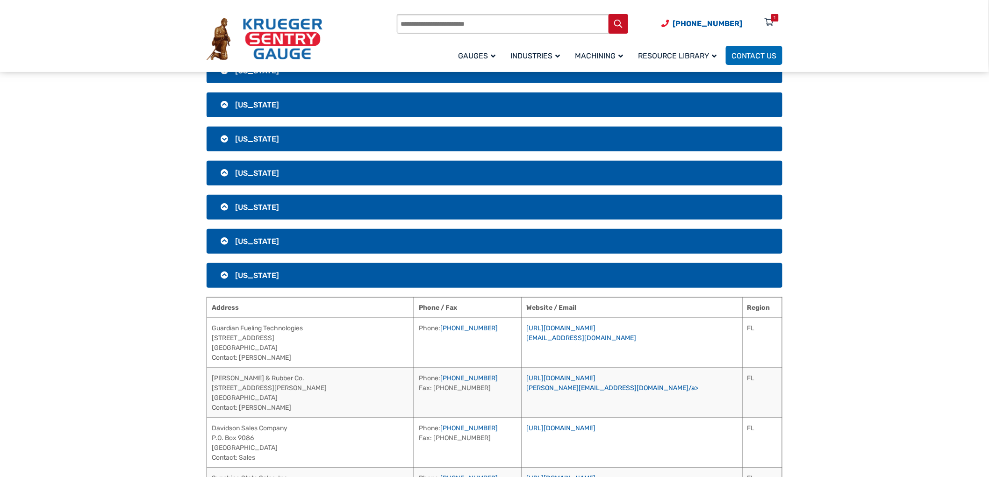
click at [253, 278] on span "[US_STATE]" at bounding box center [257, 275] width 44 height 9
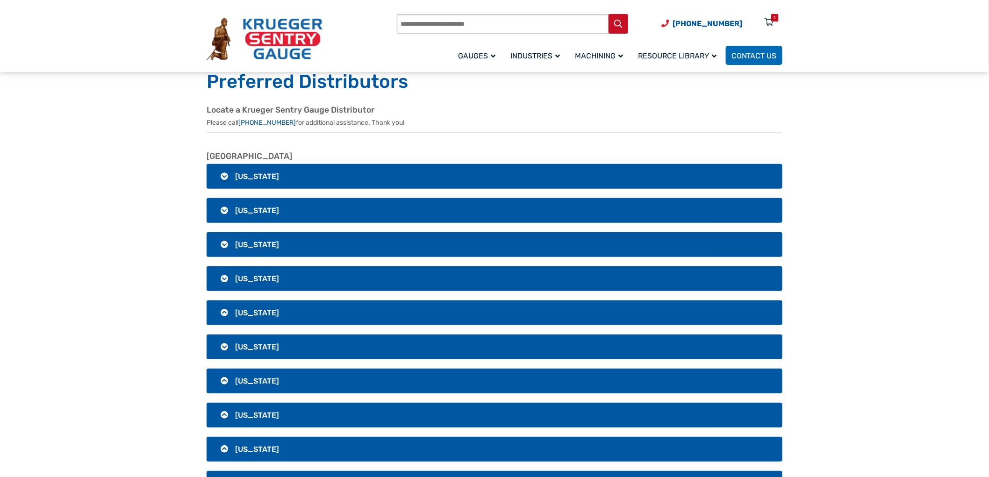
scroll to position [295, 0]
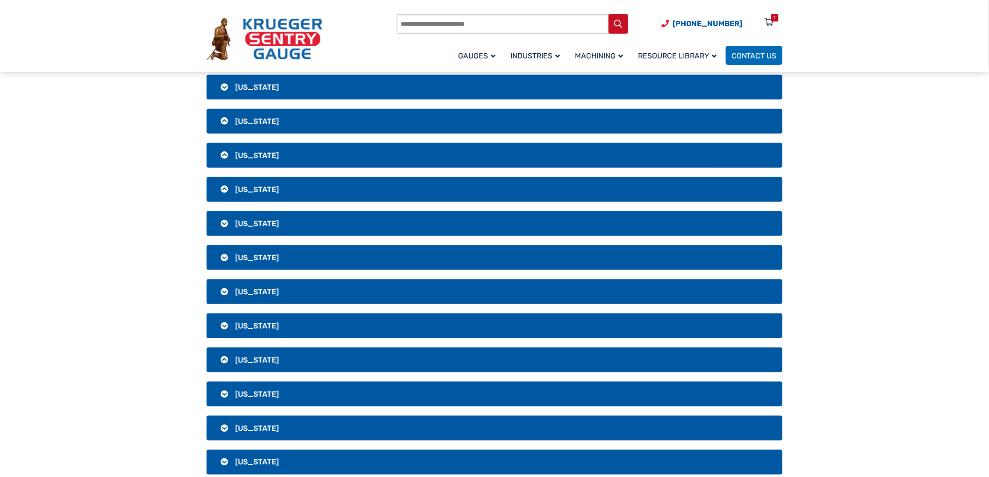
click at [256, 360] on span "[US_STATE]" at bounding box center [257, 360] width 44 height 9
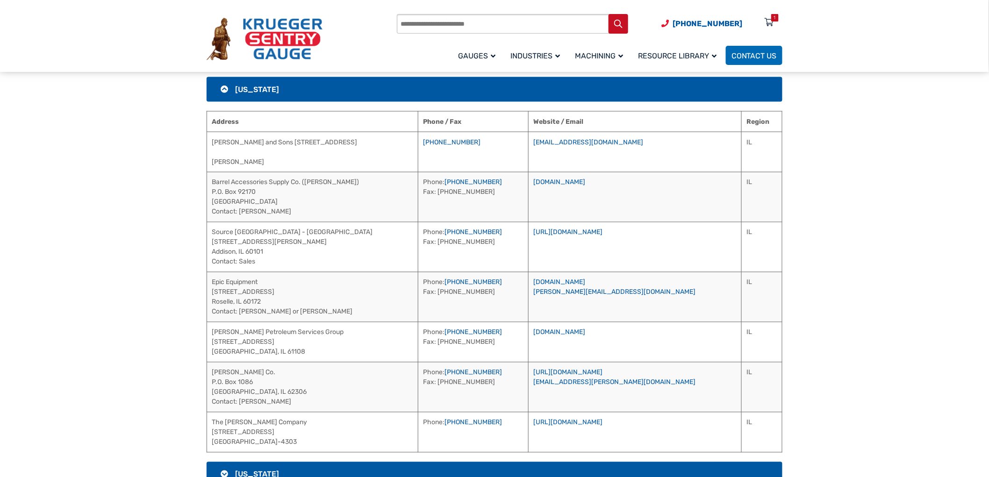
scroll to position [554, 0]
